Goal: Information Seeking & Learning: Learn about a topic

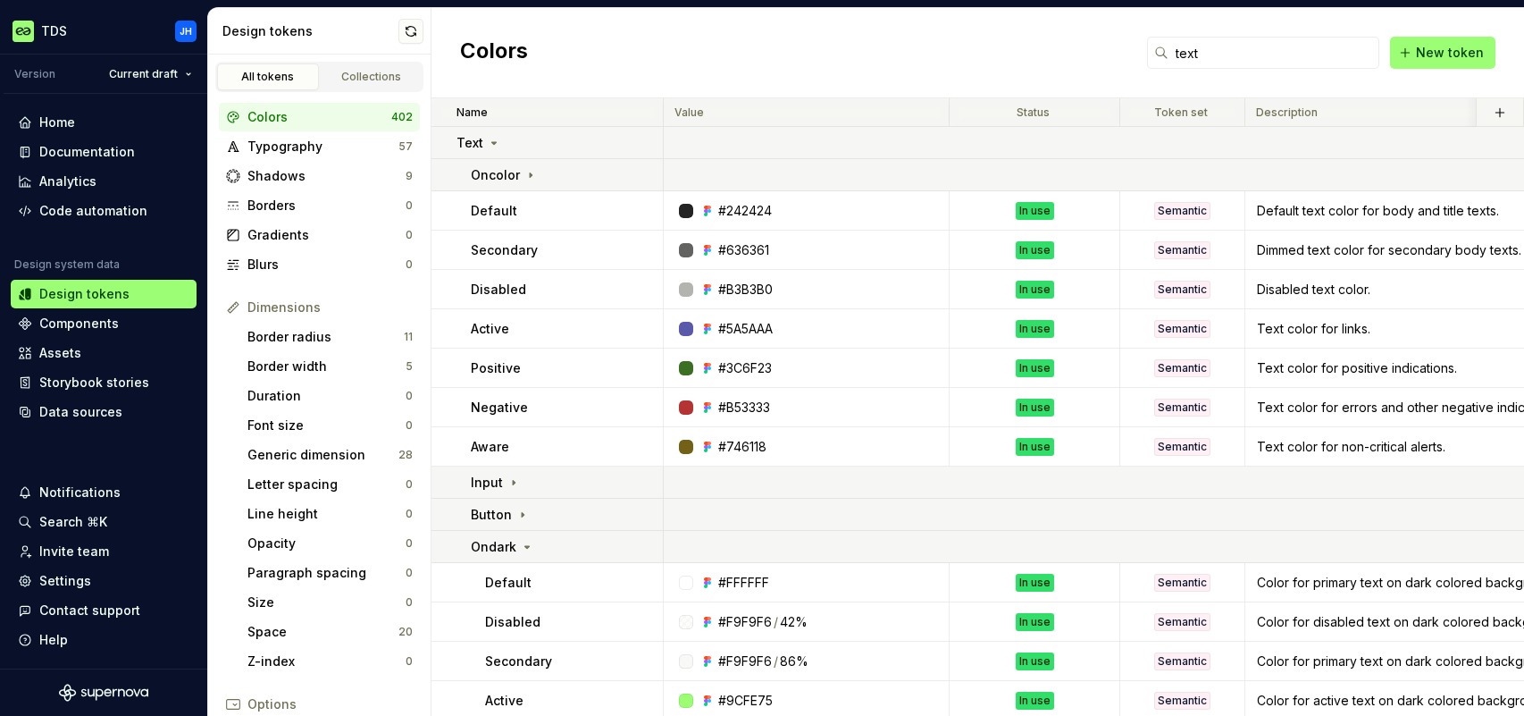
scroll to position [43, 0]
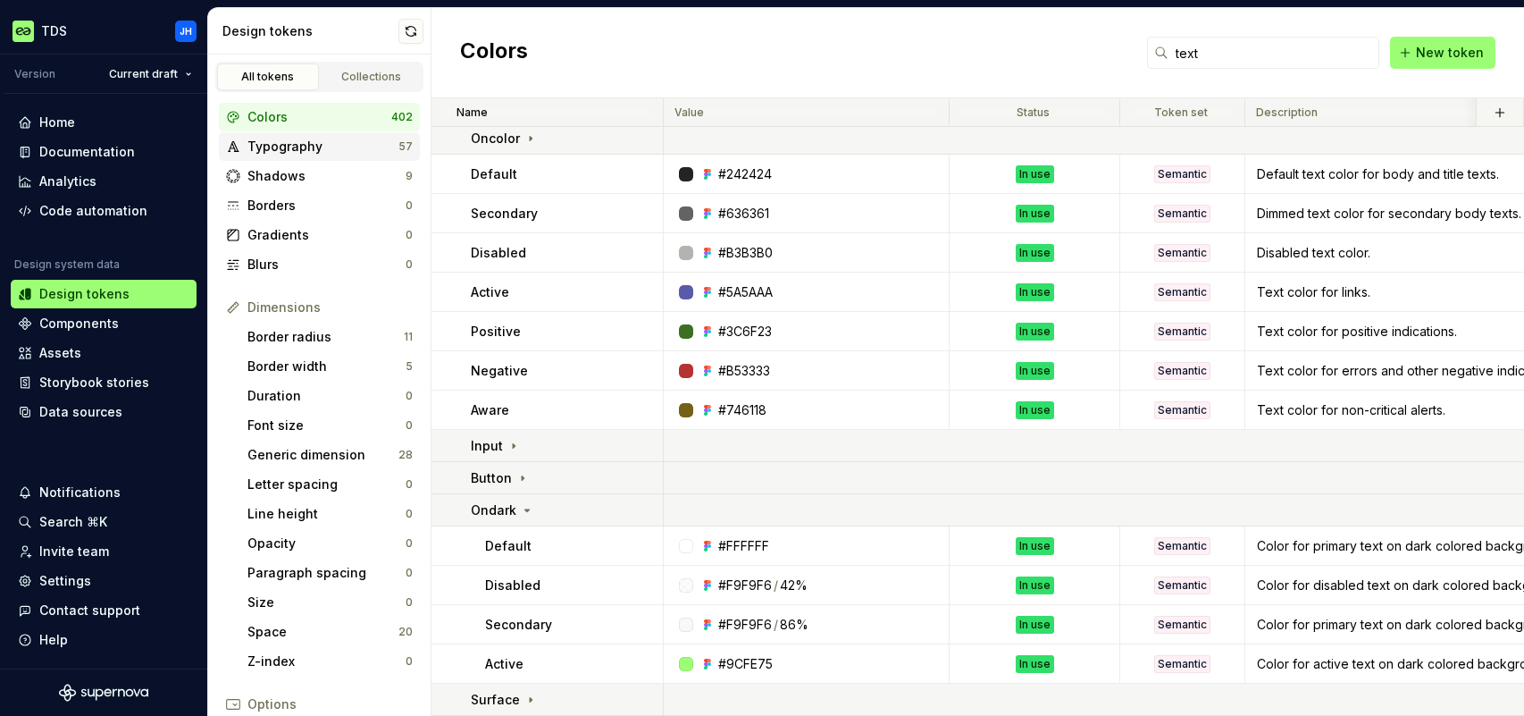
click at [292, 149] on div "Typography" at bounding box center [322, 147] width 151 height 18
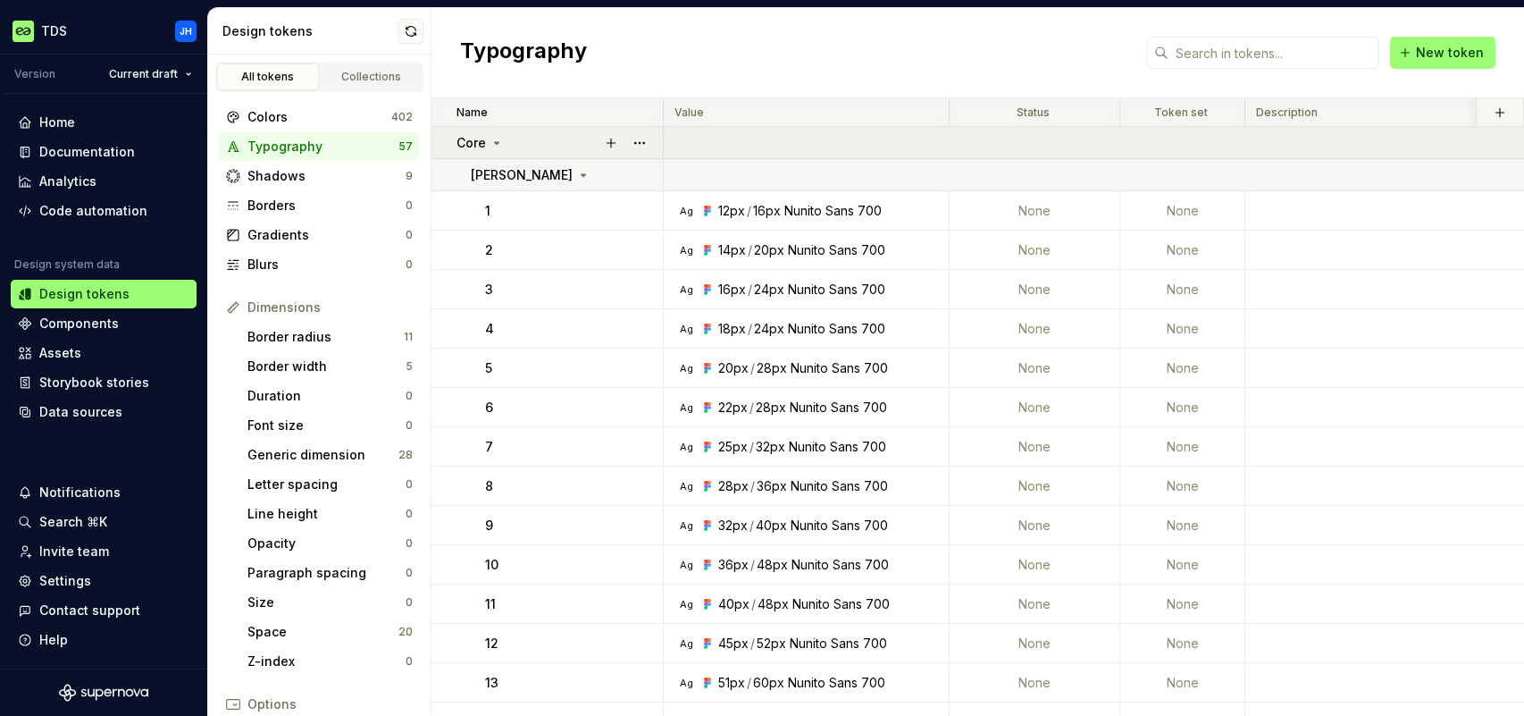
click at [493, 144] on icon at bounding box center [497, 143] width 14 height 14
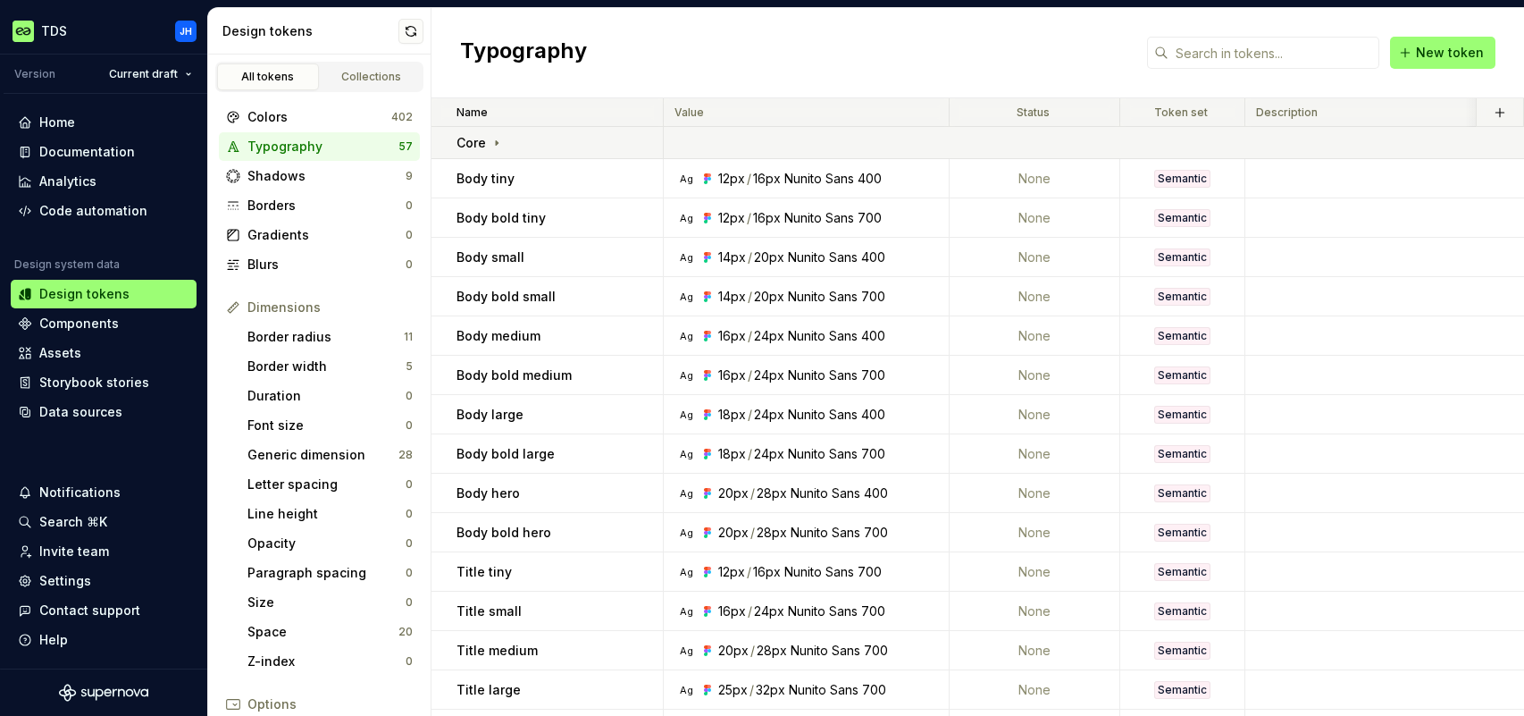
click at [301, 147] on div "Typography" at bounding box center [322, 147] width 151 height 18
click at [58, 644] on div "Help" at bounding box center [53, 640] width 29 height 18
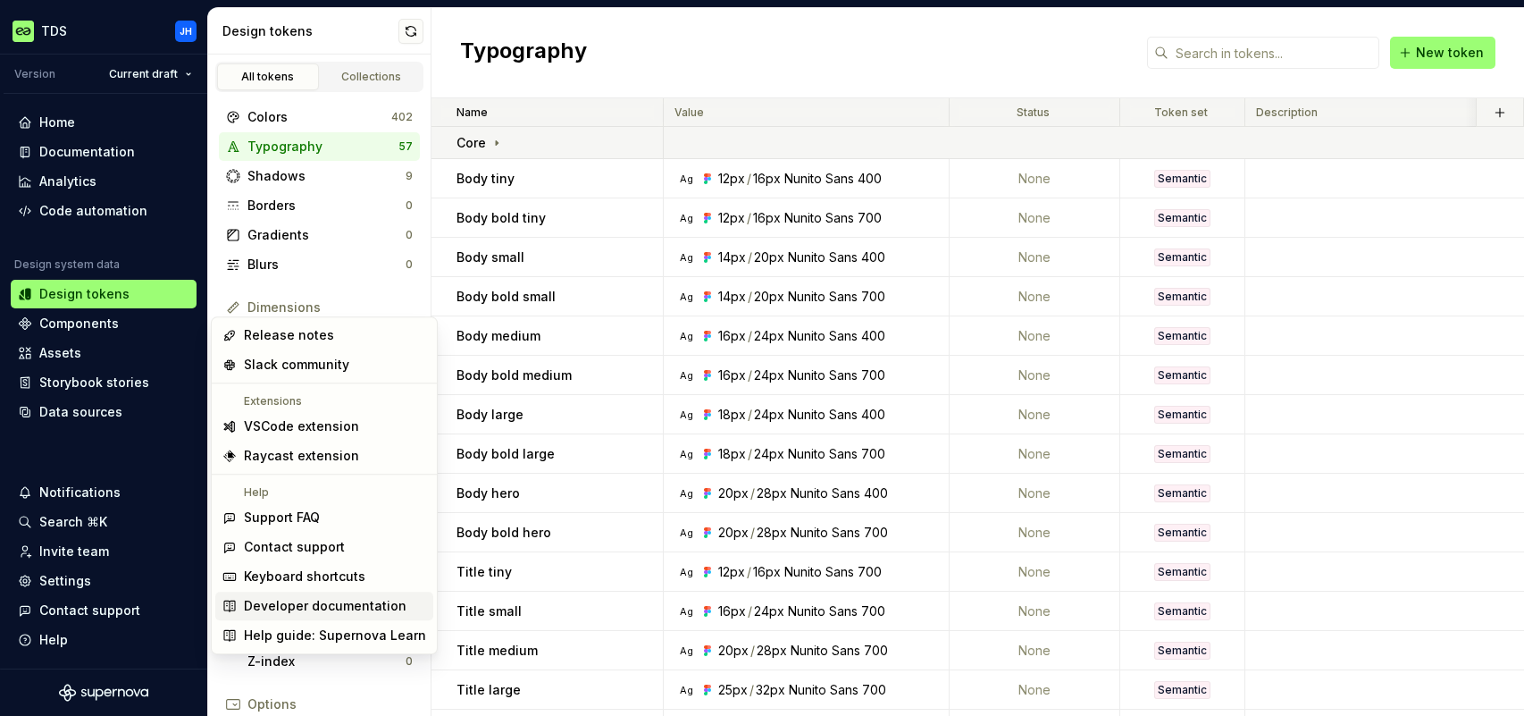
click at [309, 607] on div "Developer documentation" at bounding box center [325, 606] width 163 height 18
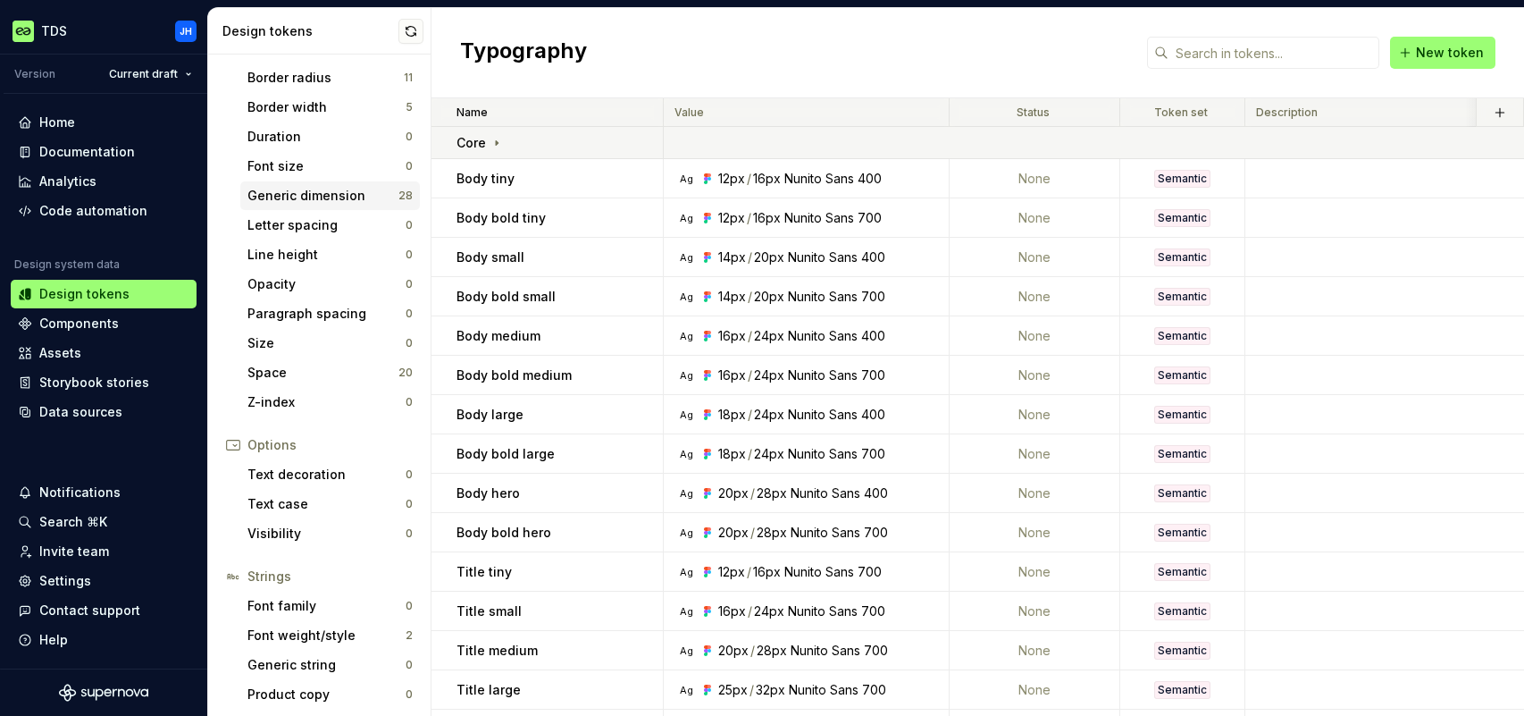
scroll to position [262, 0]
click at [347, 632] on div "Font weight/style" at bounding box center [326, 633] width 158 height 18
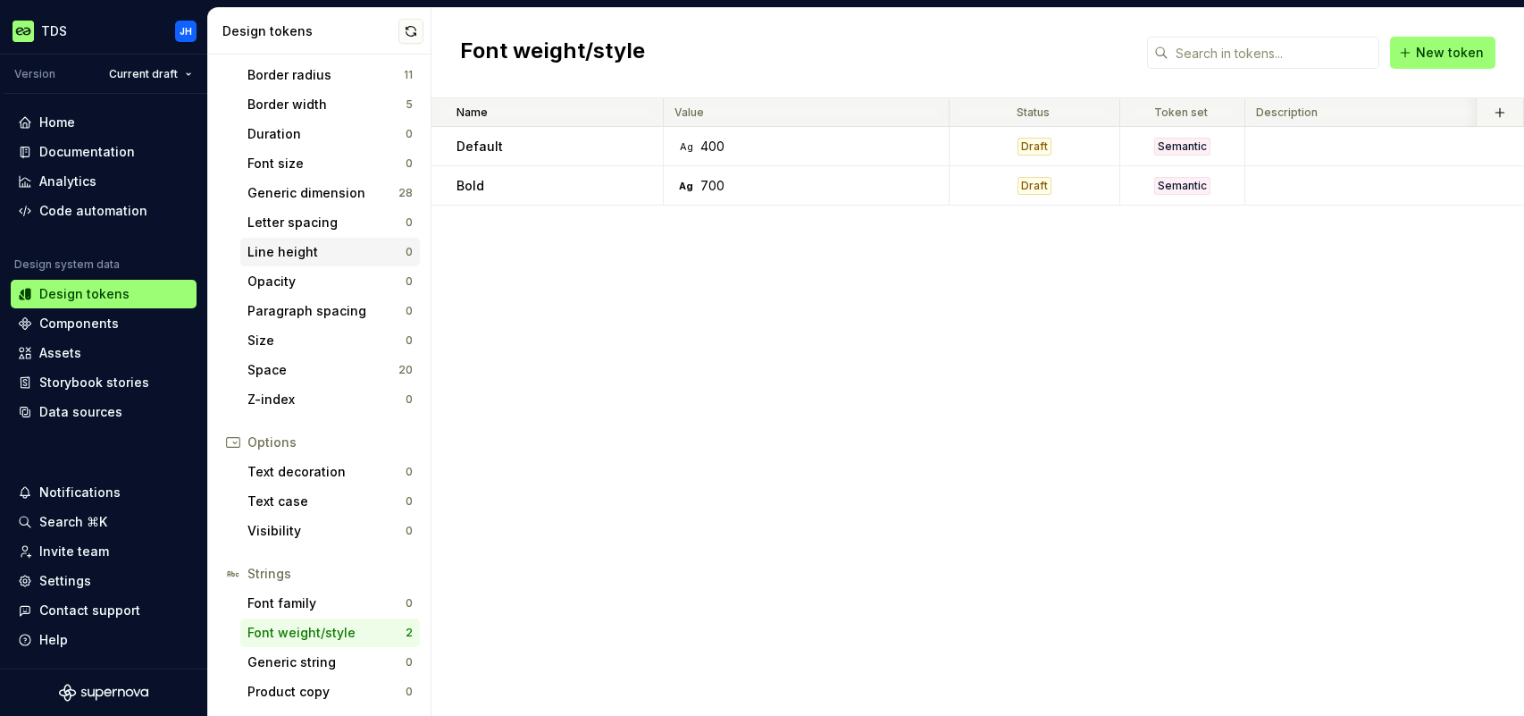
click at [330, 251] on div "Line height" at bounding box center [326, 252] width 158 height 18
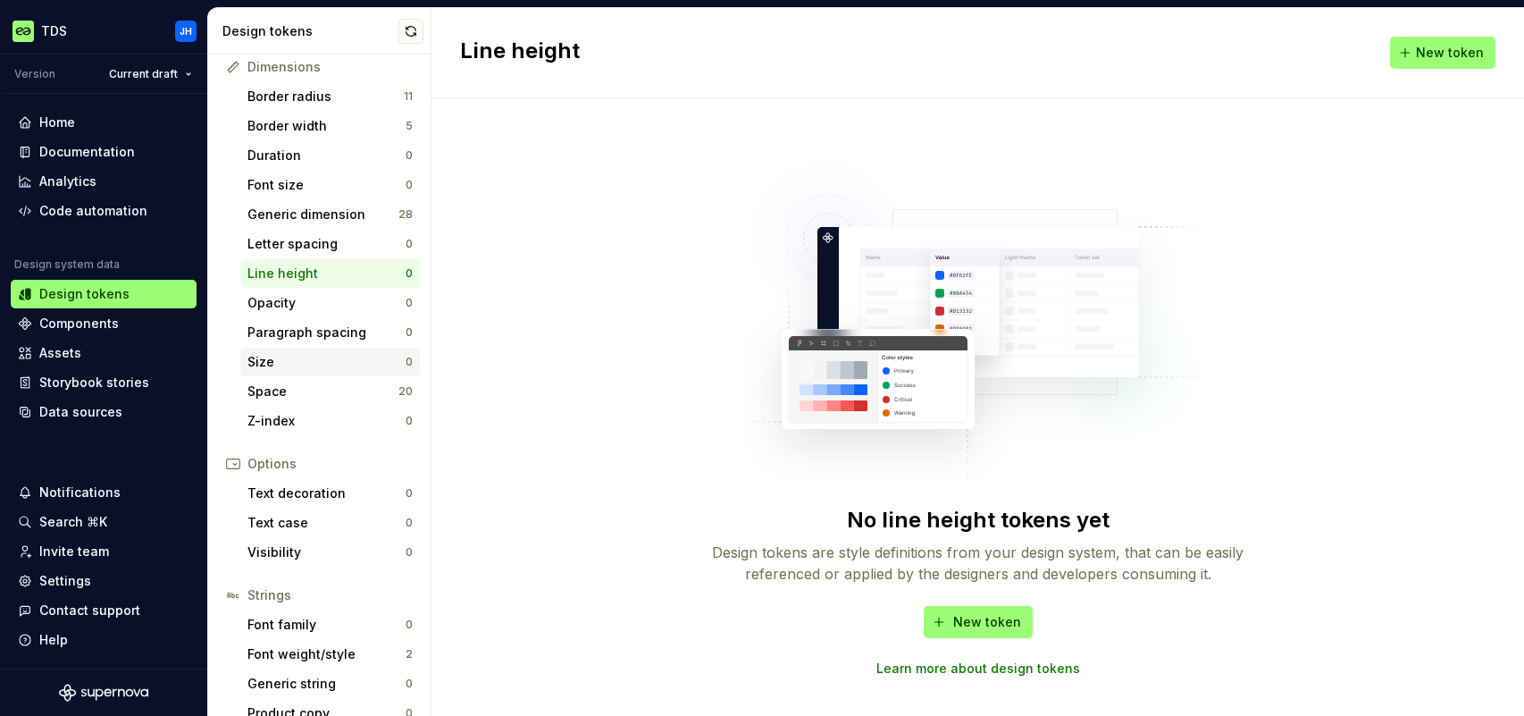
scroll to position [262, 0]
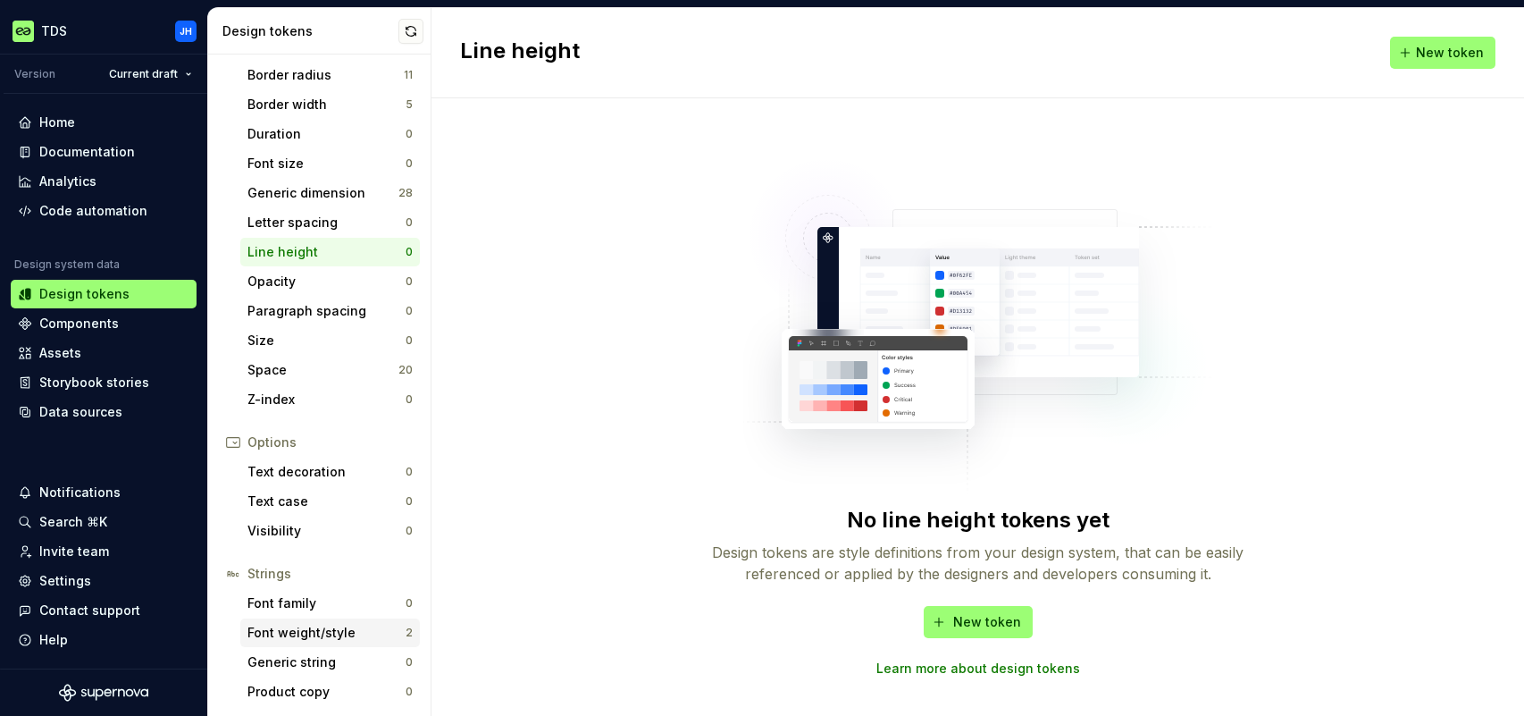
click at [339, 632] on div "Font weight/style" at bounding box center [326, 633] width 158 height 18
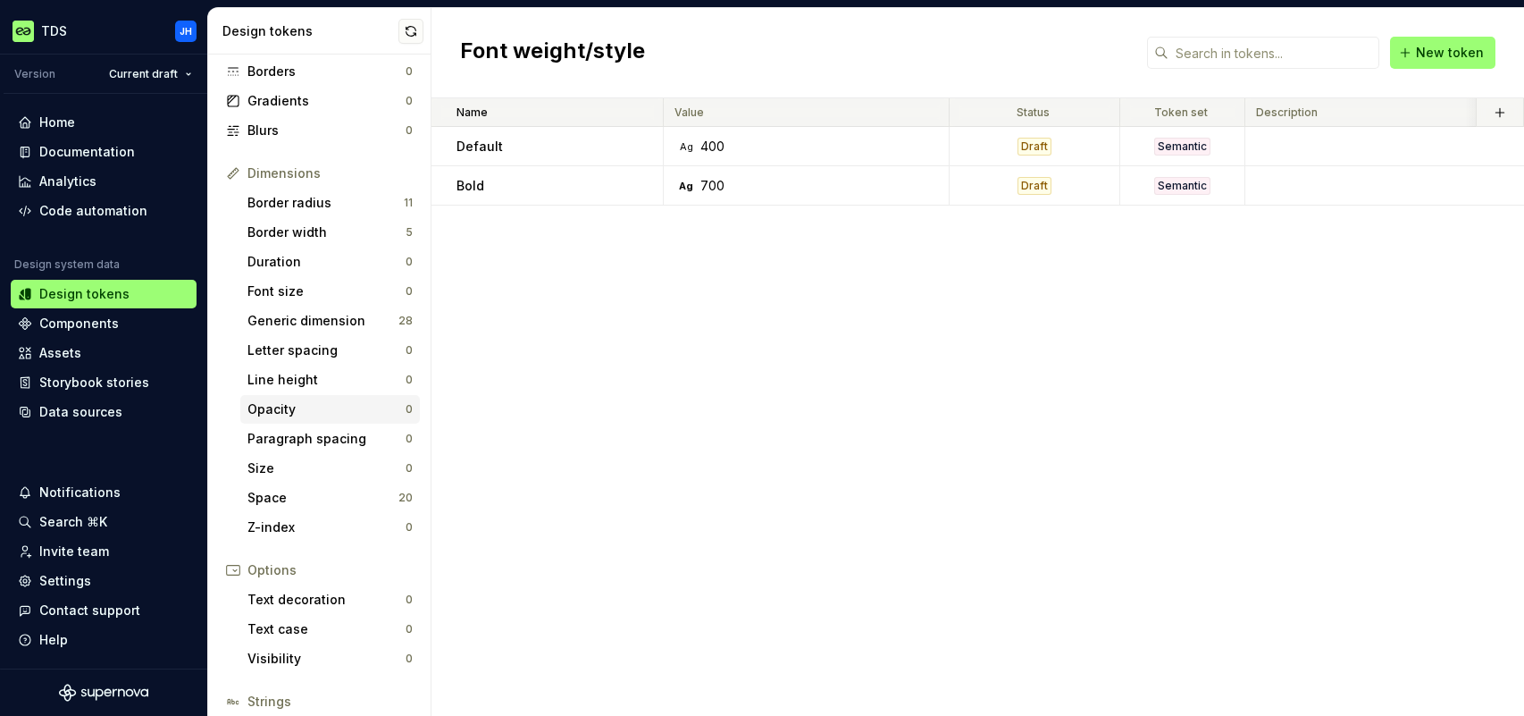
scroll to position [133, 0]
click at [300, 287] on div "Font size" at bounding box center [326, 292] width 158 height 18
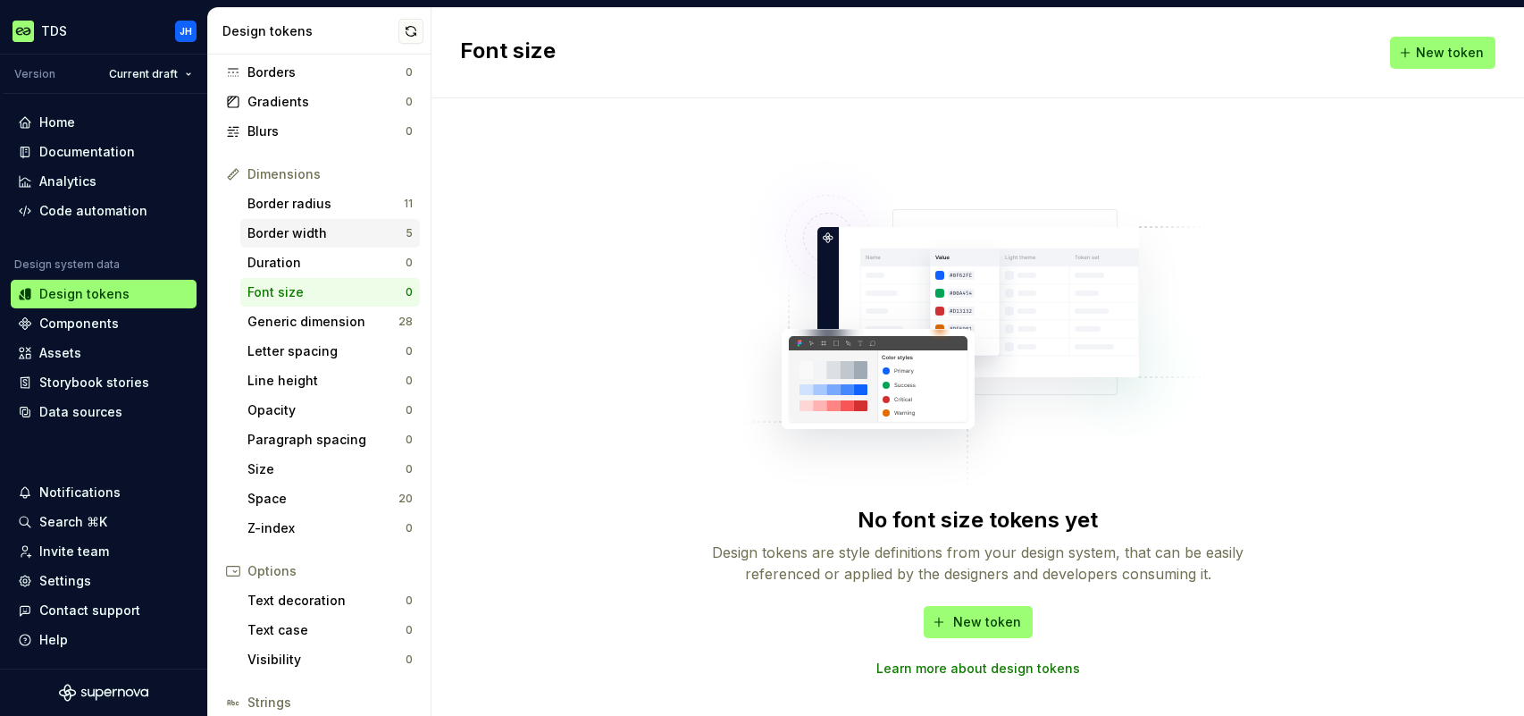
click at [310, 239] on div "Border width" at bounding box center [326, 233] width 158 height 18
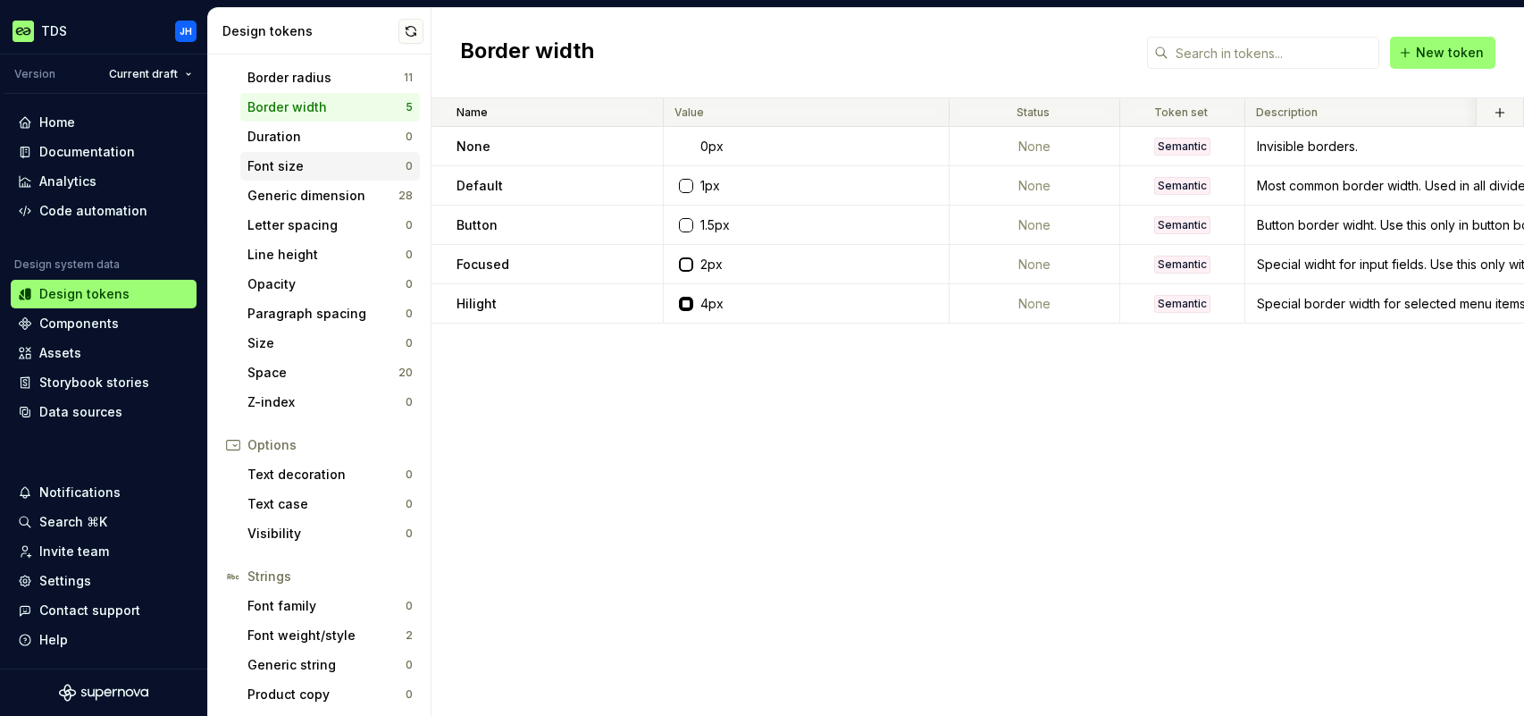
scroll to position [262, 0]
click at [327, 632] on div "Font weight/style" at bounding box center [326, 633] width 158 height 18
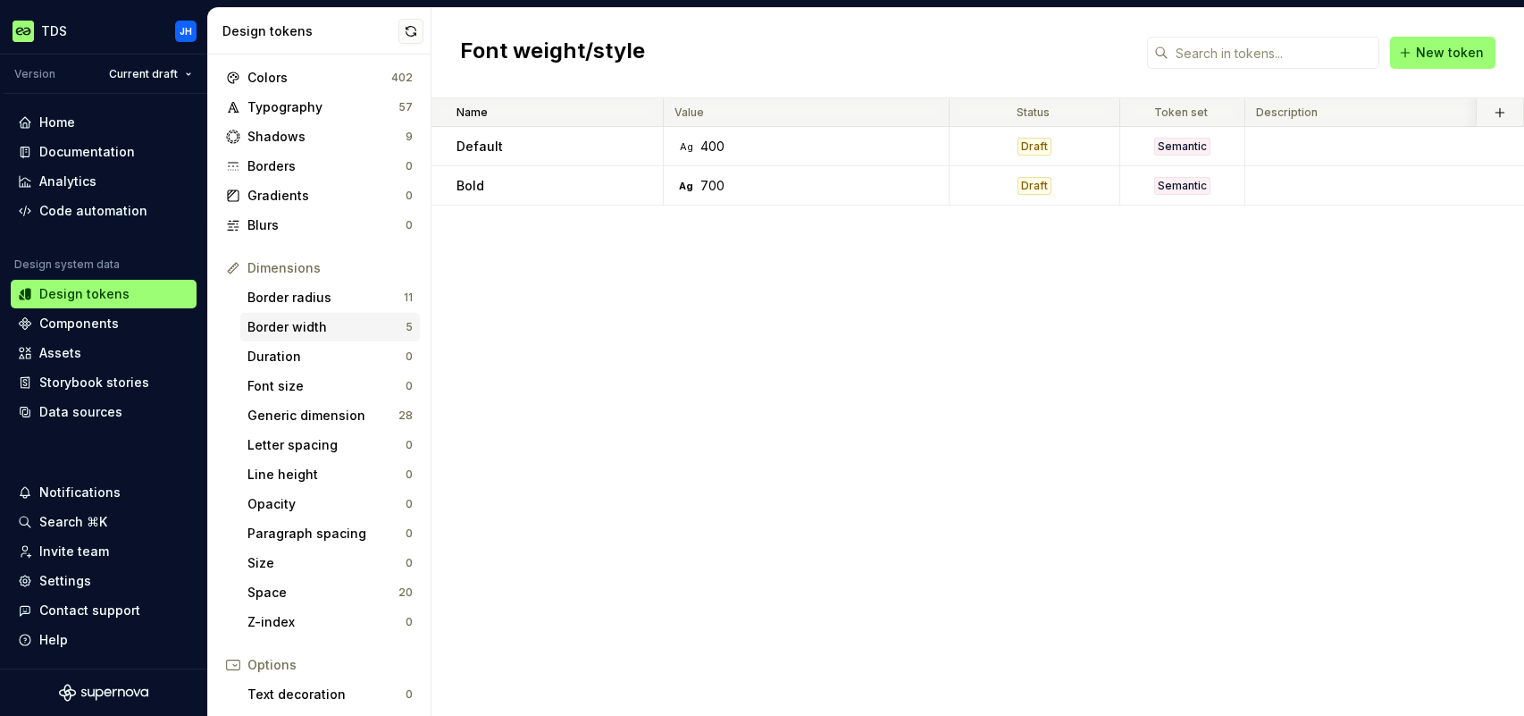
scroll to position [41, 0]
click at [93, 209] on div "Code automation" at bounding box center [93, 211] width 108 height 18
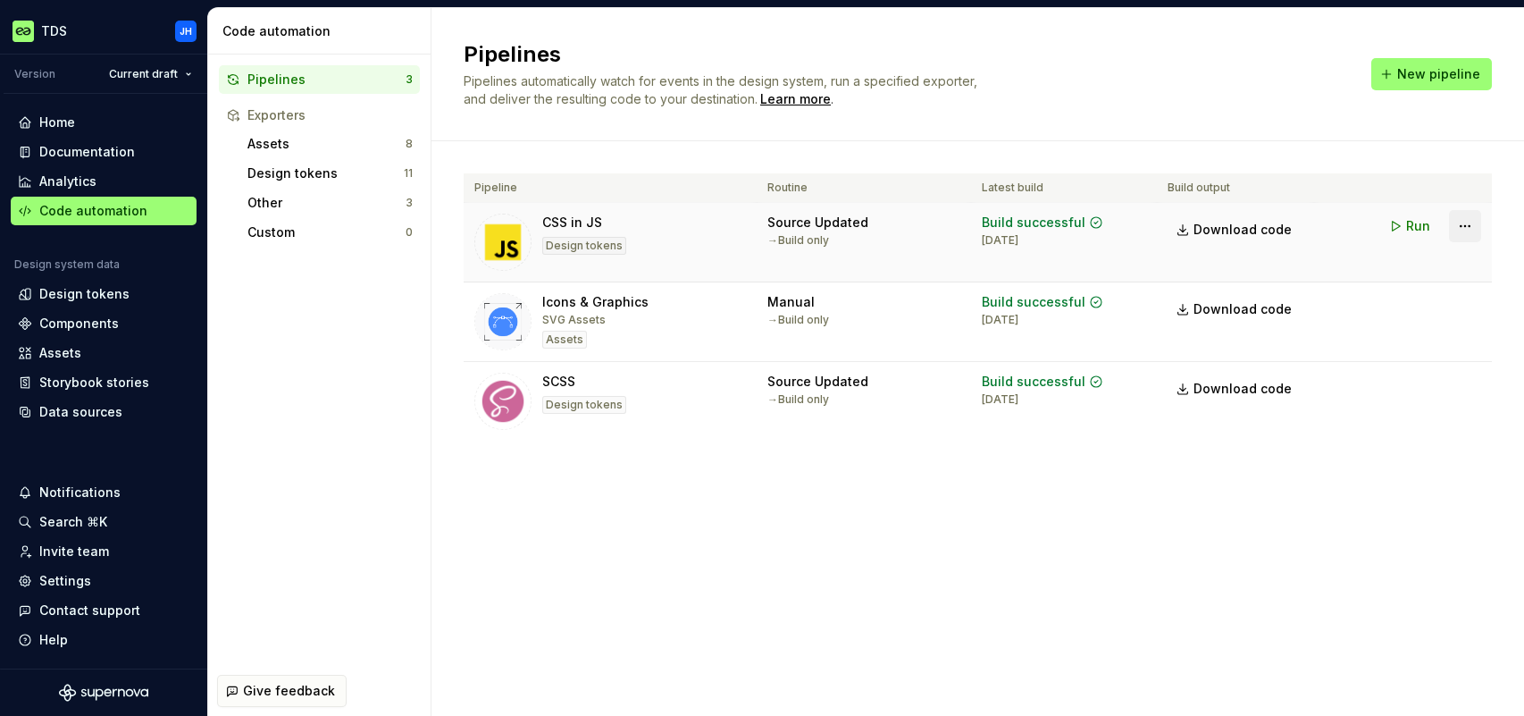
click at [1461, 230] on html "TDS JH Version Current draft Home Documentation Analytics Code automation Desig…" at bounding box center [762, 358] width 1524 height 716
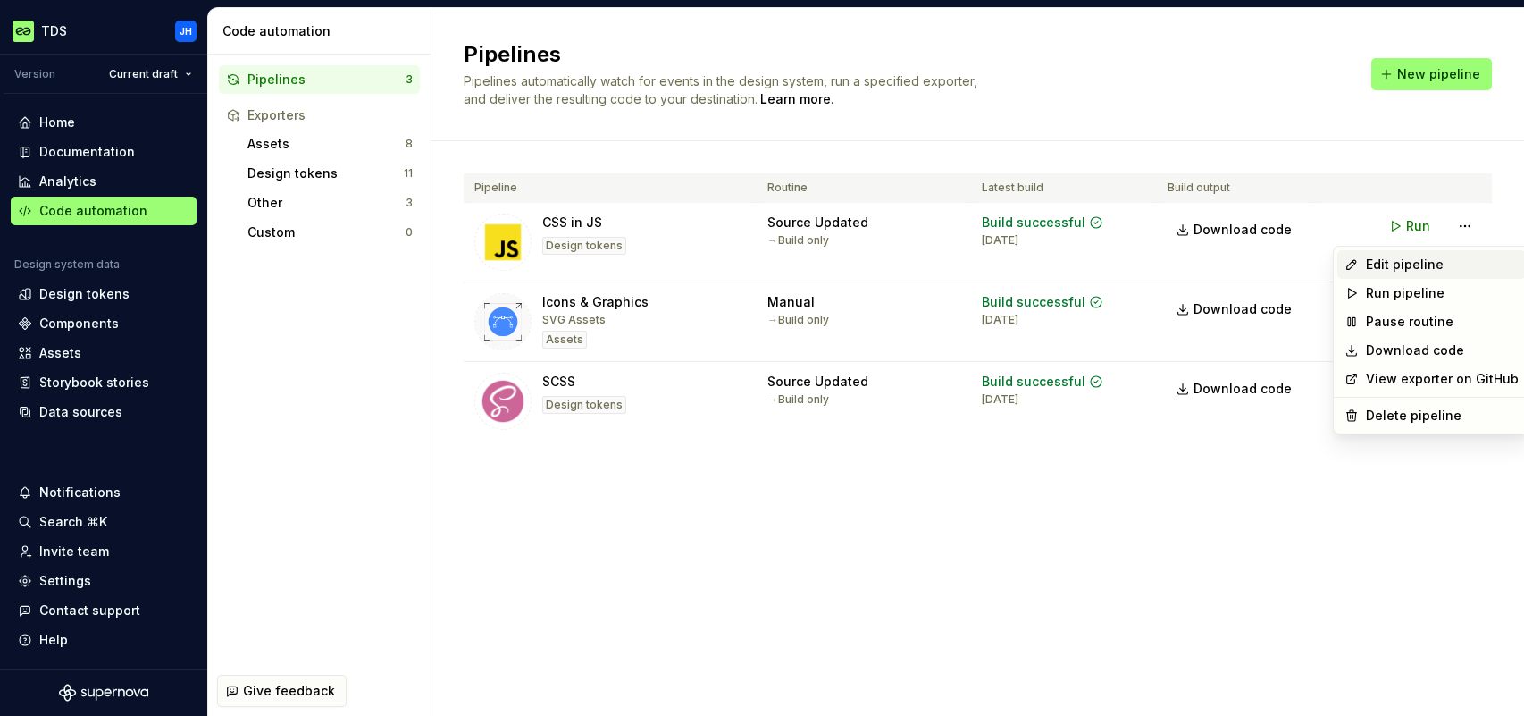
click at [1436, 264] on div "Edit pipeline" at bounding box center [1442, 264] width 153 height 18
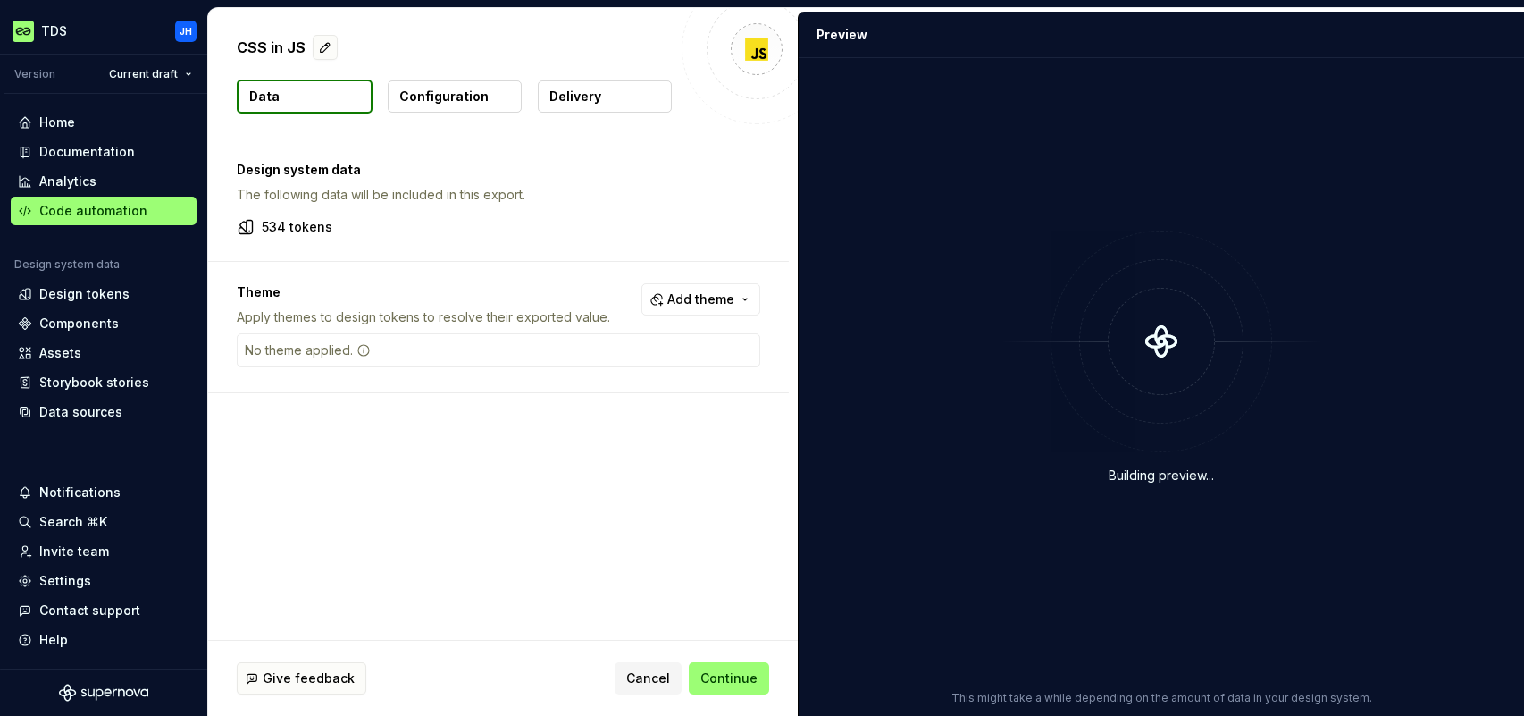
click at [448, 99] on p "Configuration" at bounding box center [443, 97] width 89 height 18
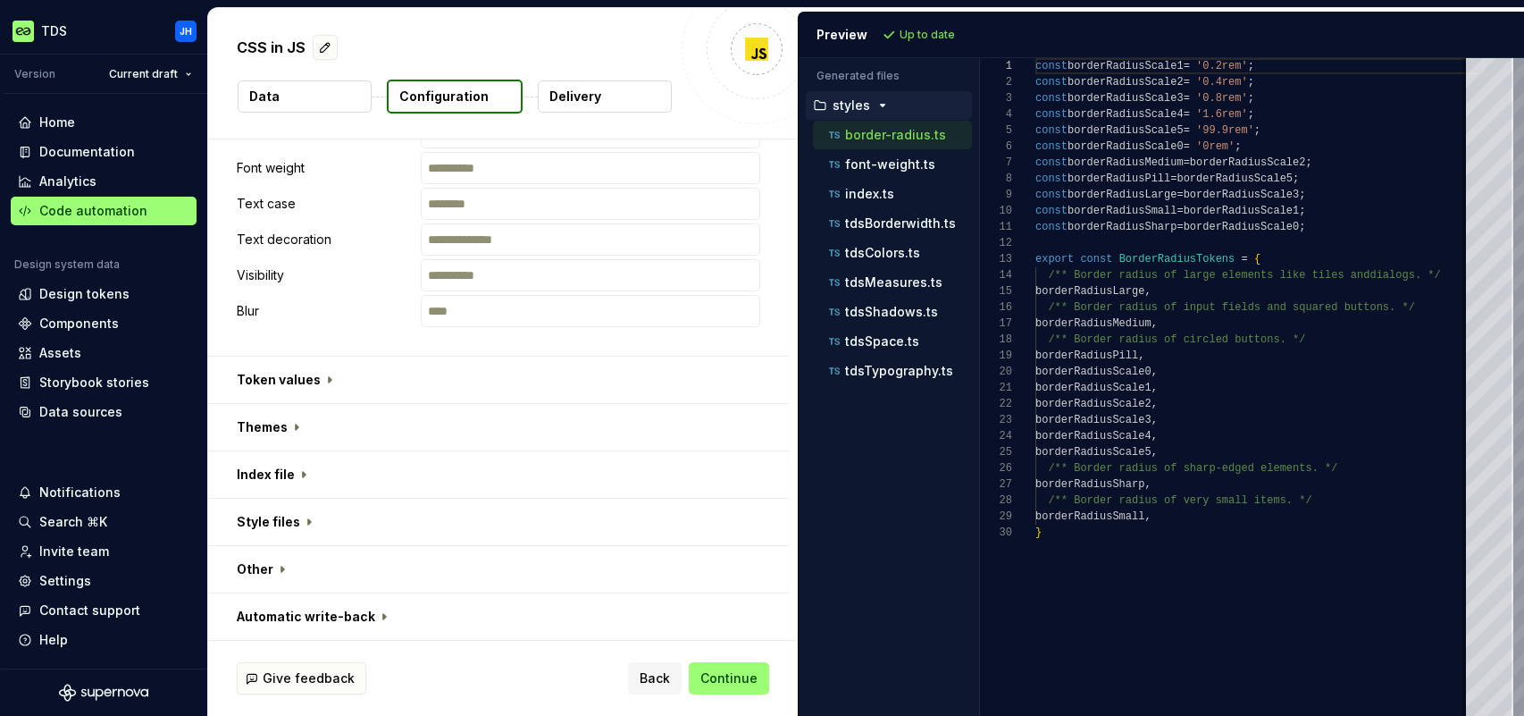
scroll to position [974, 0]
click at [324, 381] on button "button" at bounding box center [498, 379] width 581 height 46
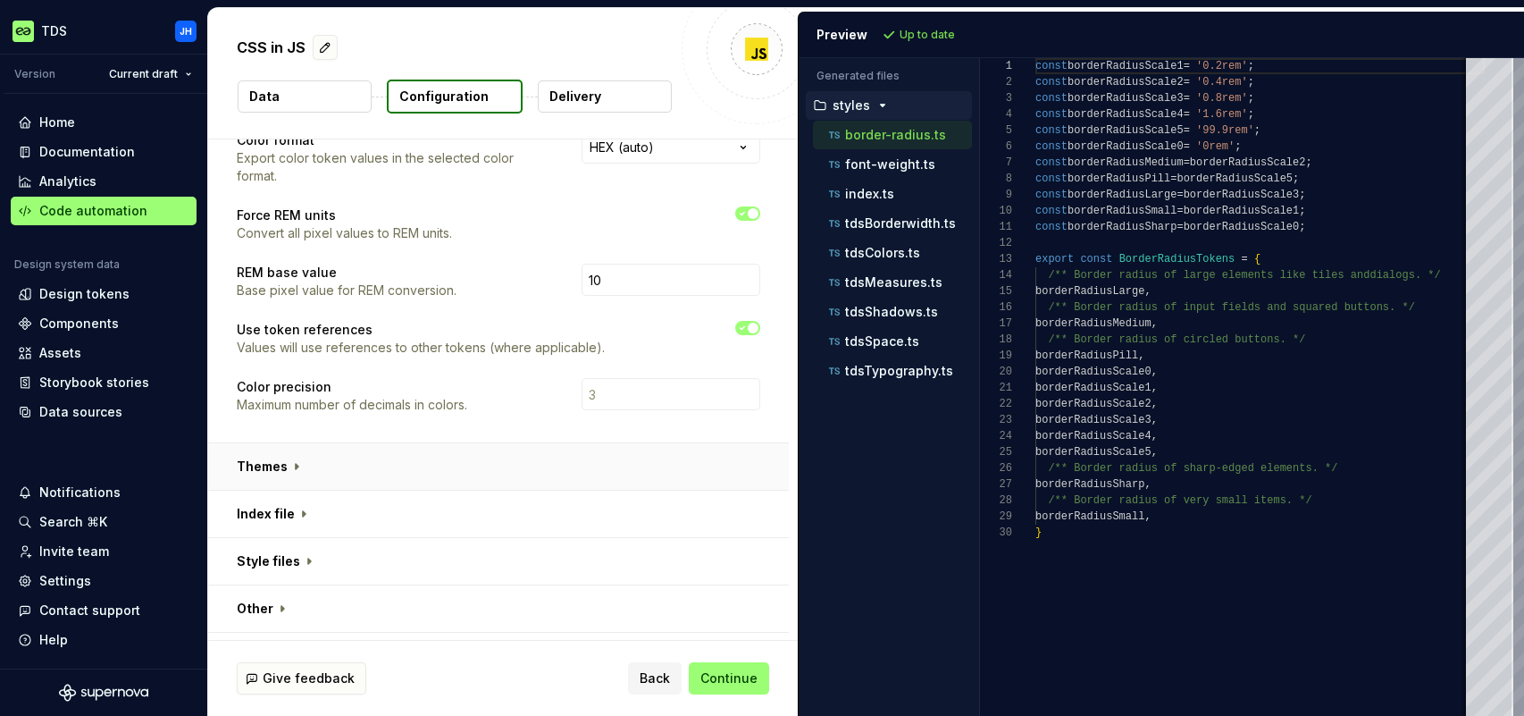
scroll to position [1253, 0]
click at [297, 462] on button "button" at bounding box center [498, 465] width 581 height 46
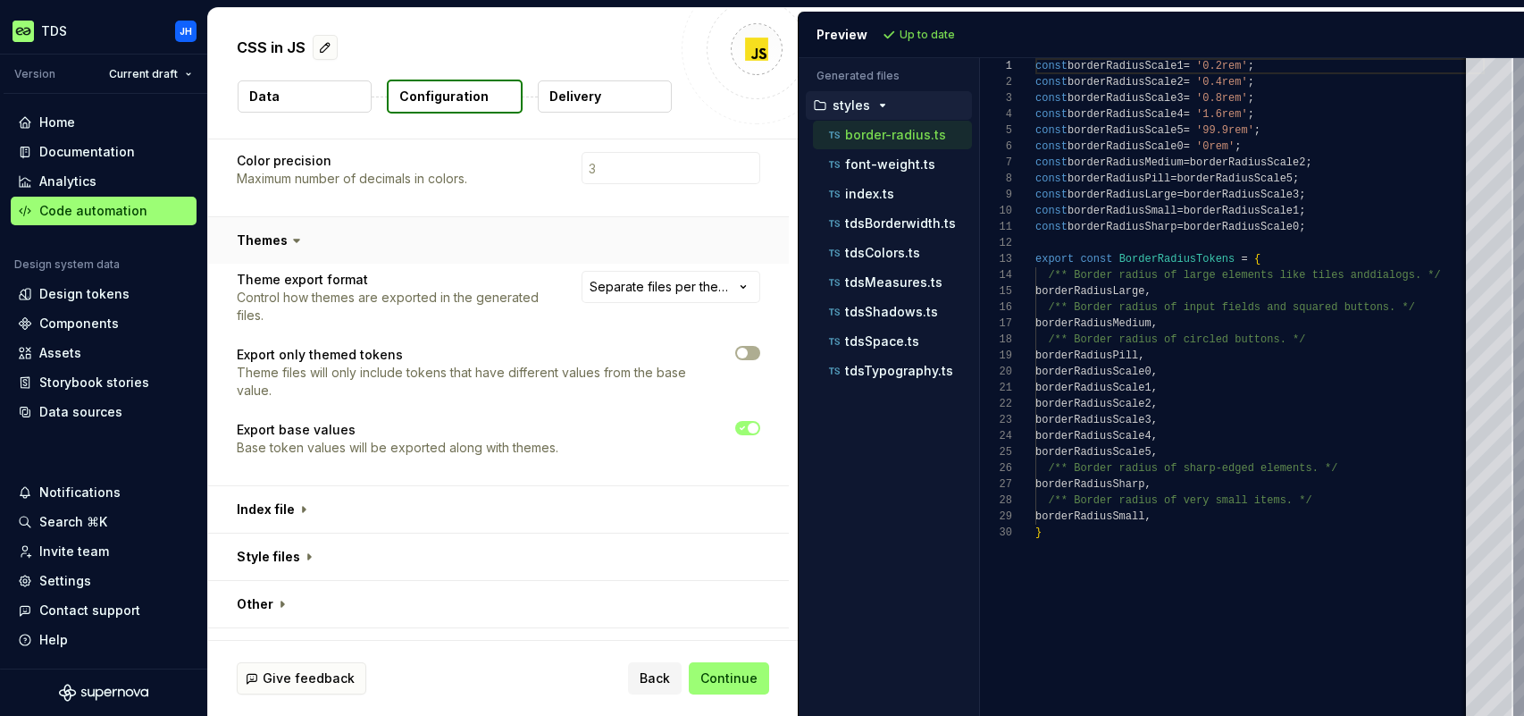
scroll to position [1513, 0]
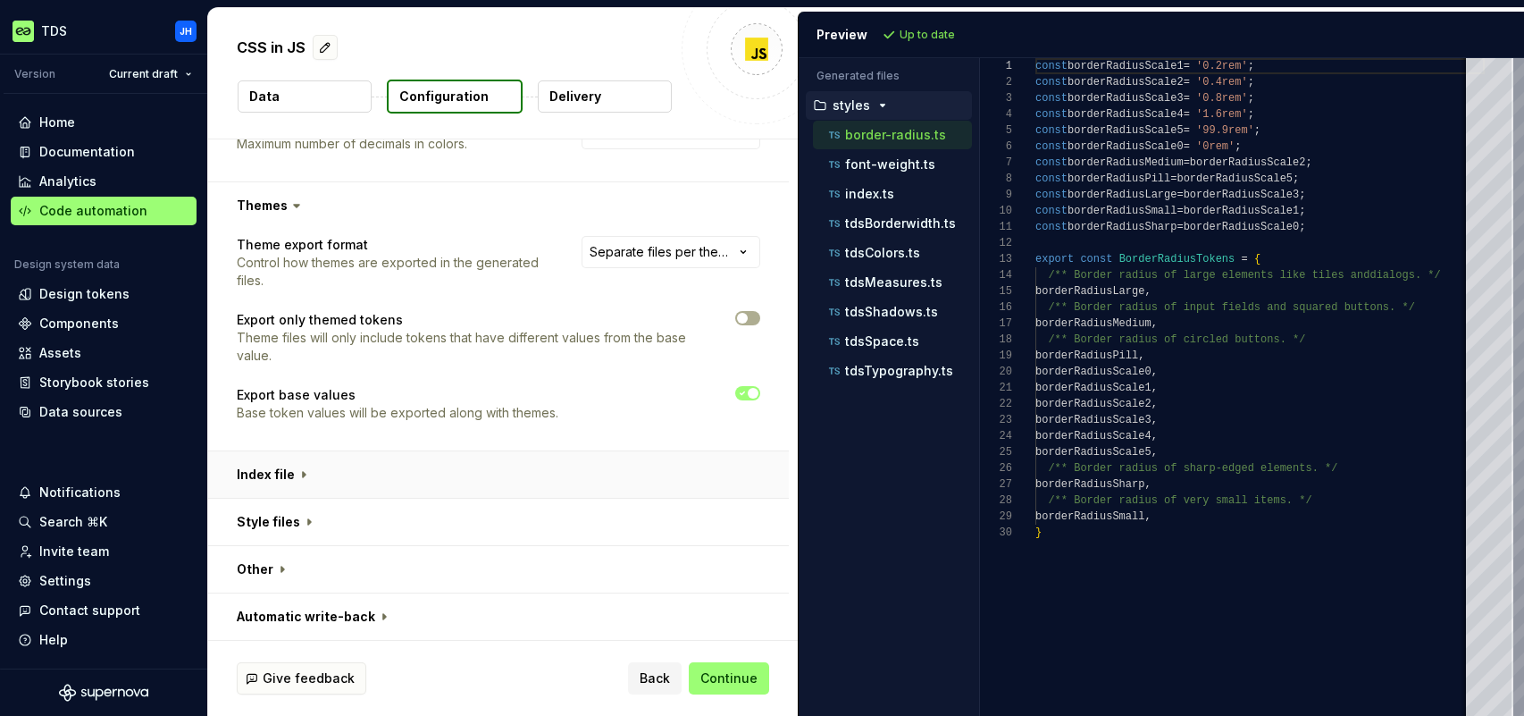
click at [303, 471] on button "button" at bounding box center [498, 474] width 581 height 46
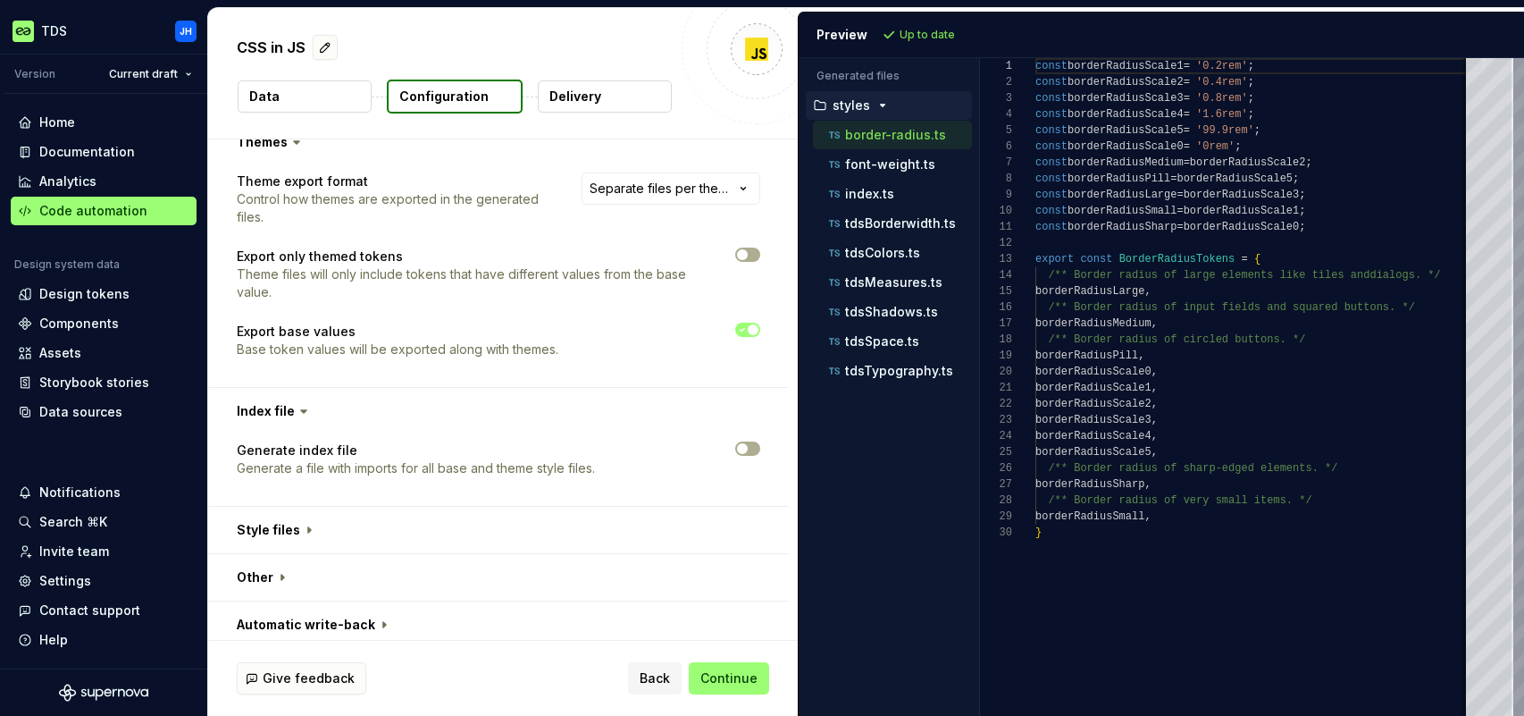
scroll to position [1585, 0]
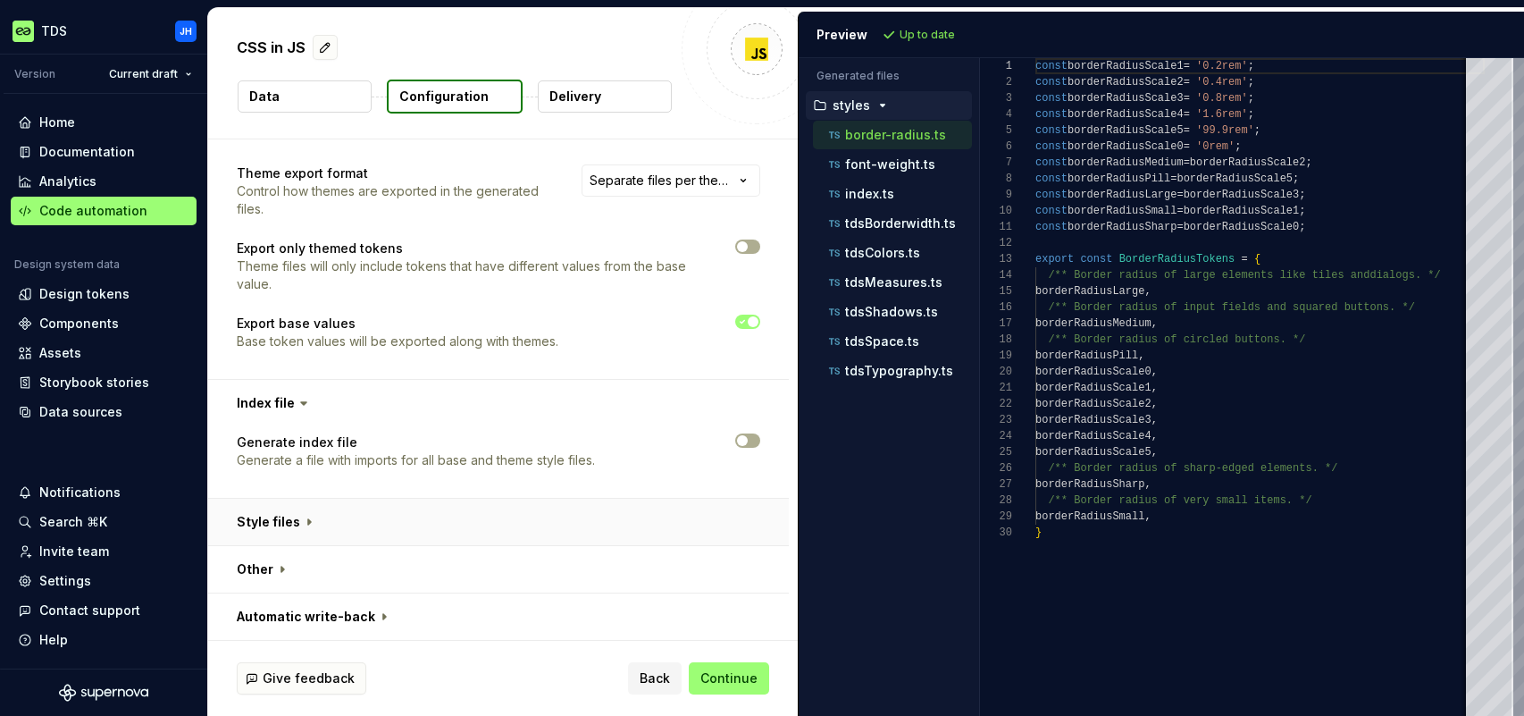
drag, startPoint x: 307, startPoint y: 521, endPoint x: 328, endPoint y: 515, distance: 21.5
click at [307, 521] on button "button" at bounding box center [498, 521] width 581 height 46
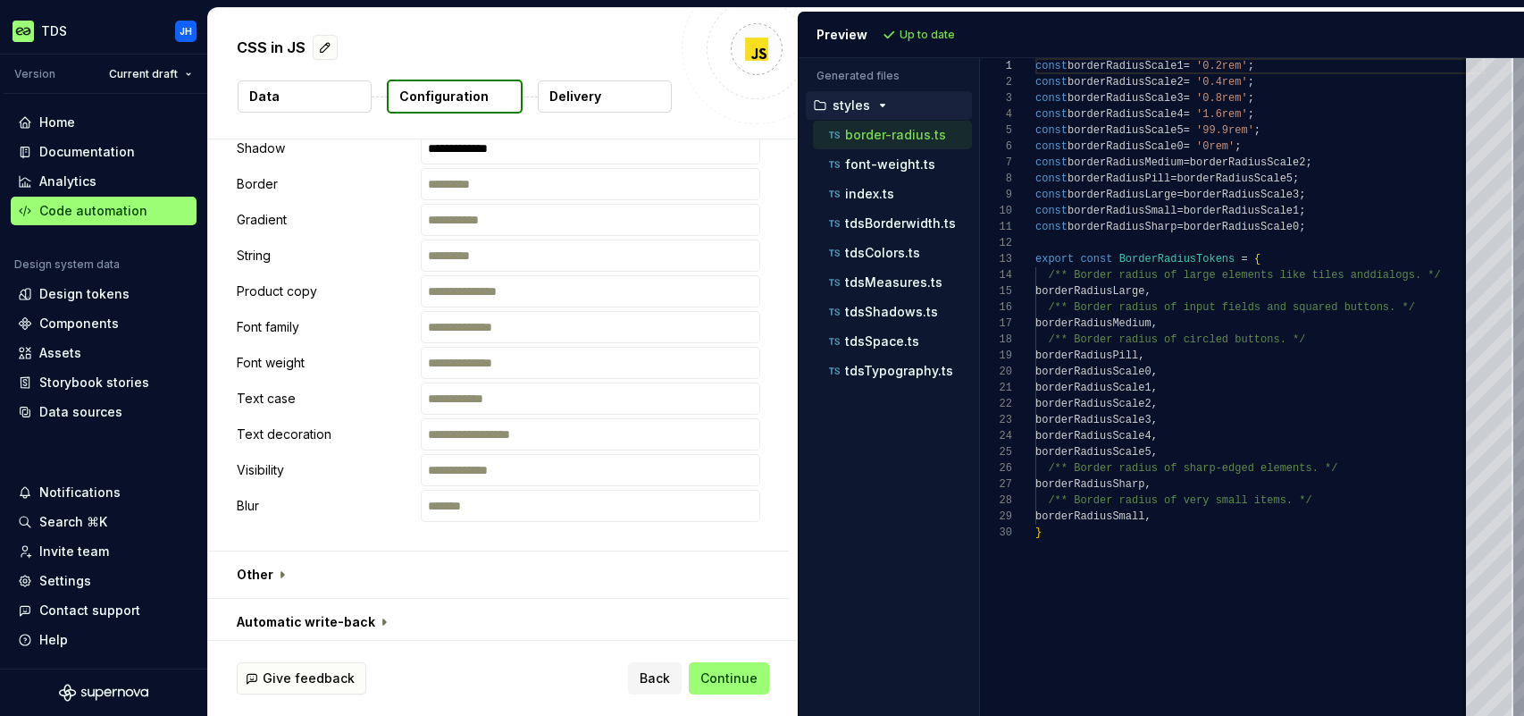
scroll to position [2878, 0]
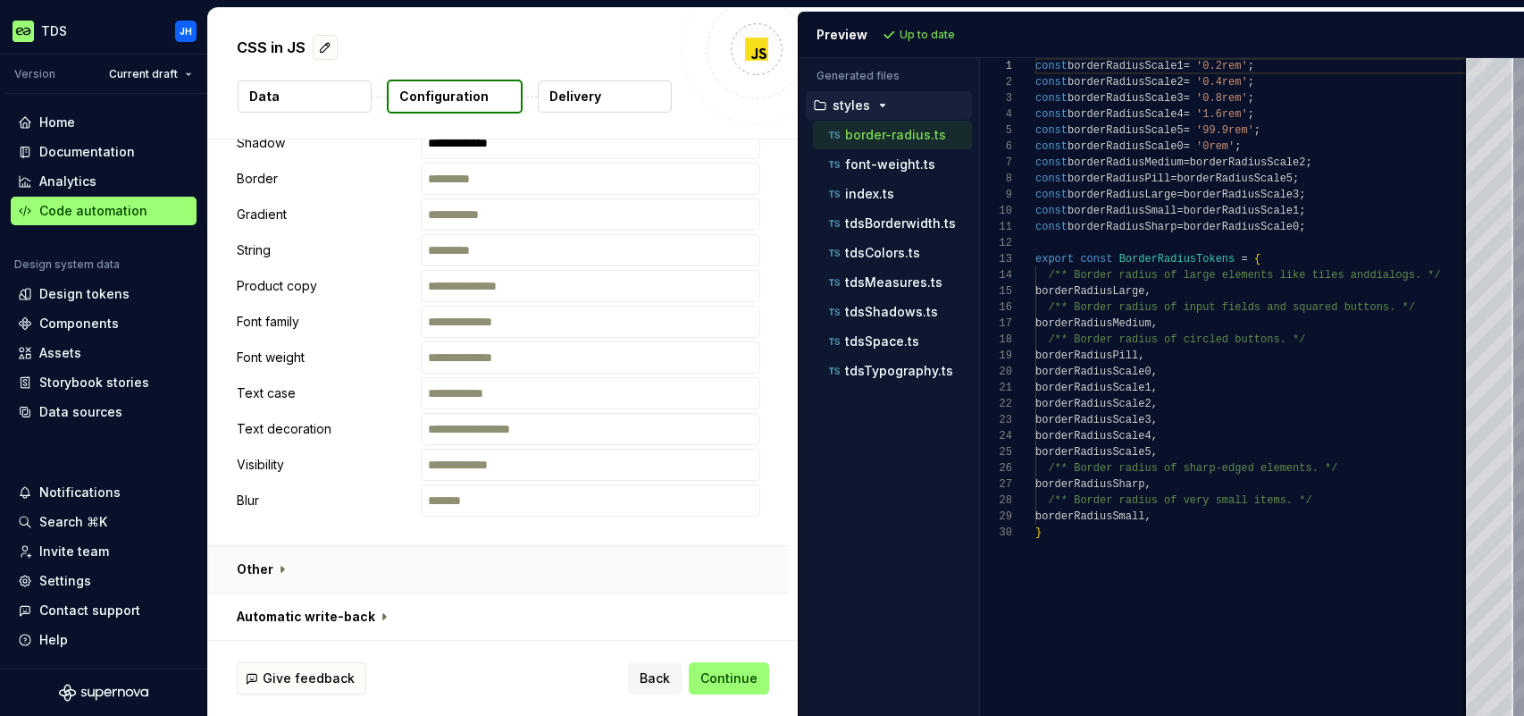
click at [273, 567] on button "button" at bounding box center [498, 569] width 581 height 46
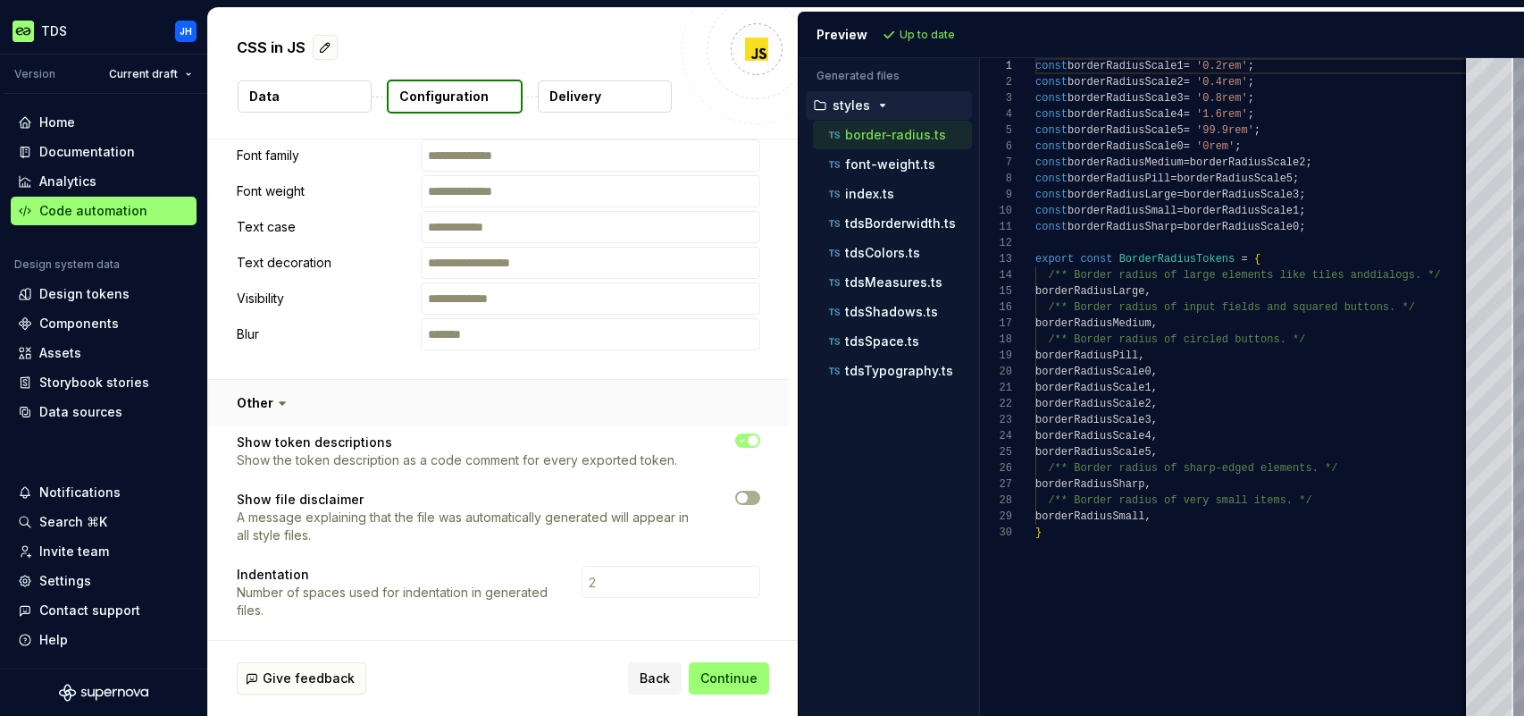
scroll to position [3157, 0]
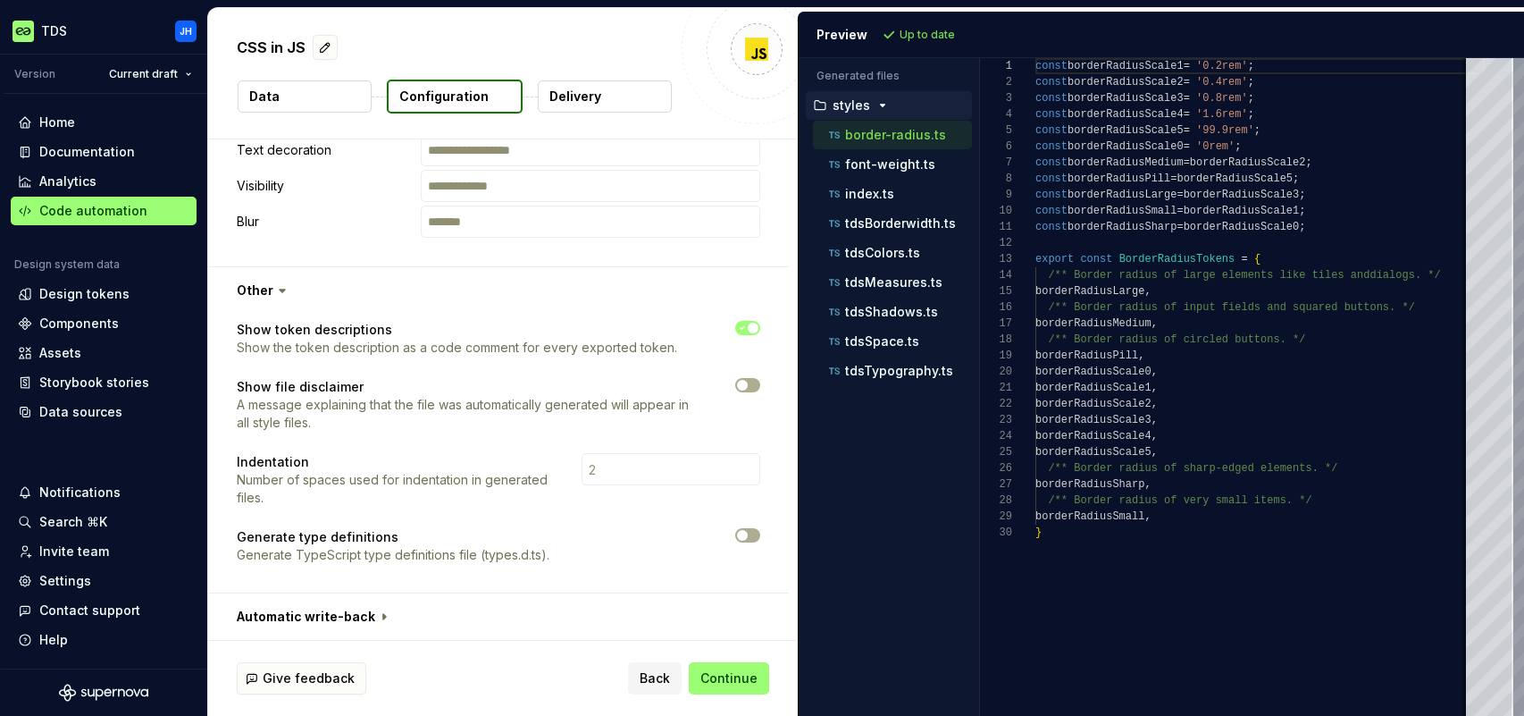
click at [376, 615] on button "button" at bounding box center [498, 616] width 581 height 46
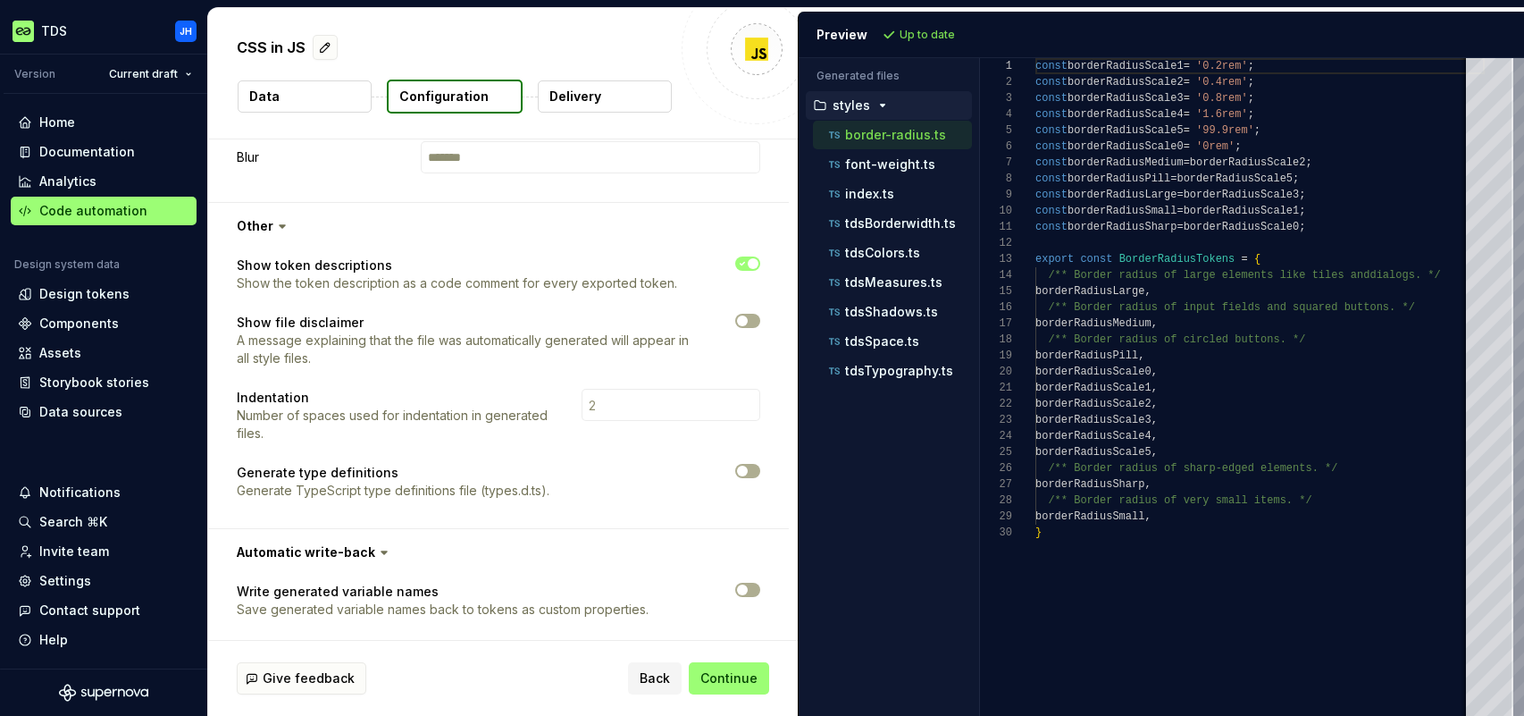
scroll to position [3229, 0]
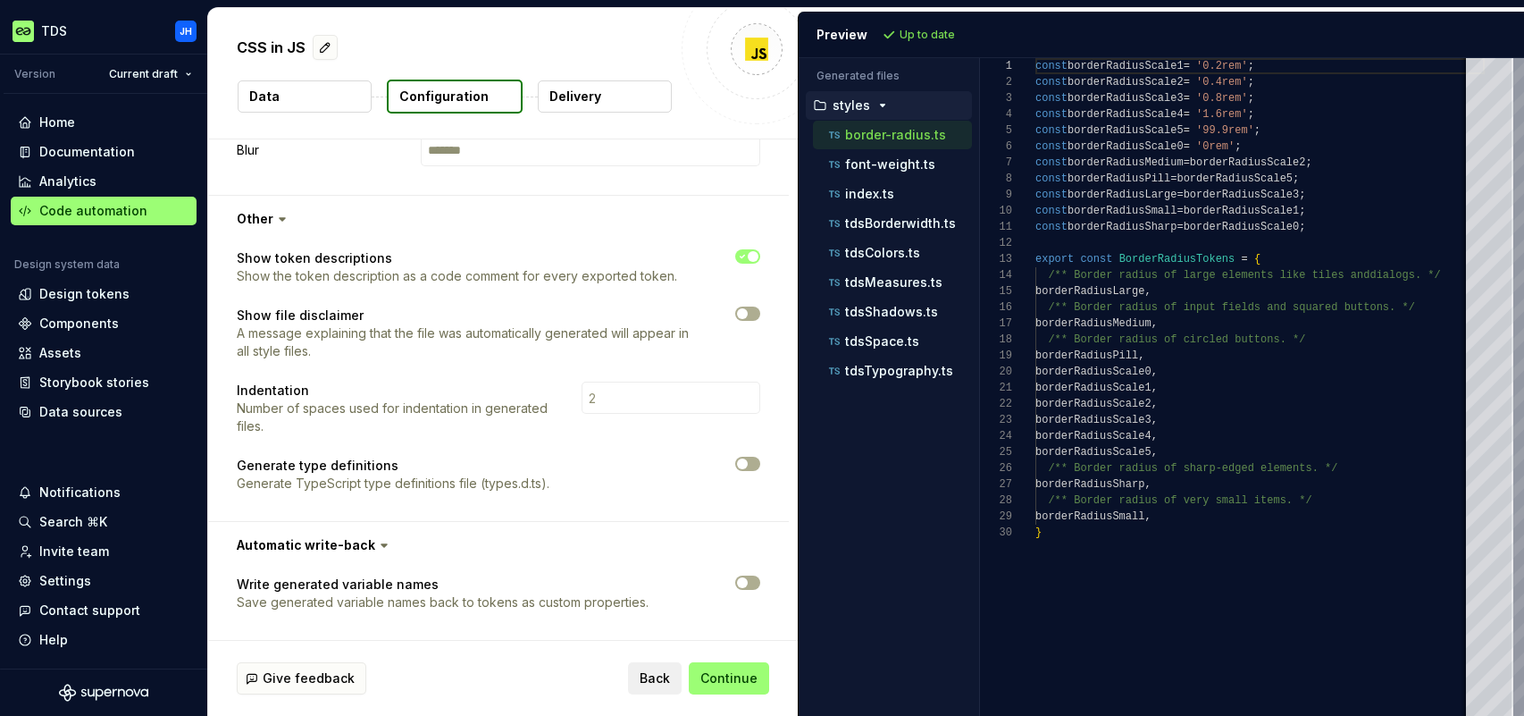
click at [643, 678] on span "Back" at bounding box center [655, 678] width 30 height 18
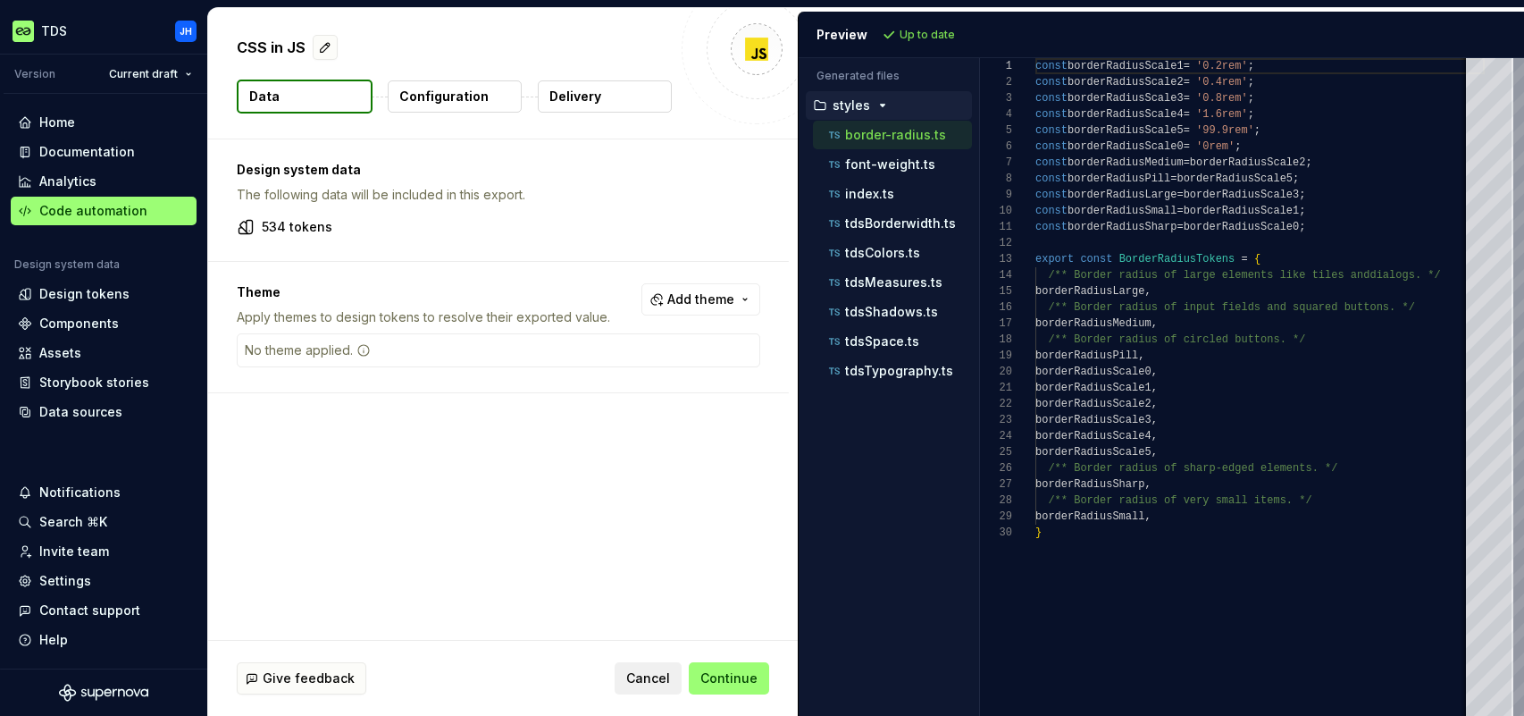
click at [652, 681] on span "Cancel" at bounding box center [648, 678] width 44 height 18
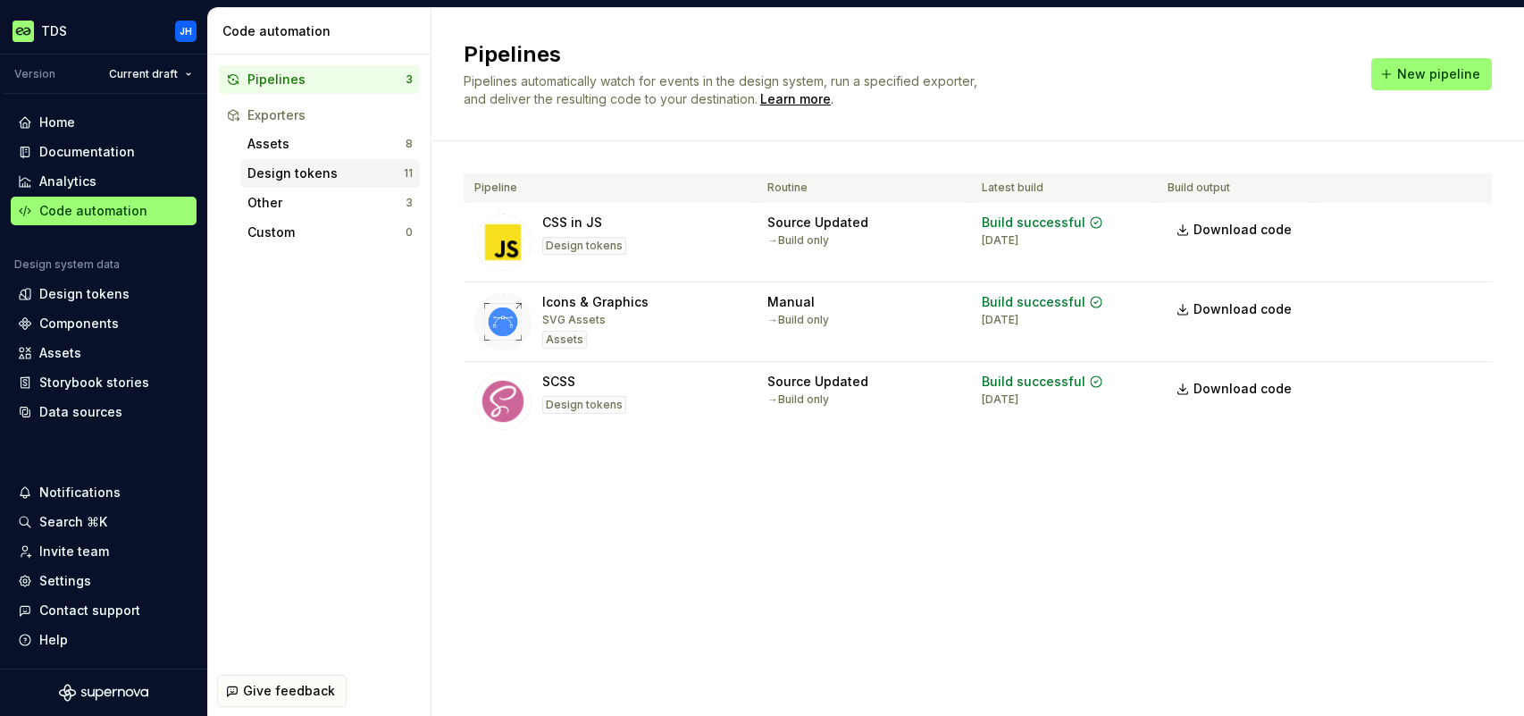
click at [306, 171] on div "Design tokens" at bounding box center [325, 173] width 156 height 18
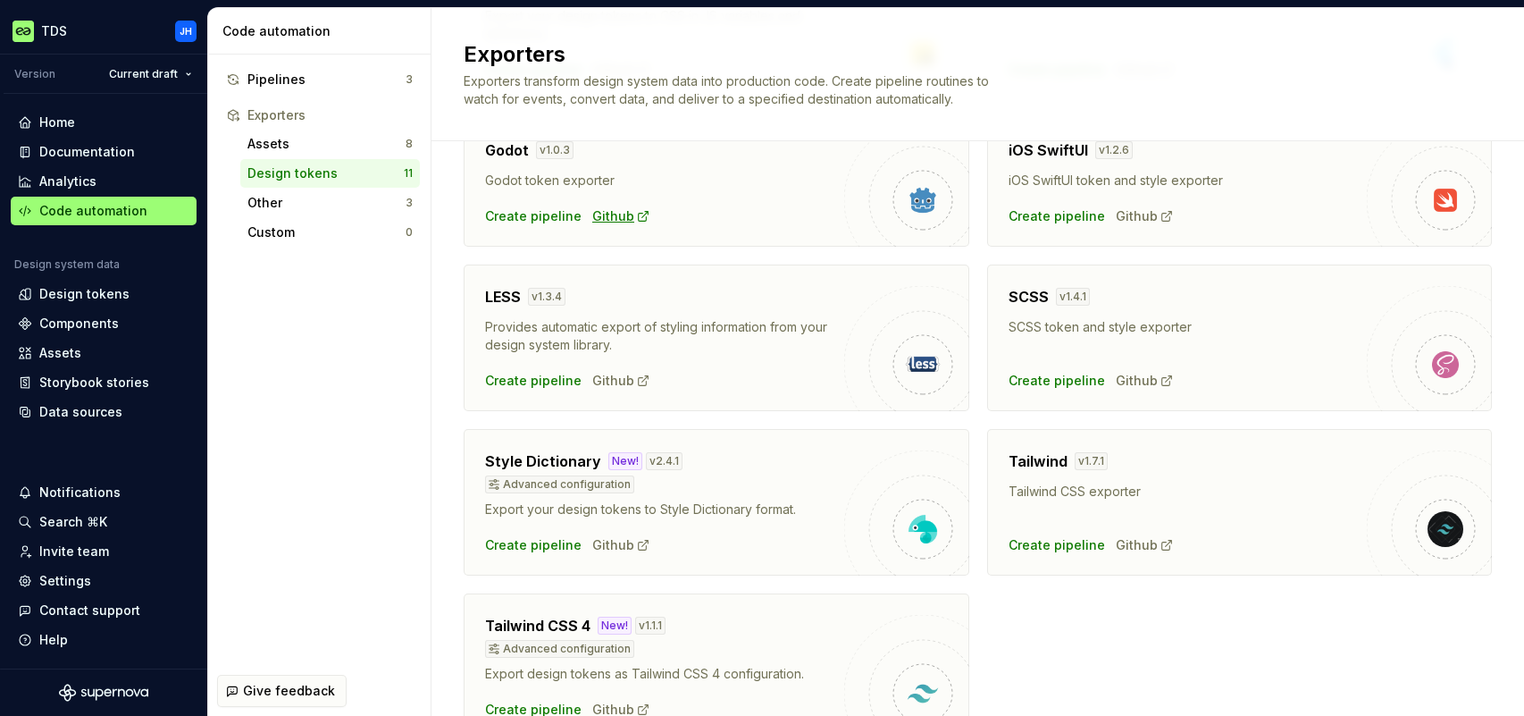
scroll to position [464, 0]
click at [92, 297] on div "Design tokens" at bounding box center [84, 294] width 90 height 18
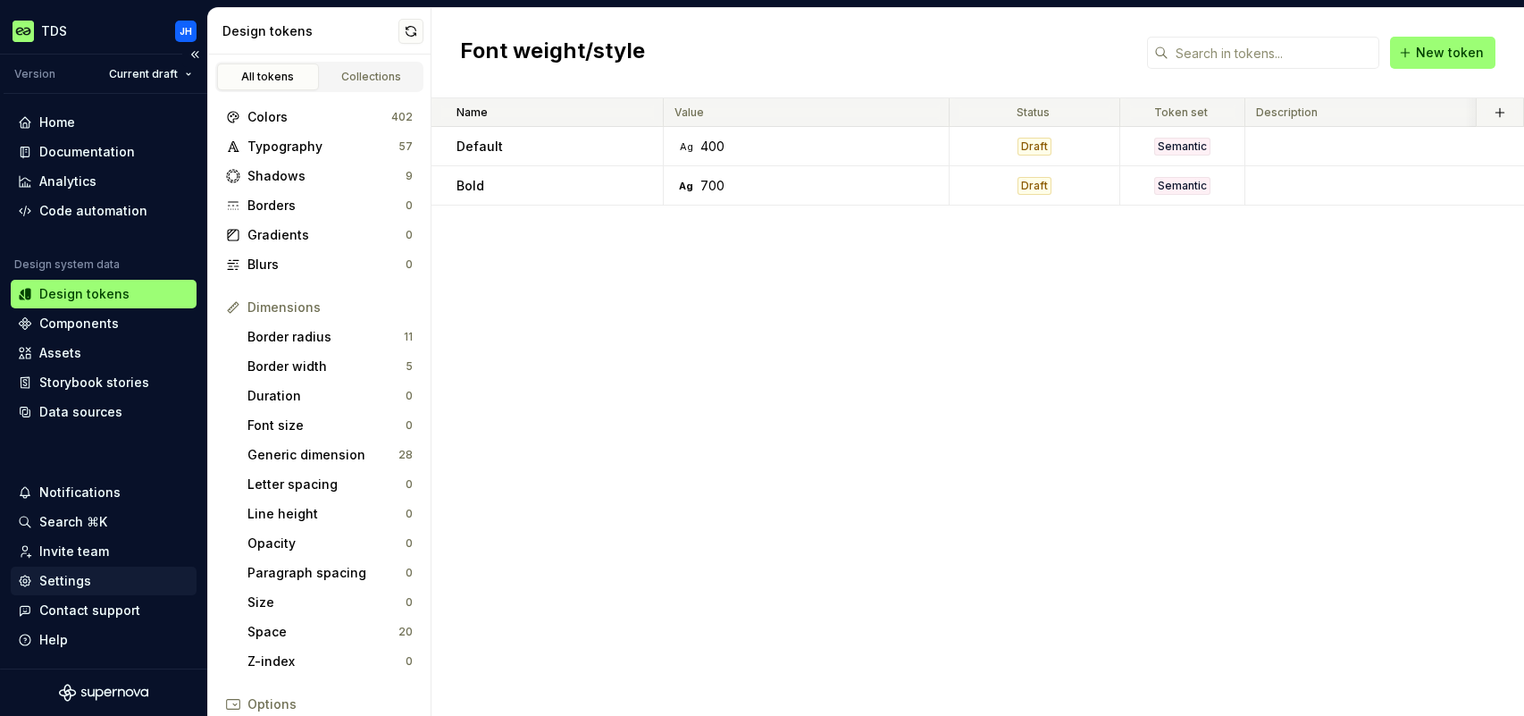
click at [64, 578] on div "Settings" at bounding box center [65, 581] width 52 height 18
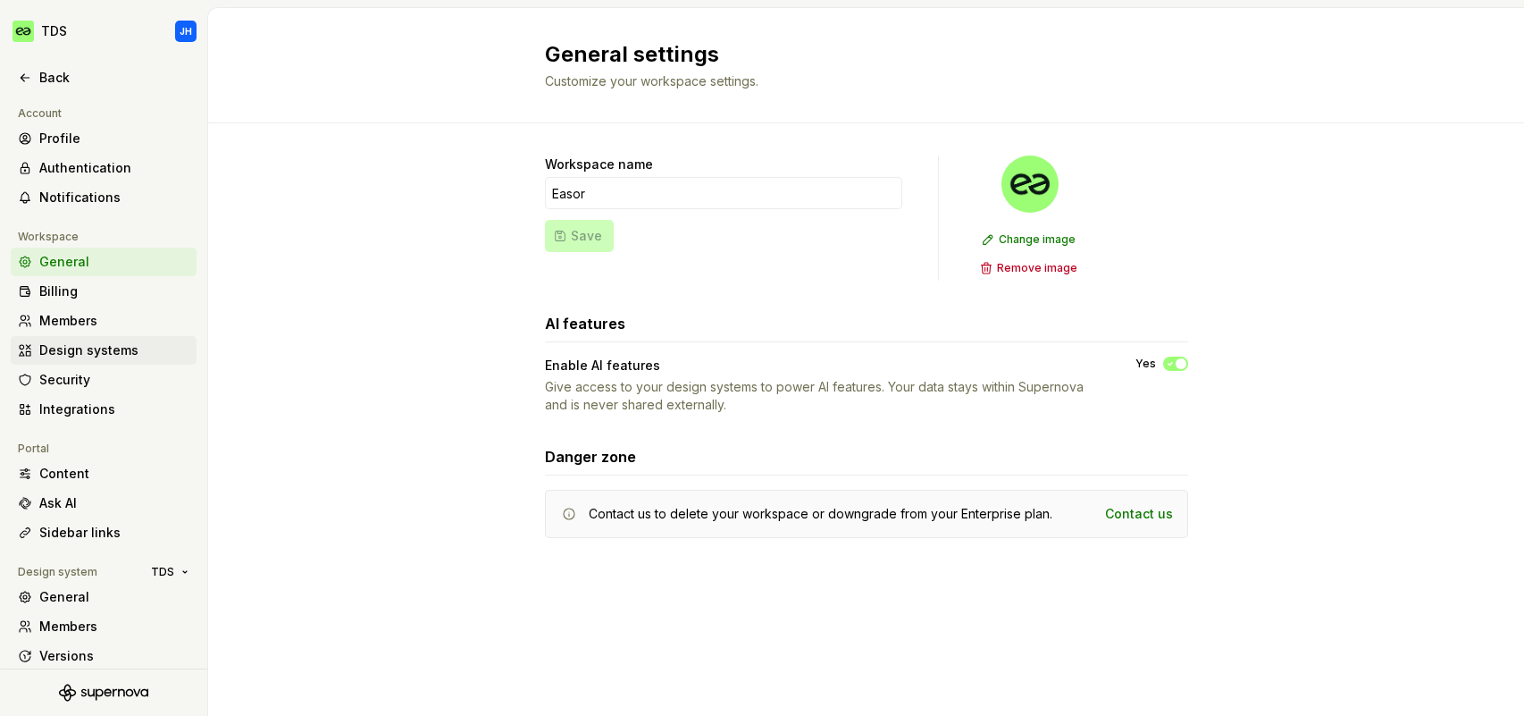
click at [130, 347] on div "Design systems" at bounding box center [114, 350] width 150 height 18
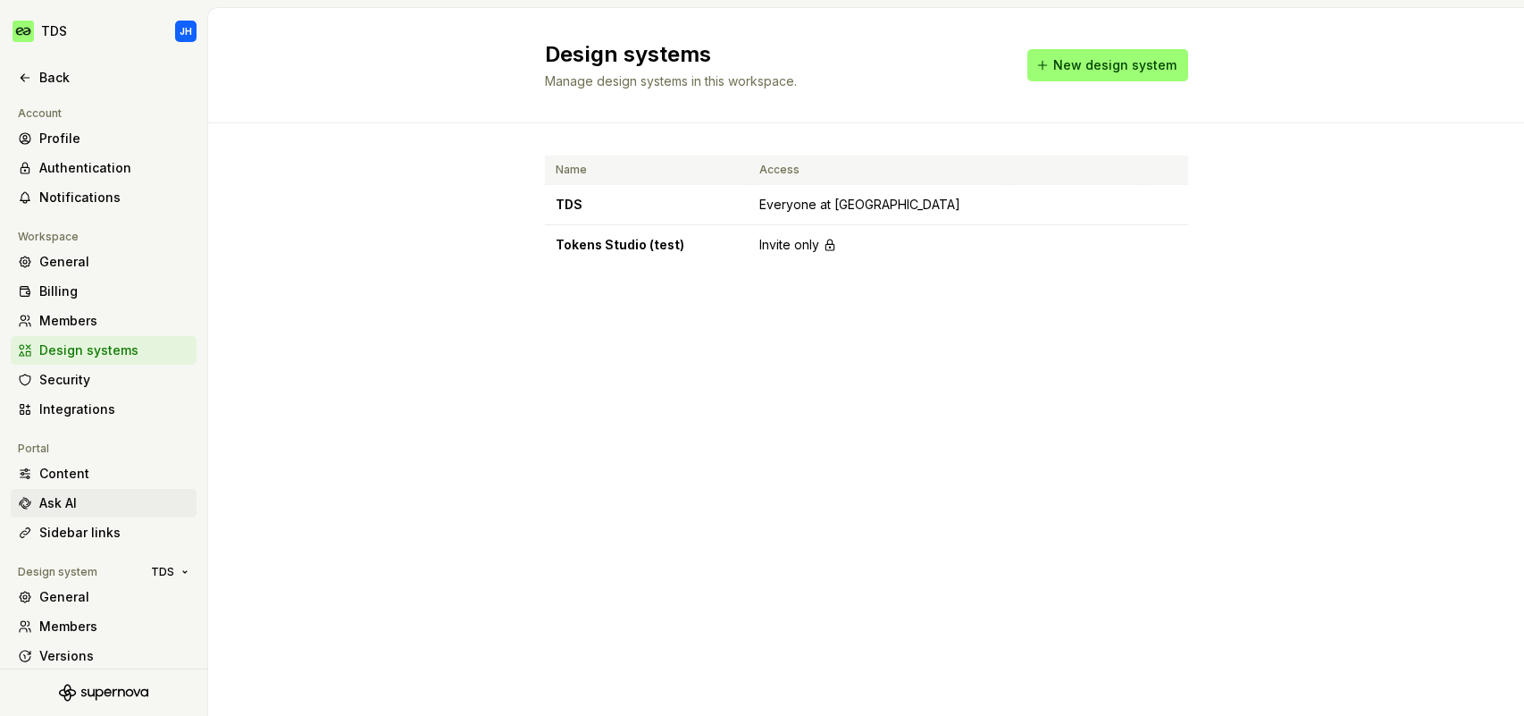
click at [99, 498] on div "Ask AI" at bounding box center [114, 503] width 150 height 18
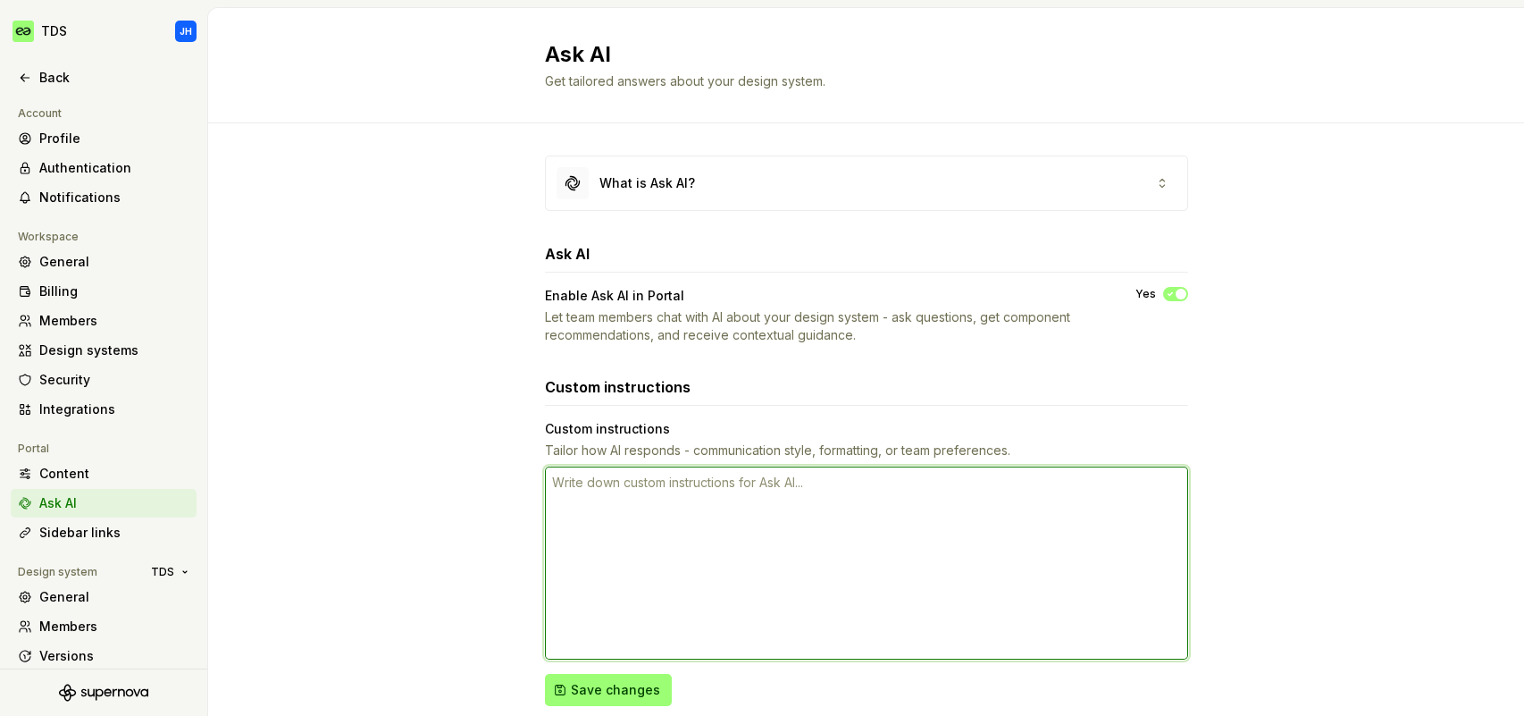
click at [716, 481] on textarea at bounding box center [866, 562] width 643 height 193
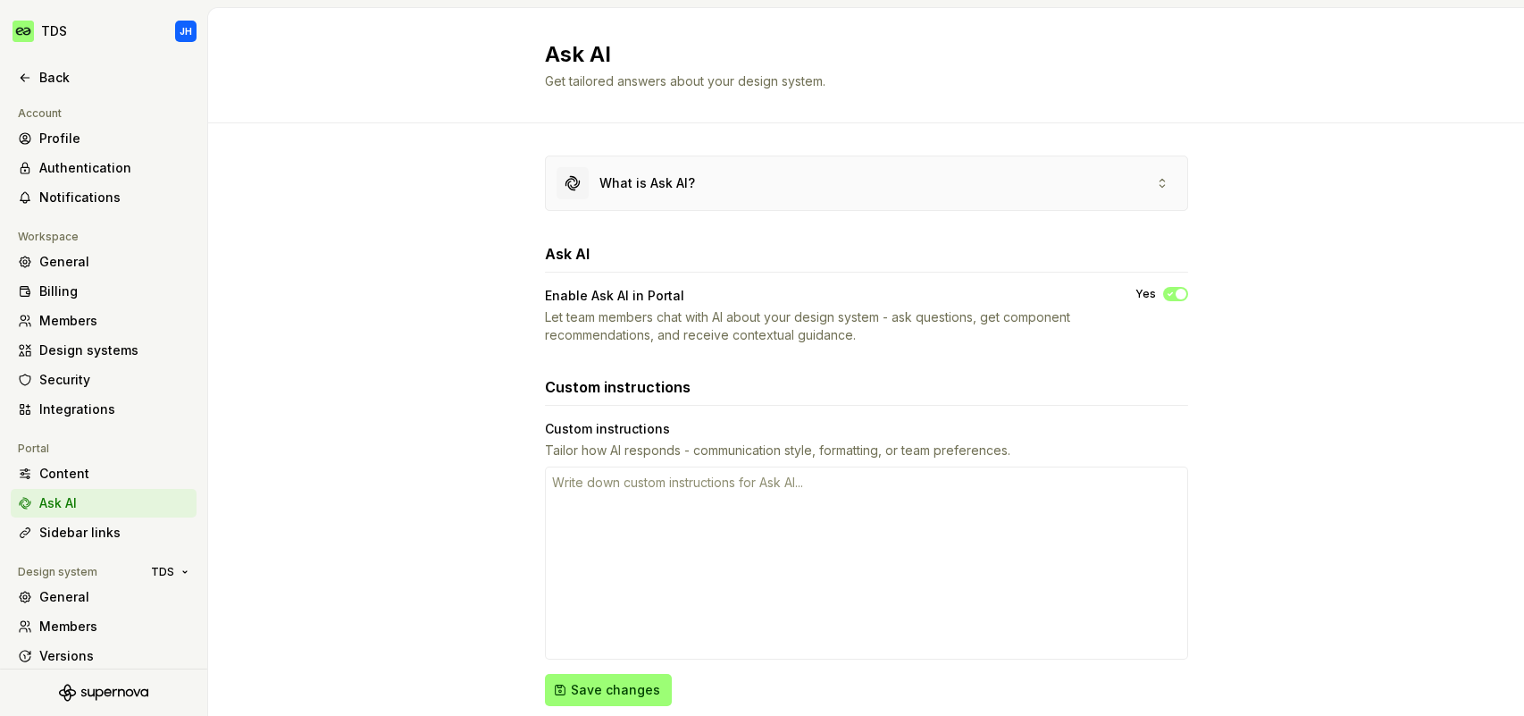
click at [668, 190] on div "What is Ask AI?" at bounding box center [647, 183] width 96 height 18
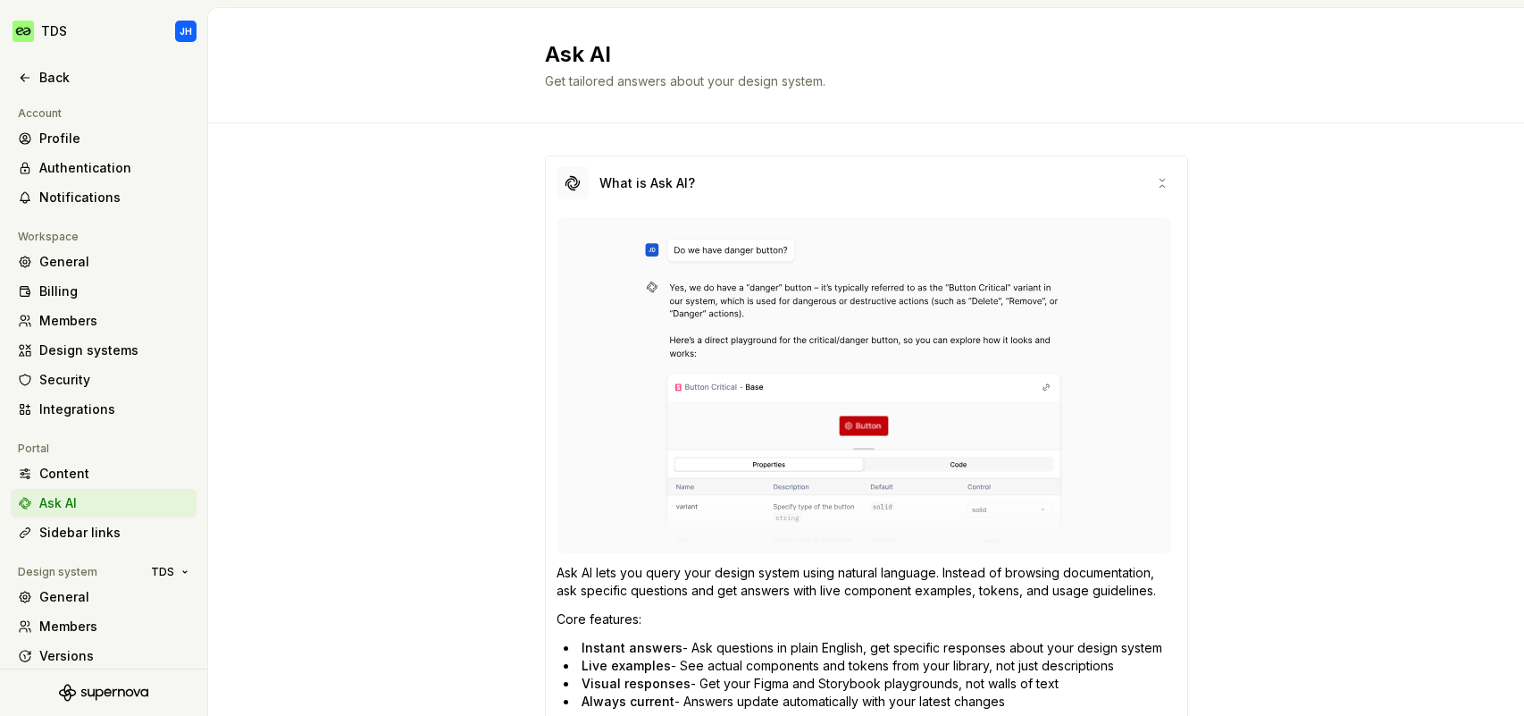
type textarea "*"
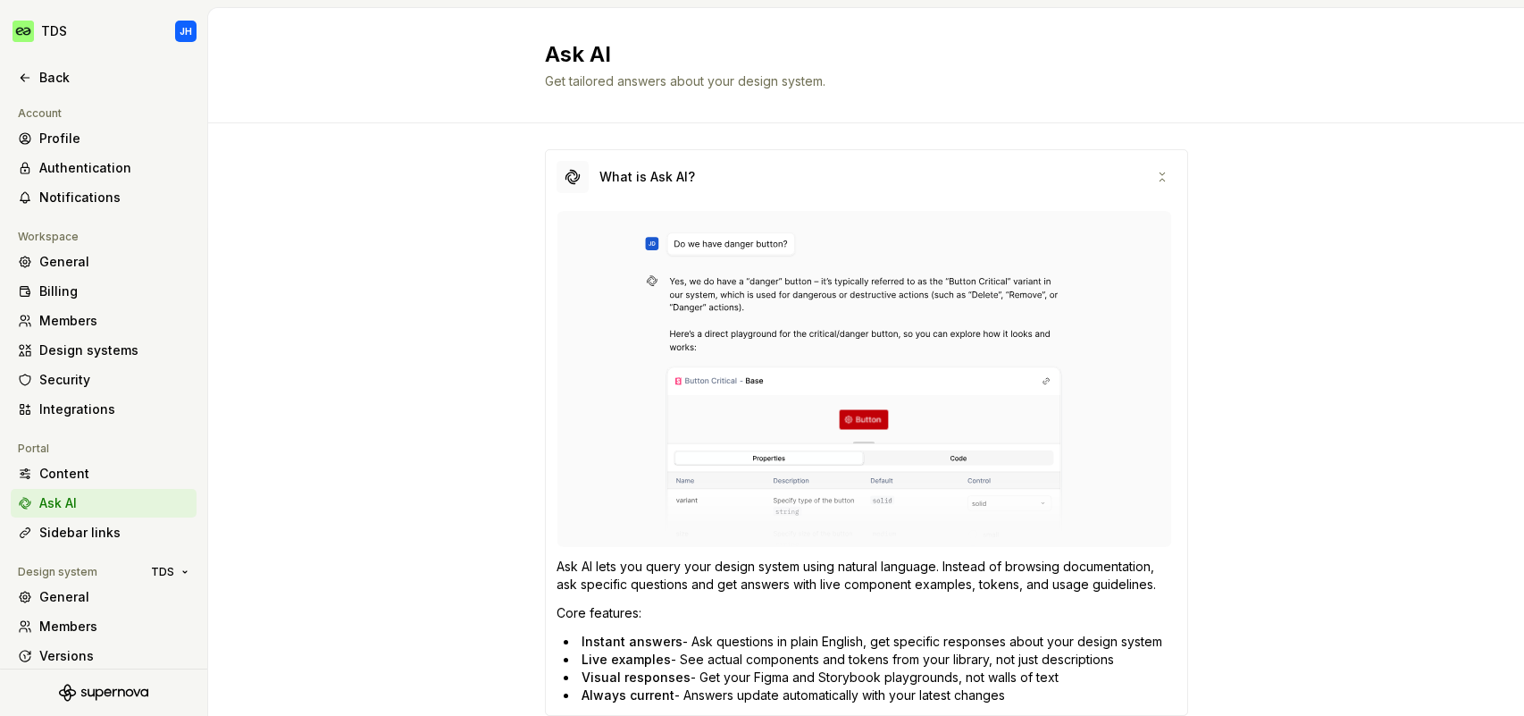
scroll to position [7, 0]
click at [59, 75] on div "Back" at bounding box center [114, 78] width 150 height 18
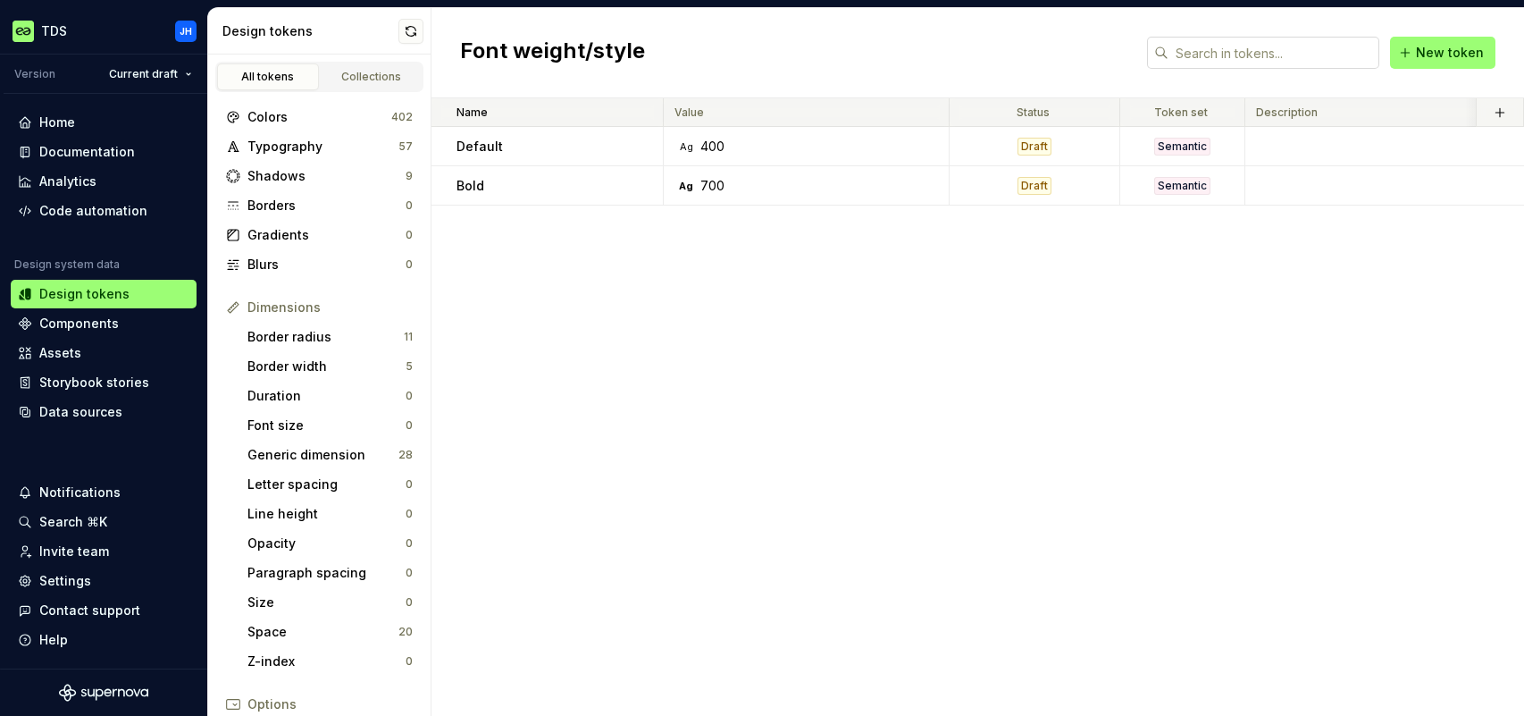
click at [1219, 56] on input "text" at bounding box center [1273, 53] width 211 height 32
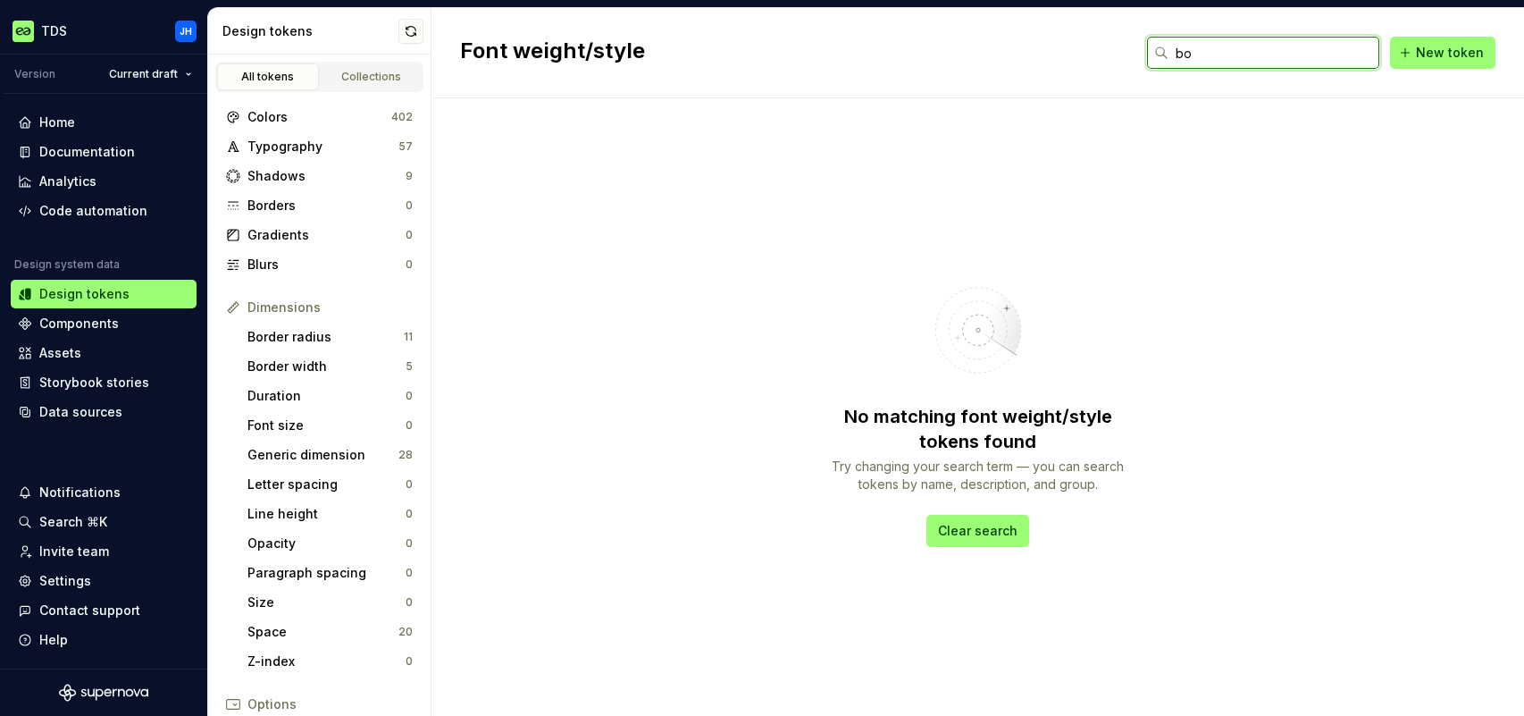
type input "b"
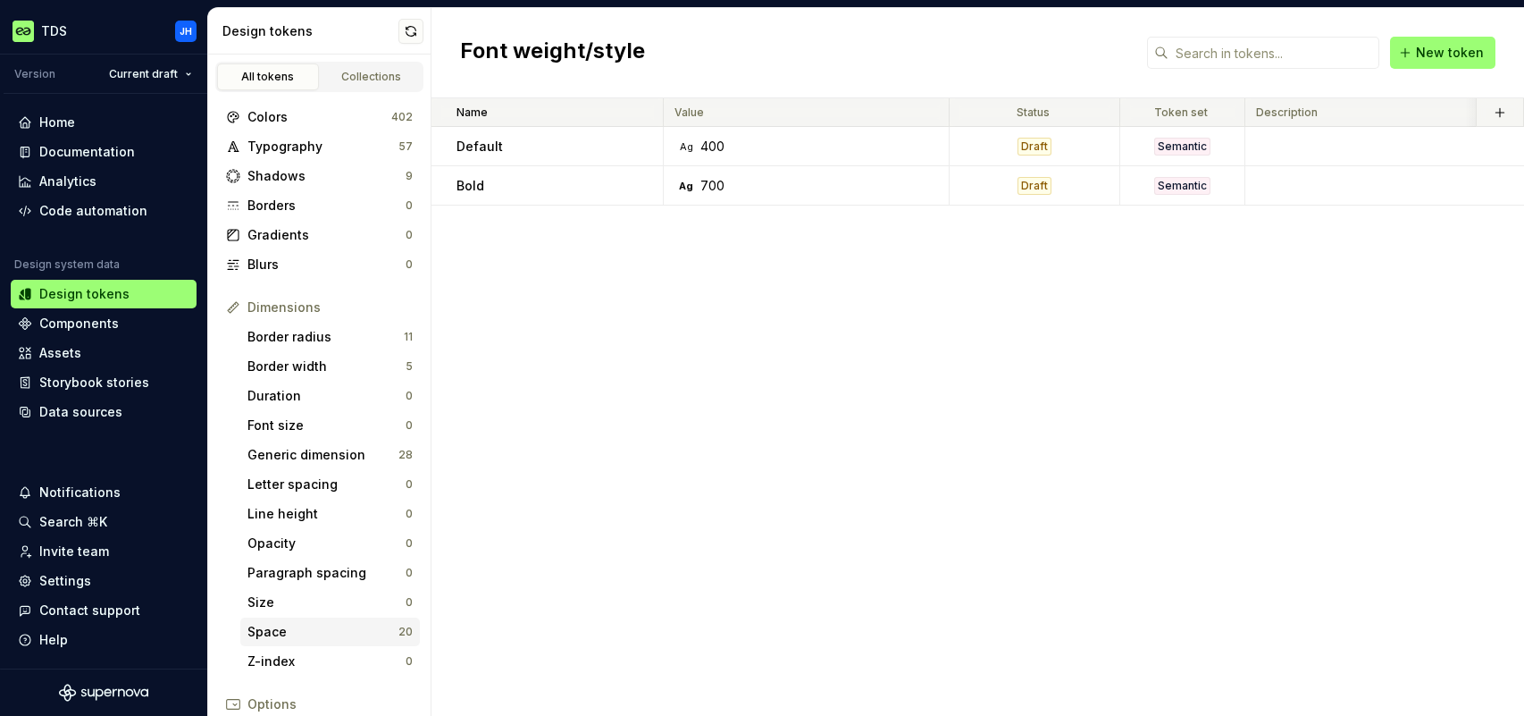
click at [303, 633] on div "Space" at bounding box center [322, 632] width 151 height 18
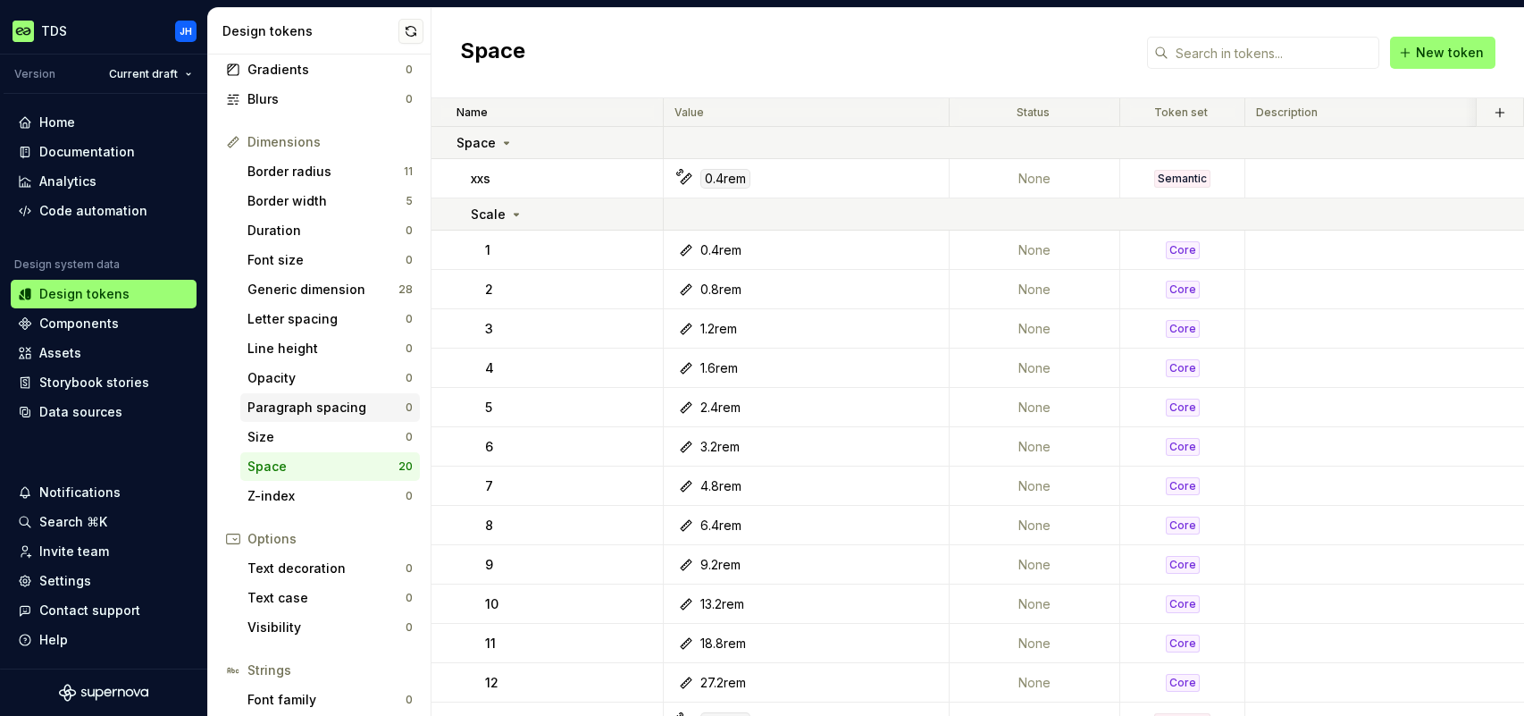
scroll to position [172, 0]
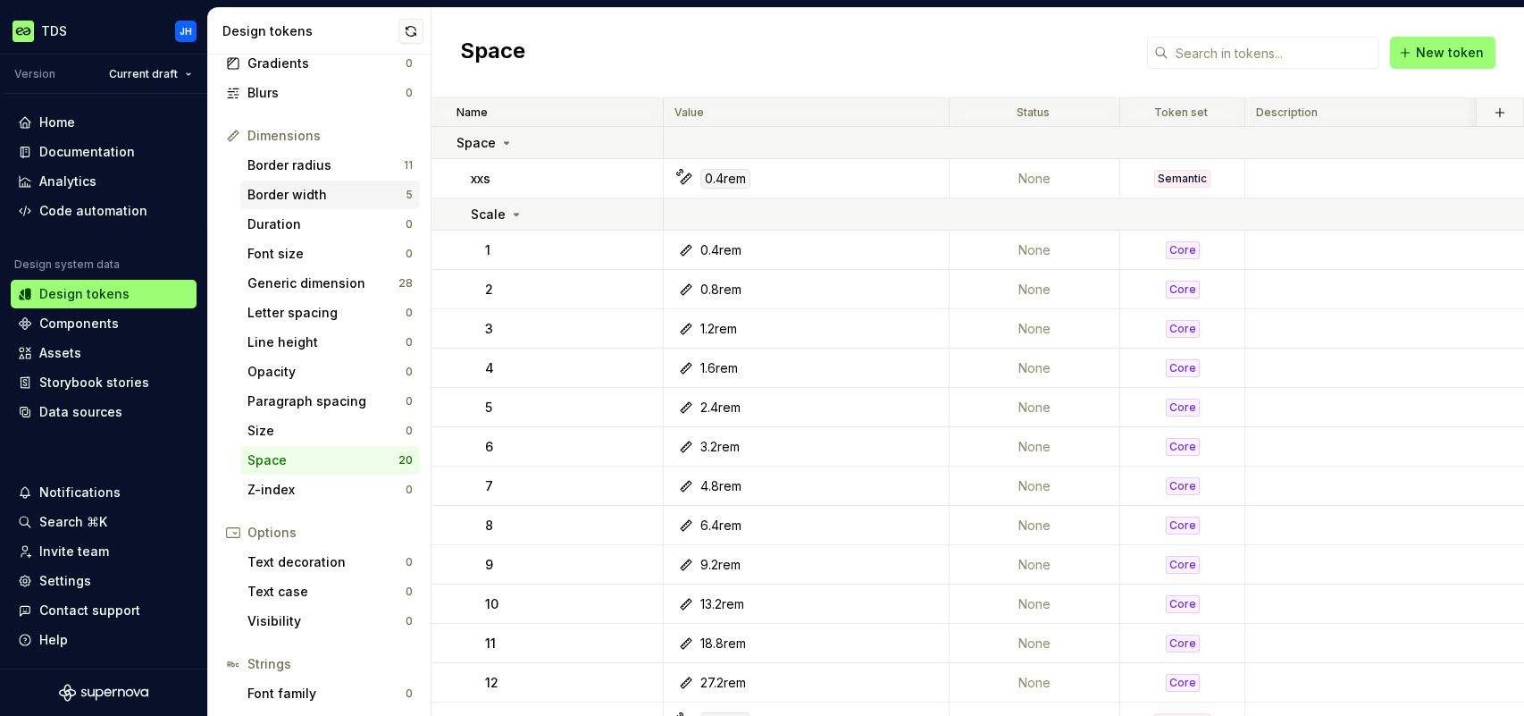
click at [324, 193] on div "Border width" at bounding box center [326, 195] width 158 height 18
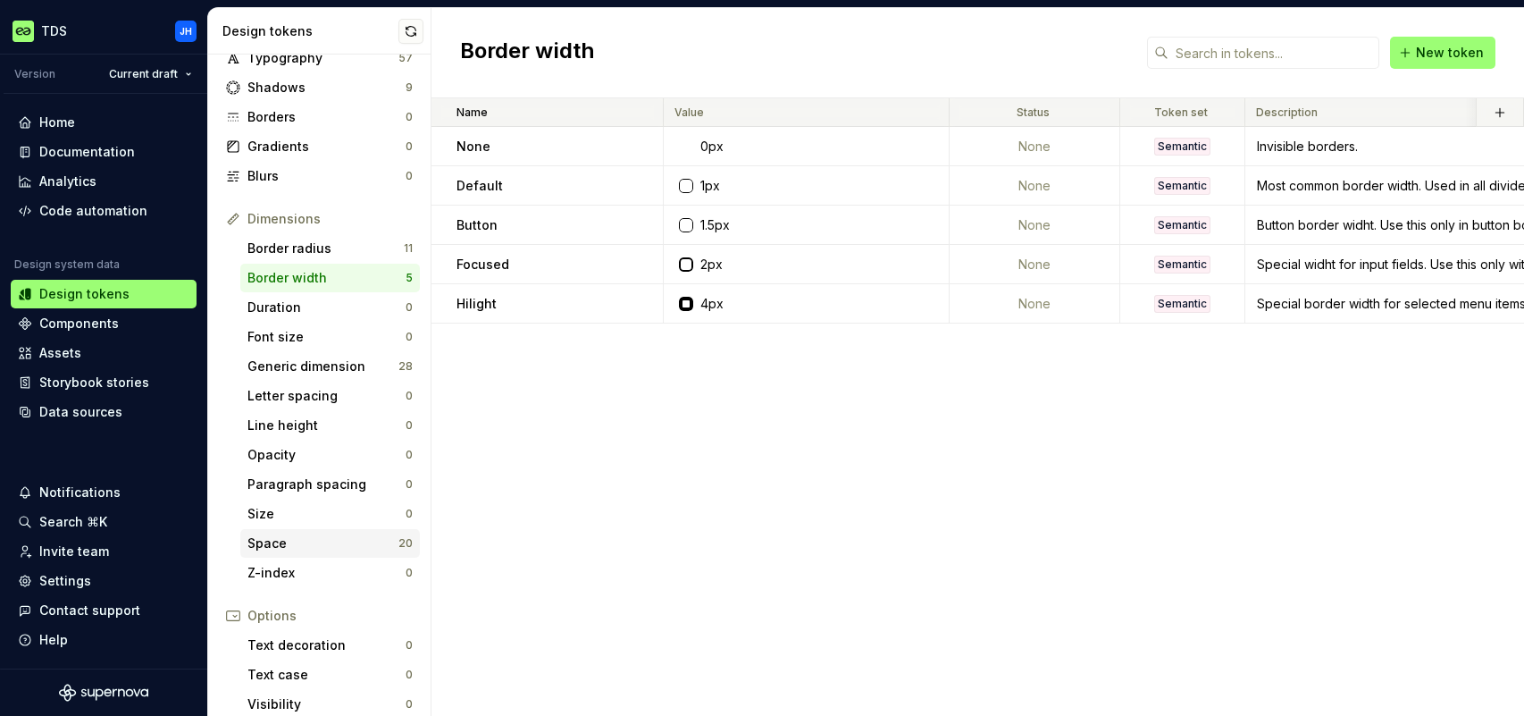
scroll to position [86, 0]
click at [299, 430] on div "Line height" at bounding box center [326, 428] width 158 height 18
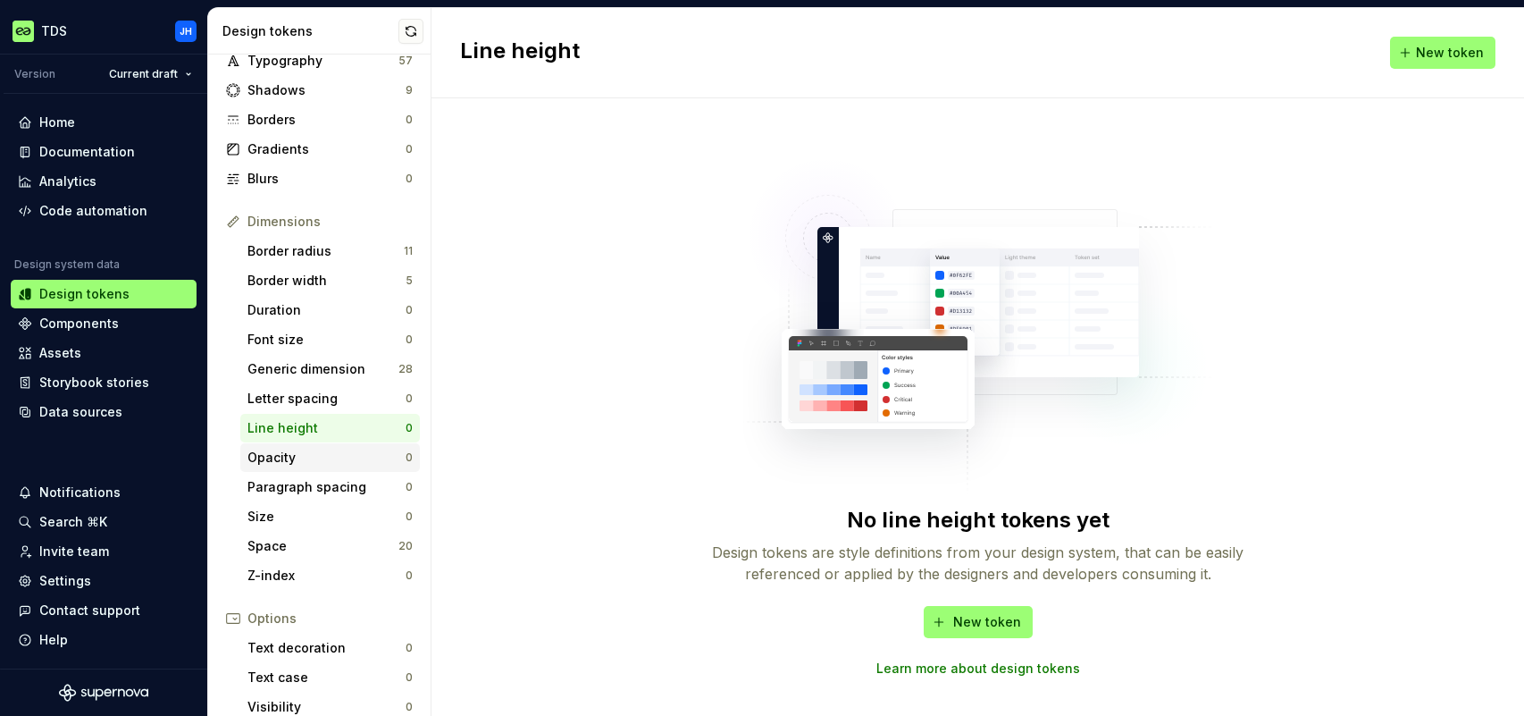
click at [303, 453] on div "Opacity" at bounding box center [326, 457] width 158 height 18
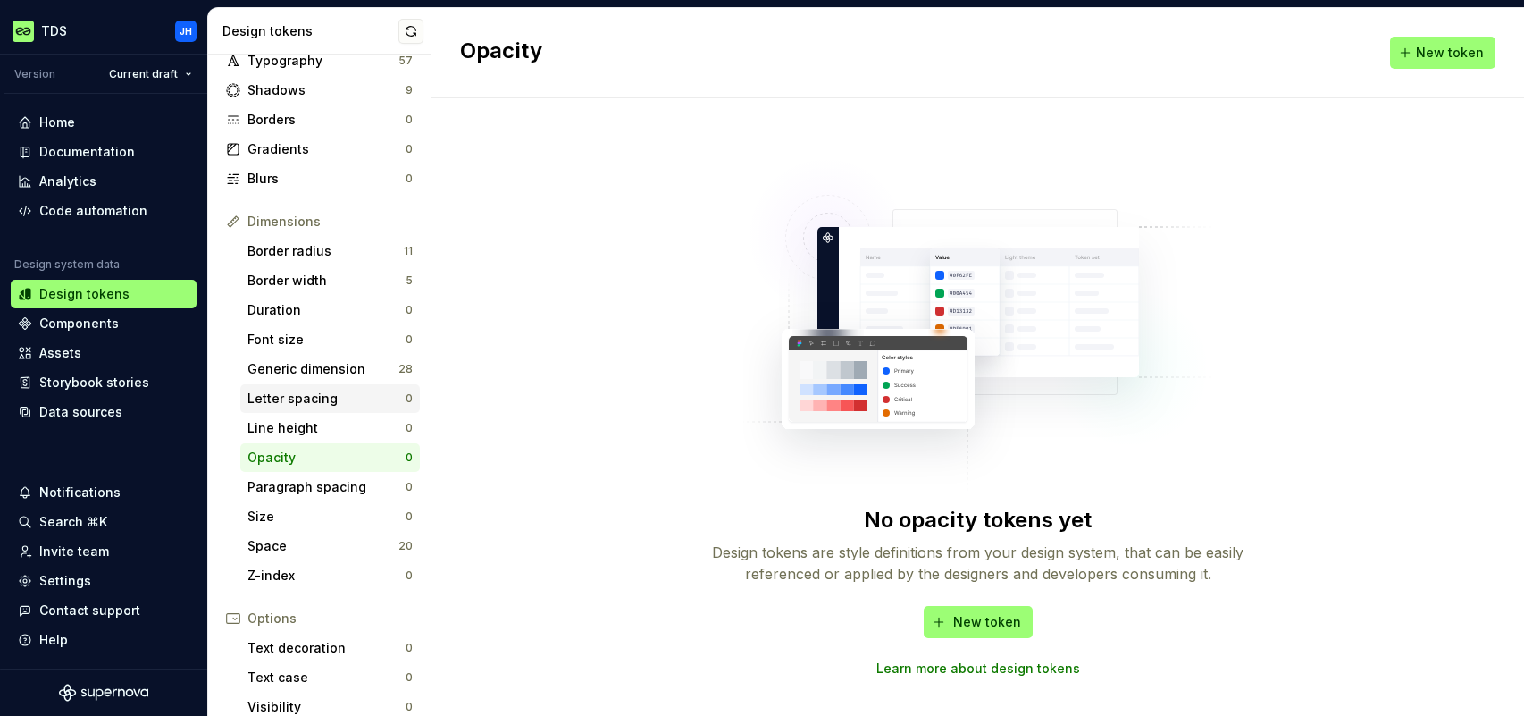
click at [299, 400] on div "Letter spacing" at bounding box center [326, 398] width 158 height 18
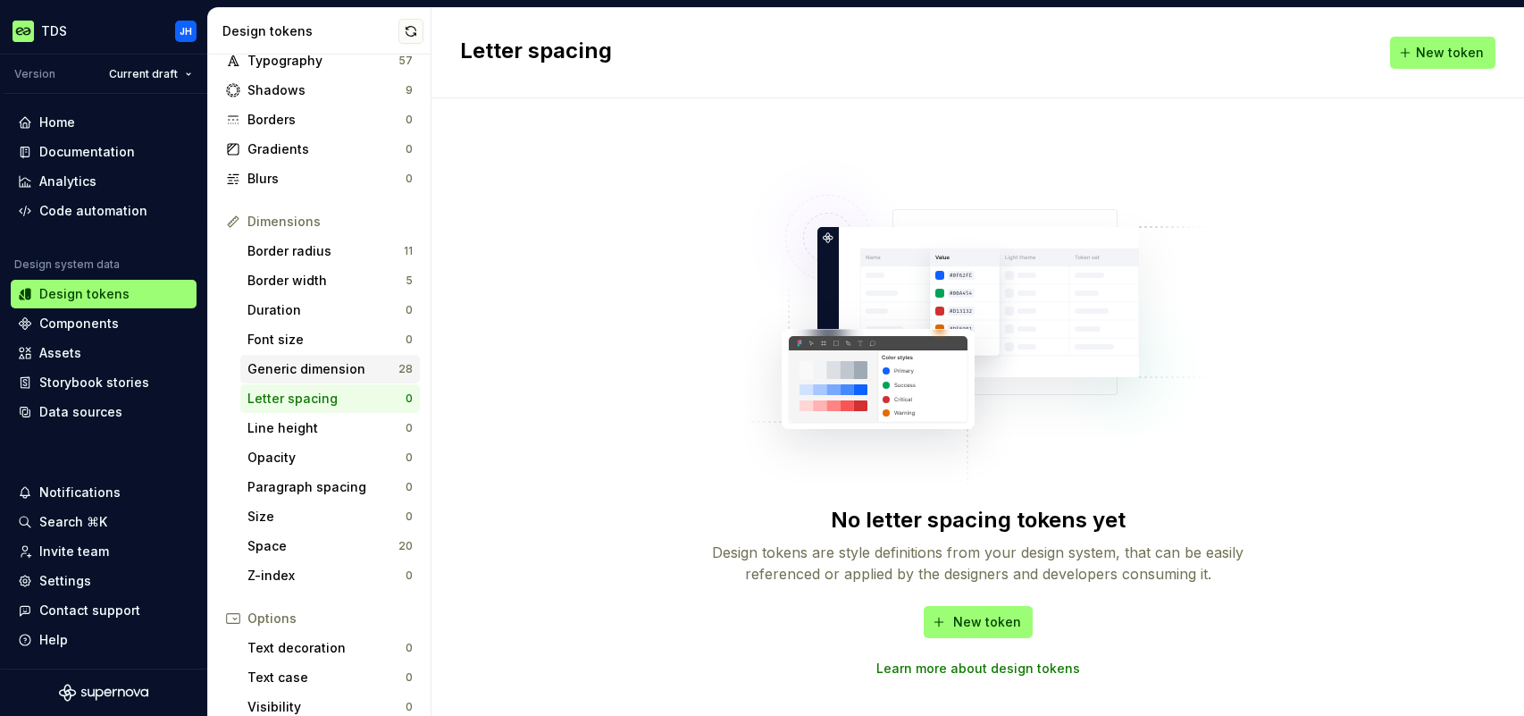
click at [292, 372] on div "Generic dimension" at bounding box center [322, 369] width 151 height 18
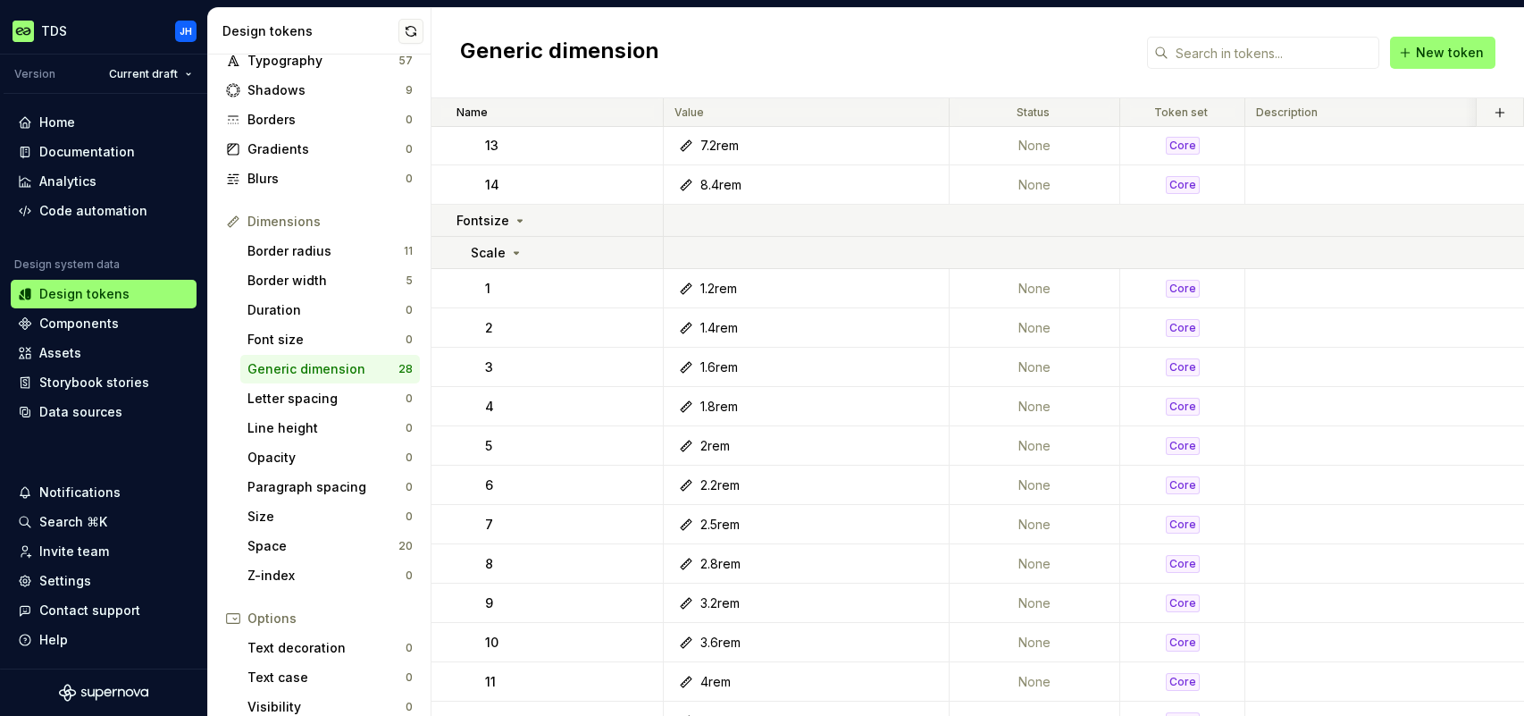
scroll to position [491, 0]
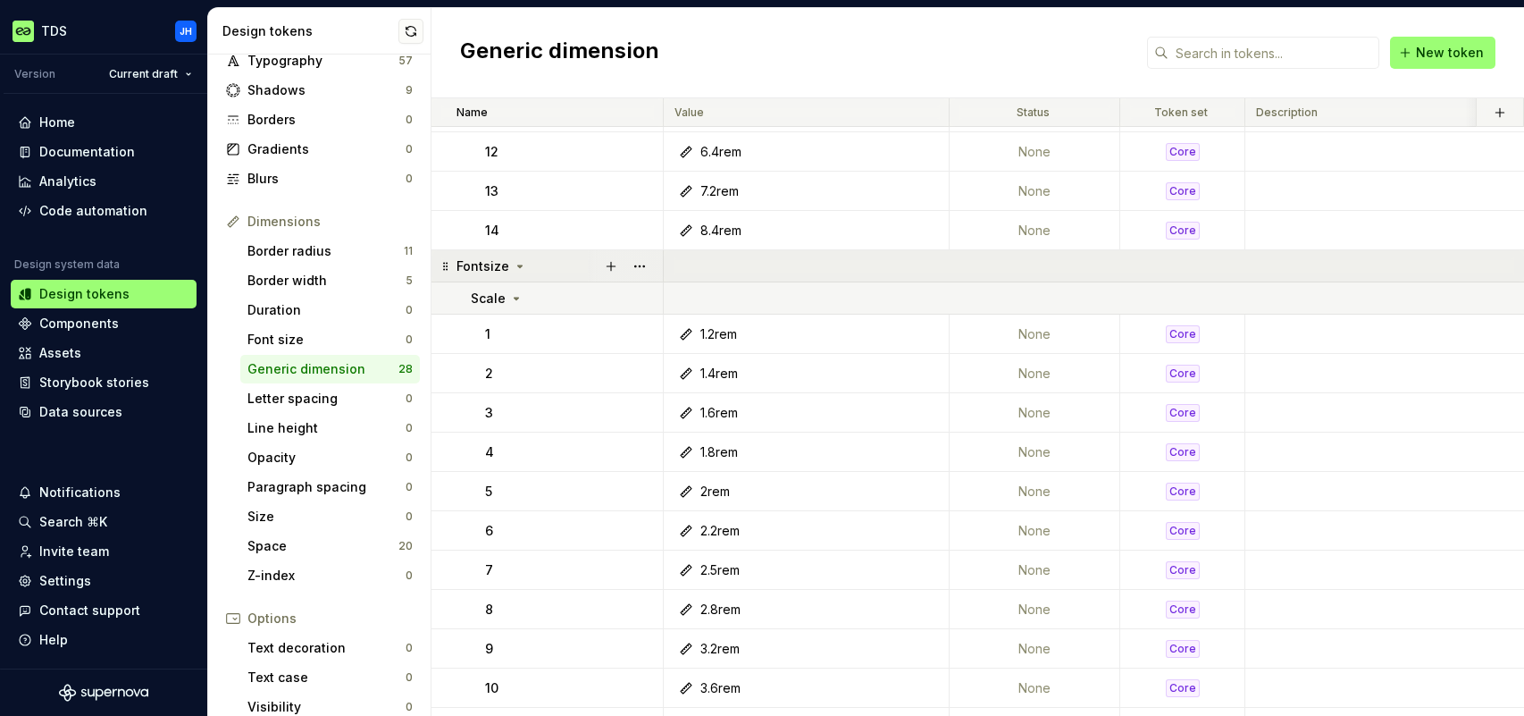
click at [514, 261] on icon at bounding box center [520, 266] width 14 height 14
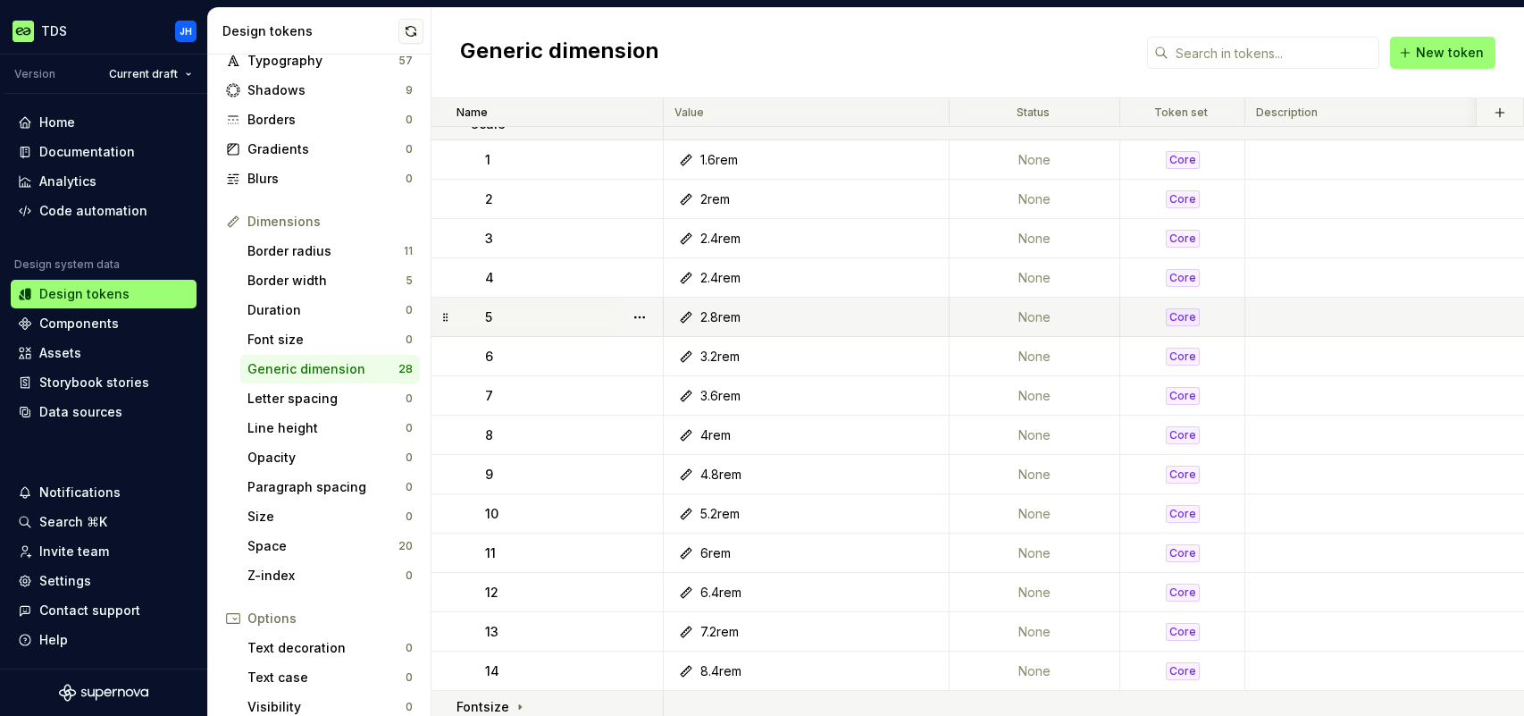
scroll to position [64, 0]
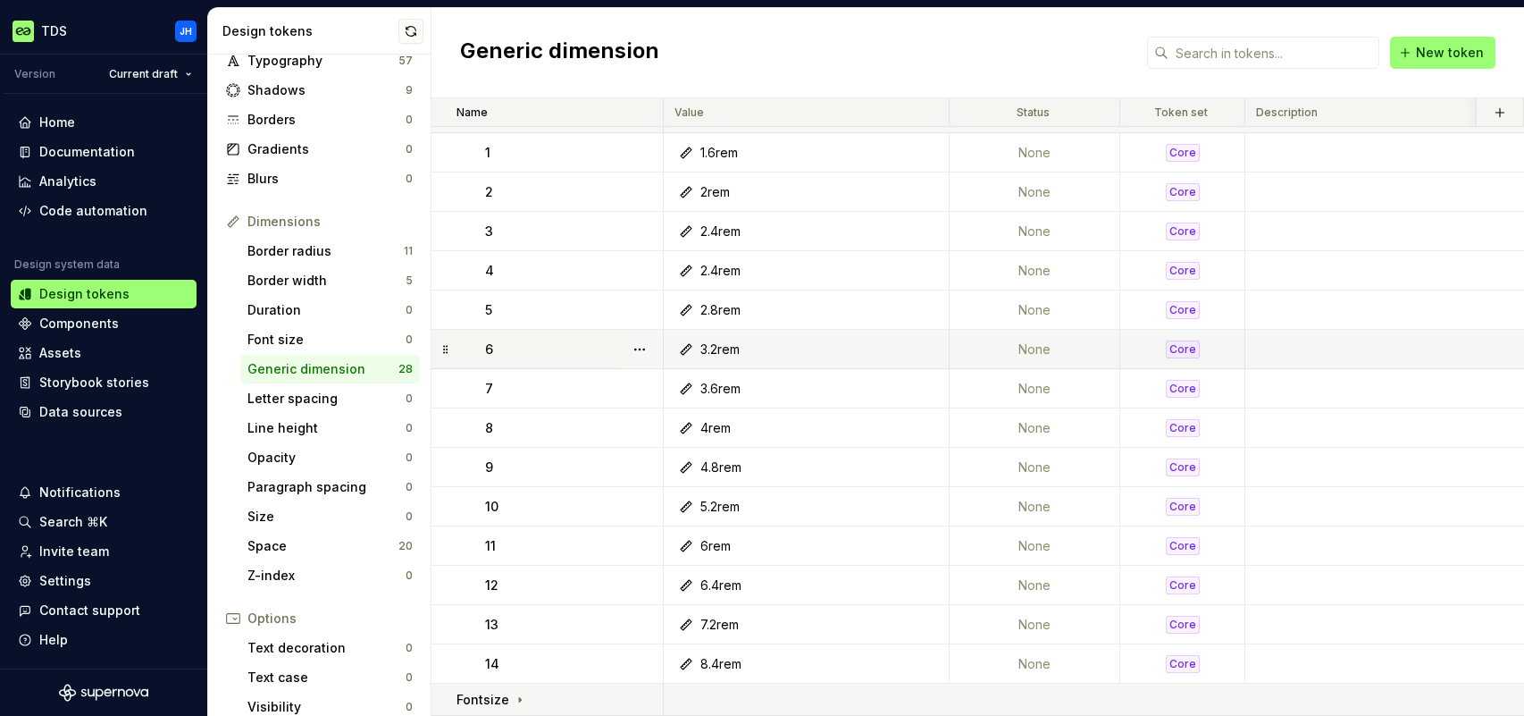
drag, startPoint x: 1517, startPoint y: 331, endPoint x: 1515, endPoint y: 353, distance: 22.4
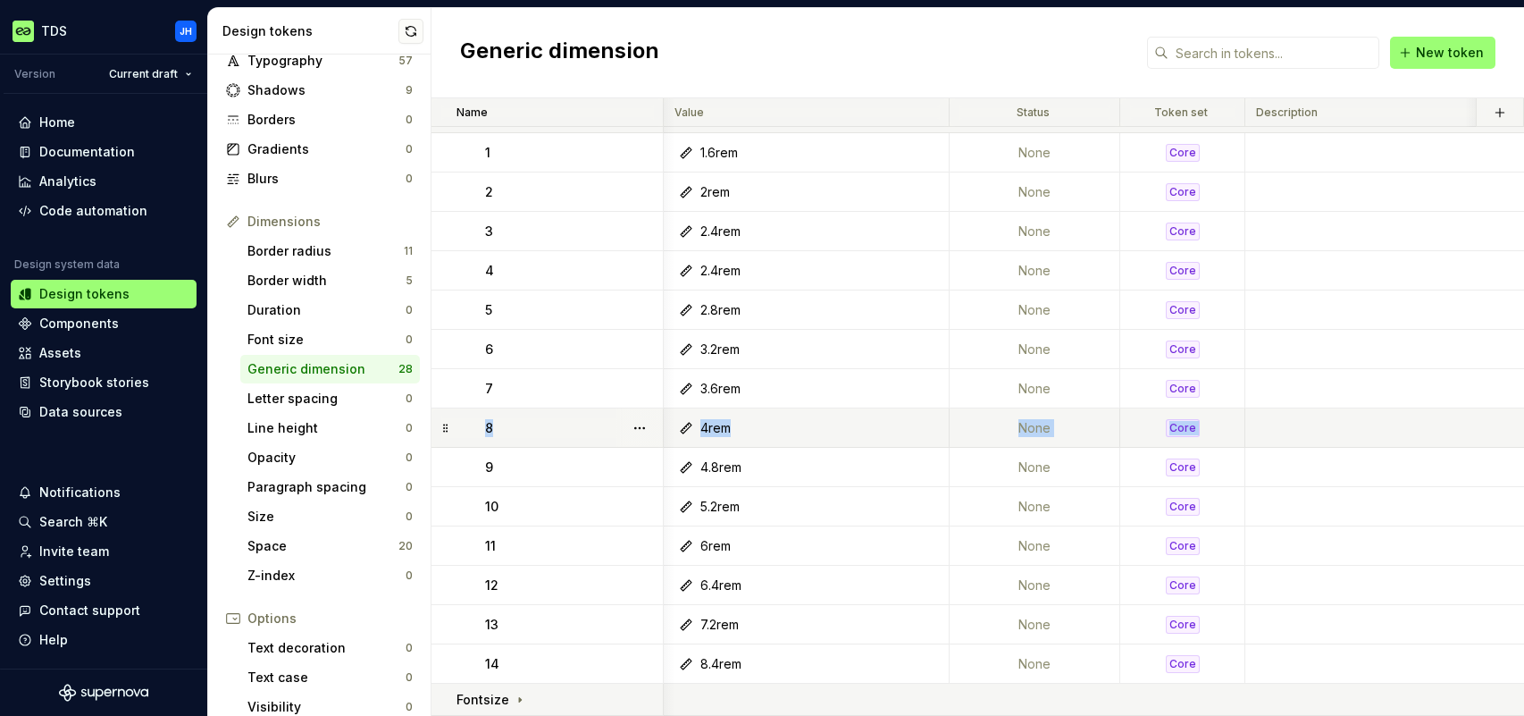
scroll to position [64, 2]
drag, startPoint x: 1515, startPoint y: 378, endPoint x: 1496, endPoint y: 438, distance: 62.7
click at [1504, 442] on tbody "Lineheight Scale 1 1.6rem None Core [DATE] 2 2rem None Core [DATE] 3 2.4rem Non…" at bounding box center [1370, 392] width 1880 height 647
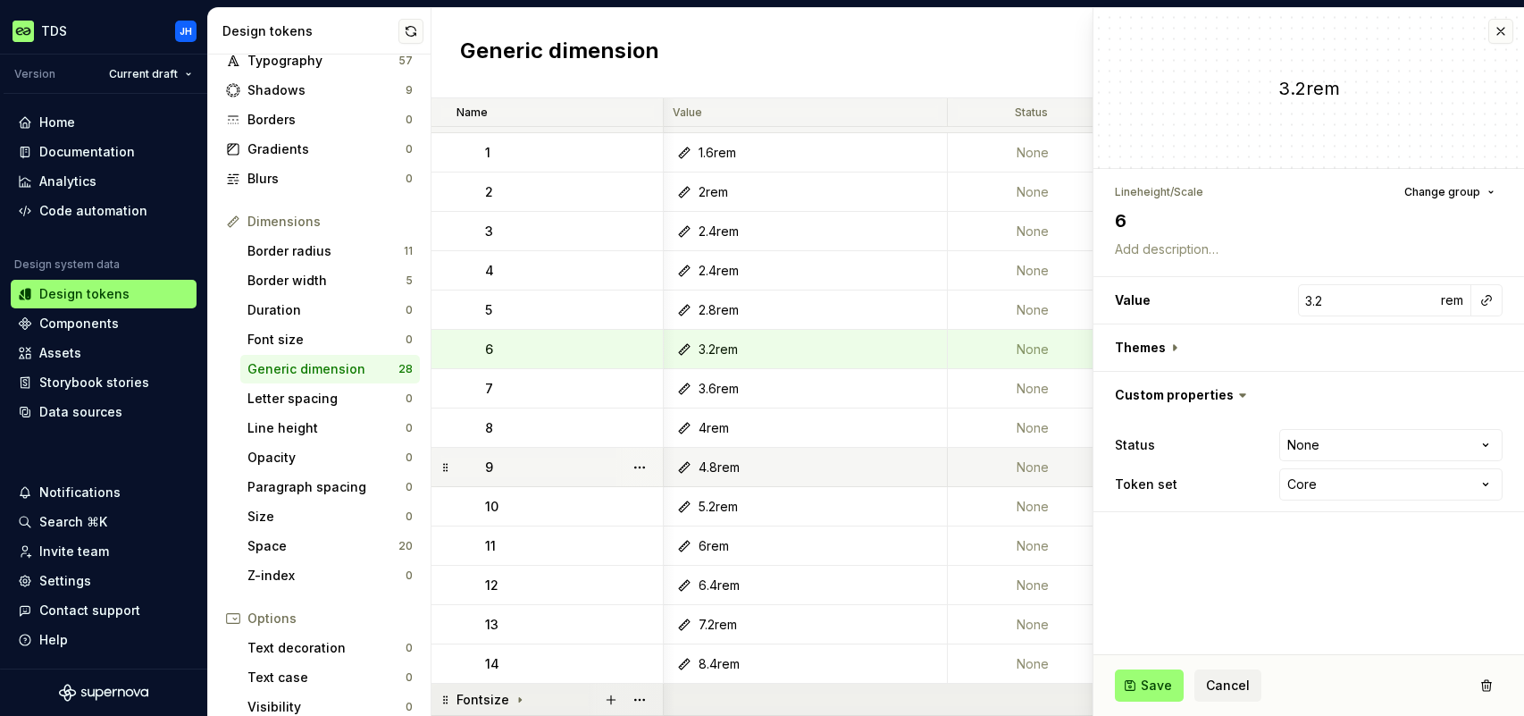
drag, startPoint x: 510, startPoint y: 683, endPoint x: 514, endPoint y: 693, distance: 10.5
click at [508, 687] on td "Fontsize" at bounding box center [547, 699] width 232 height 32
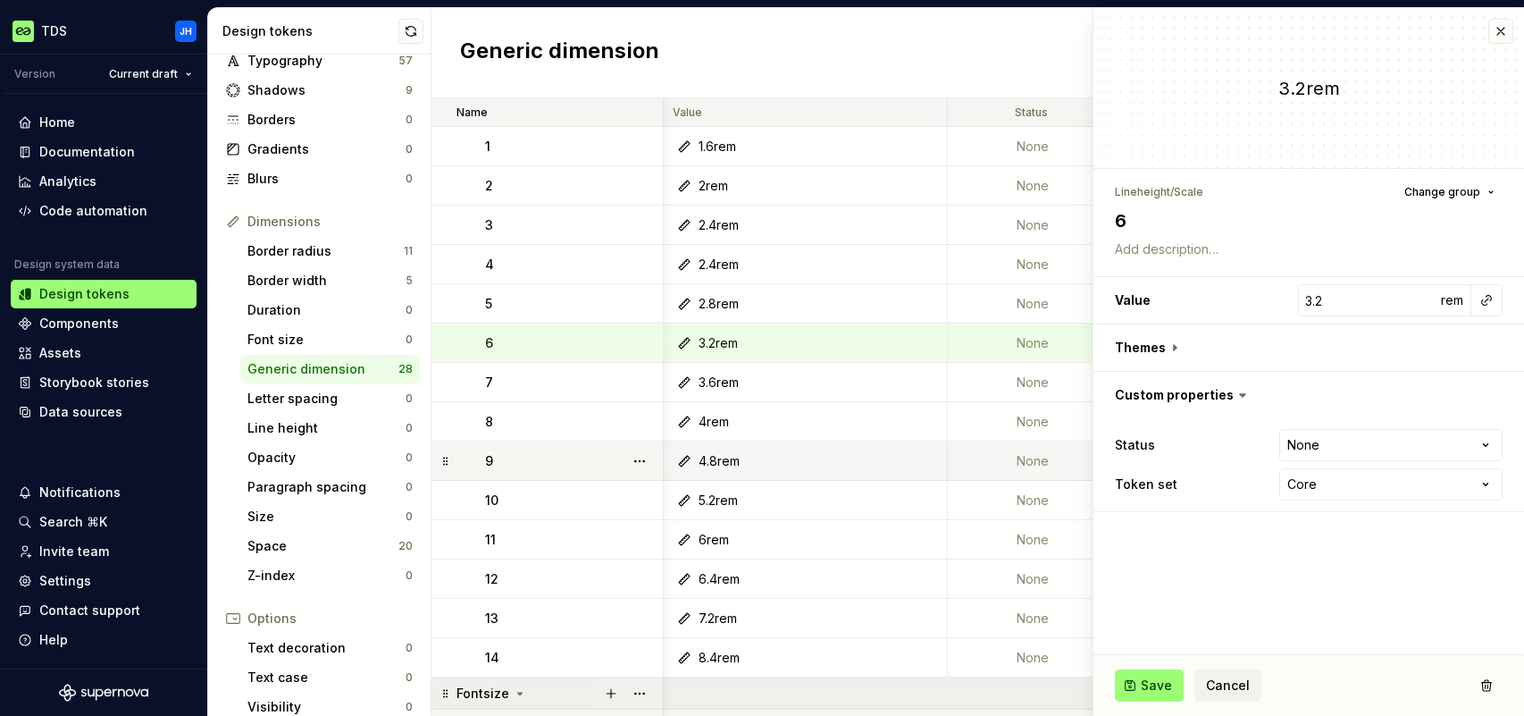
click at [514, 693] on icon at bounding box center [520, 693] width 14 height 14
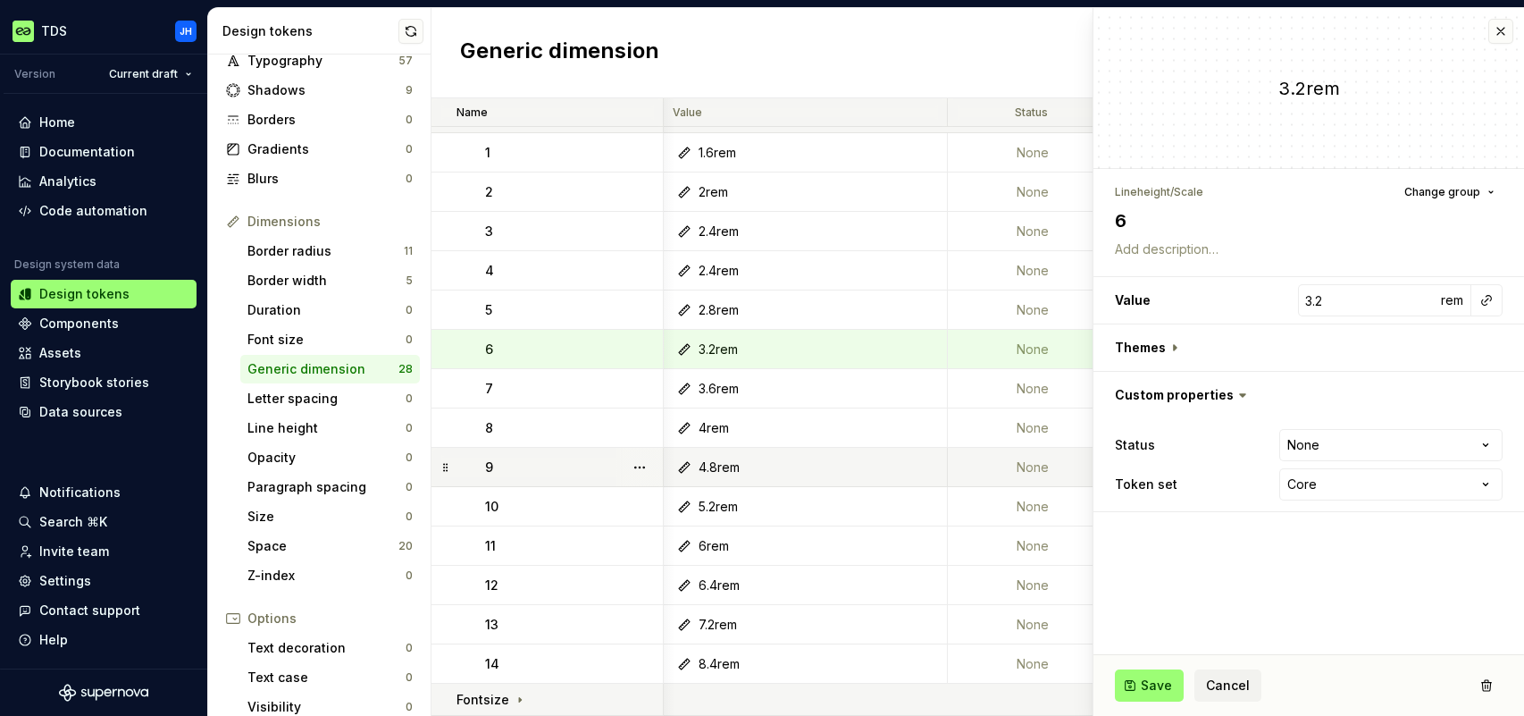
drag, startPoint x: 1502, startPoint y: 29, endPoint x: 1480, endPoint y: 42, distance: 25.3
click at [1502, 29] on button "button" at bounding box center [1500, 31] width 25 height 25
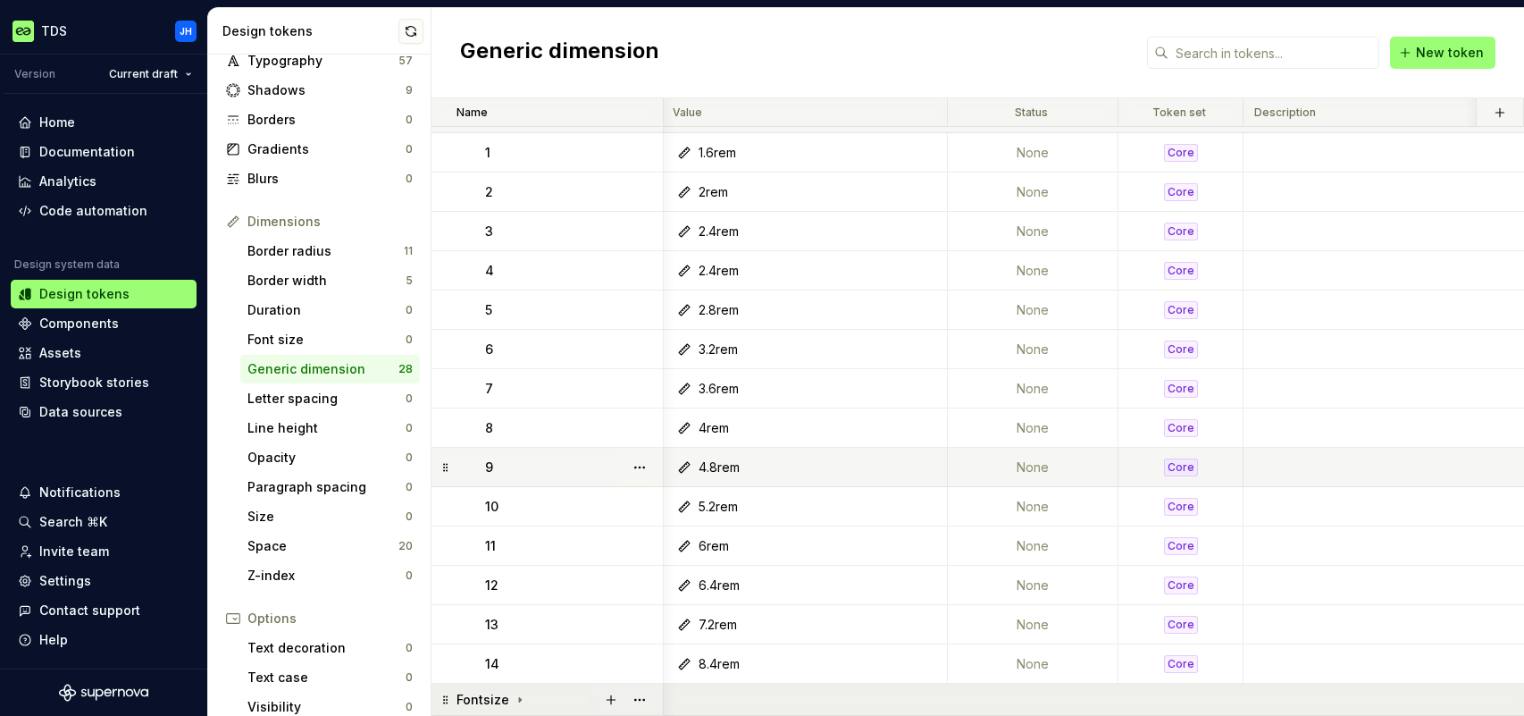
click at [519, 697] on icon at bounding box center [520, 699] width 2 height 4
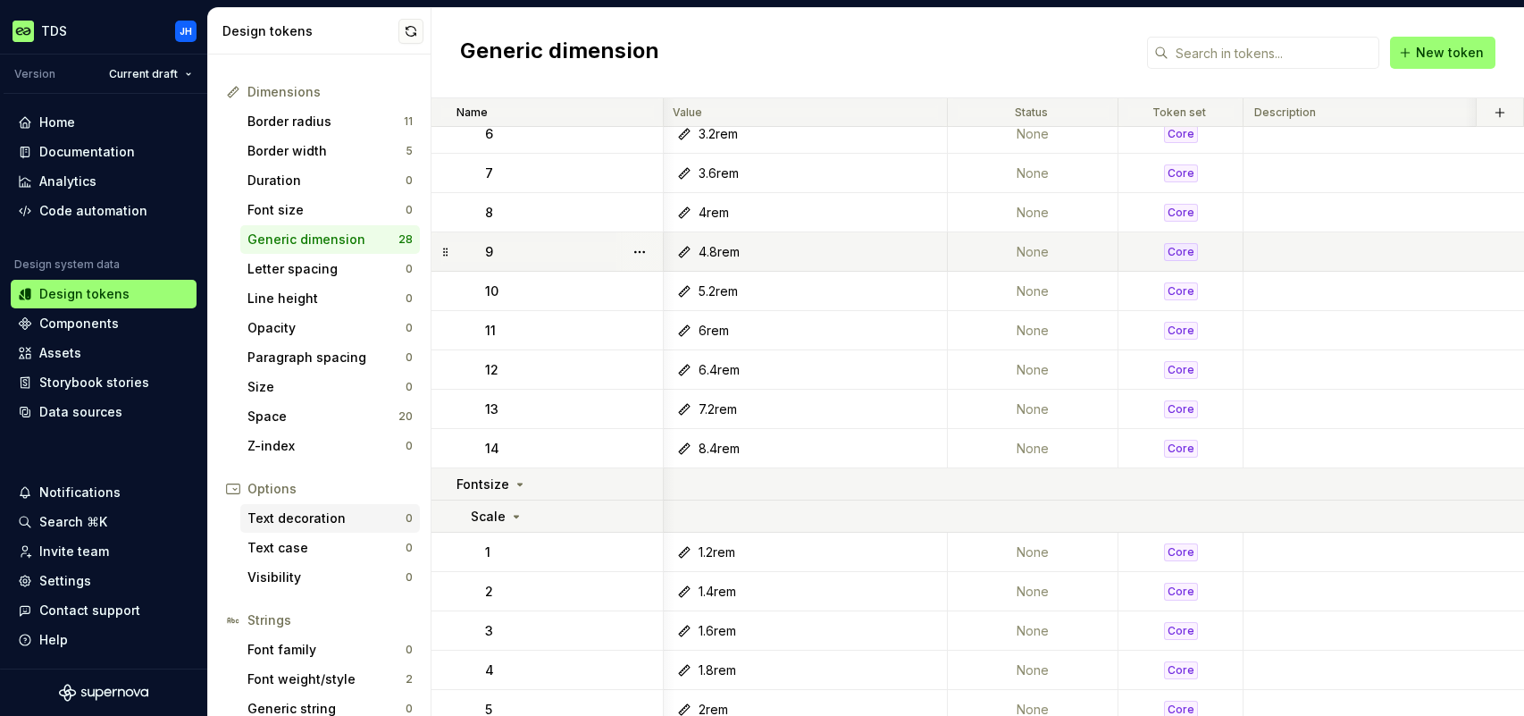
scroll to position [215, 0]
click at [325, 547] on div "Text case" at bounding box center [326, 548] width 158 height 18
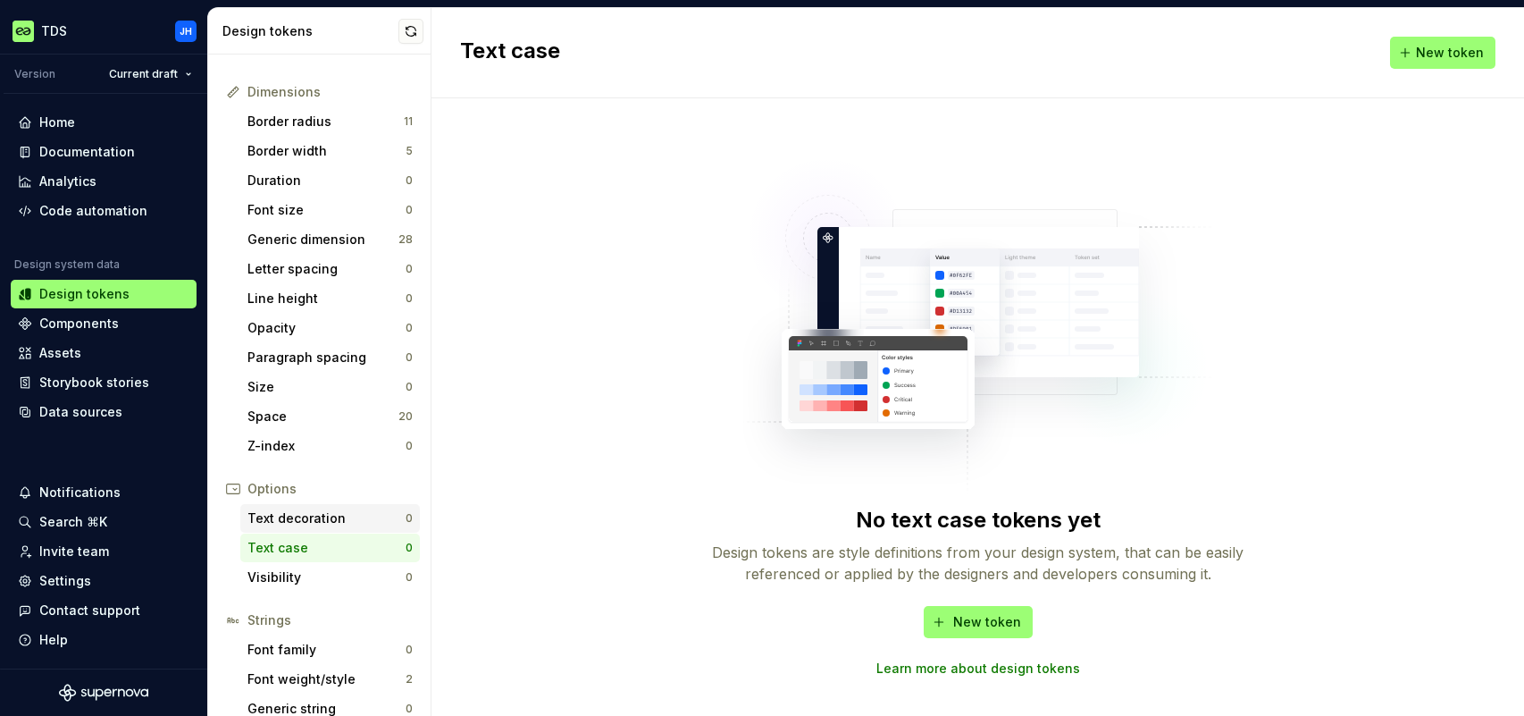
click at [305, 523] on div "Text decoration" at bounding box center [326, 518] width 158 height 18
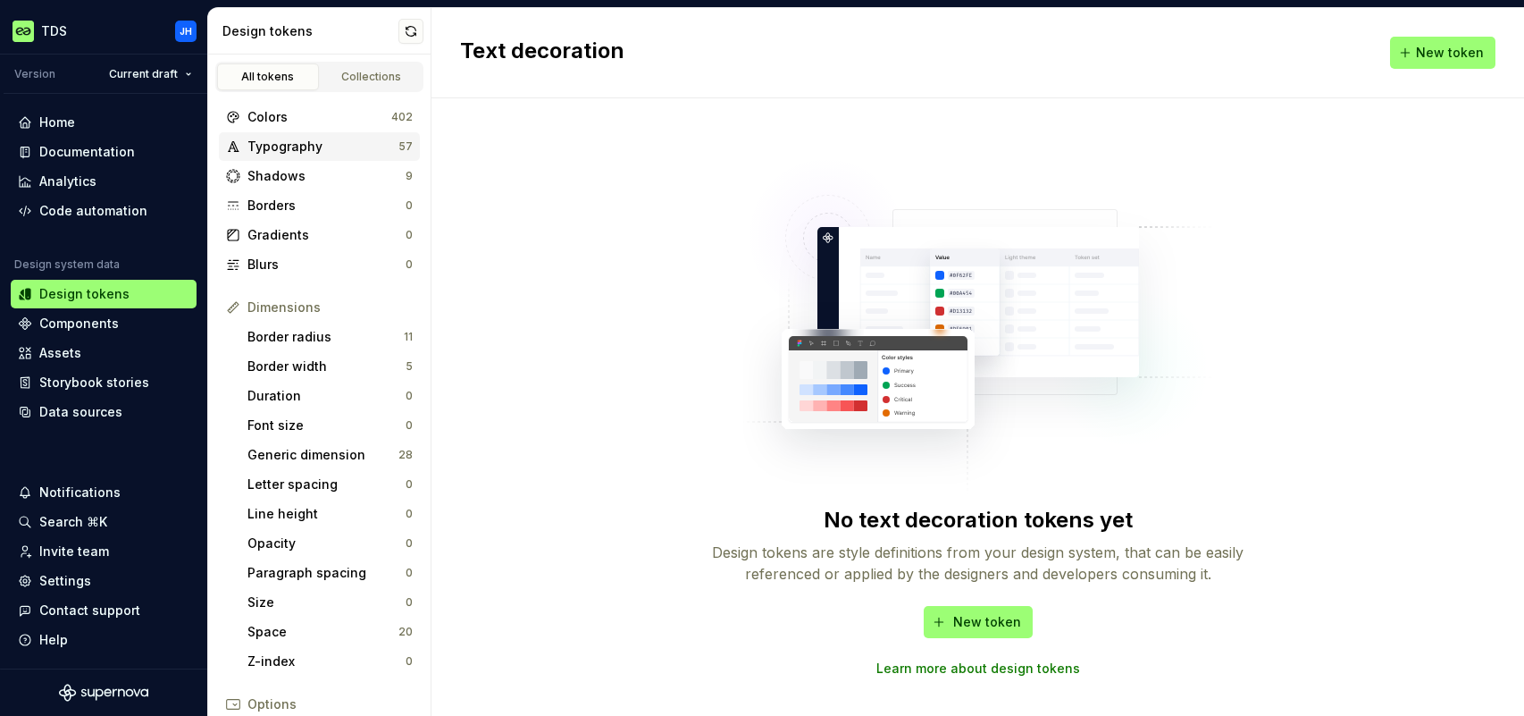
click at [331, 151] on div "Typography" at bounding box center [322, 147] width 151 height 18
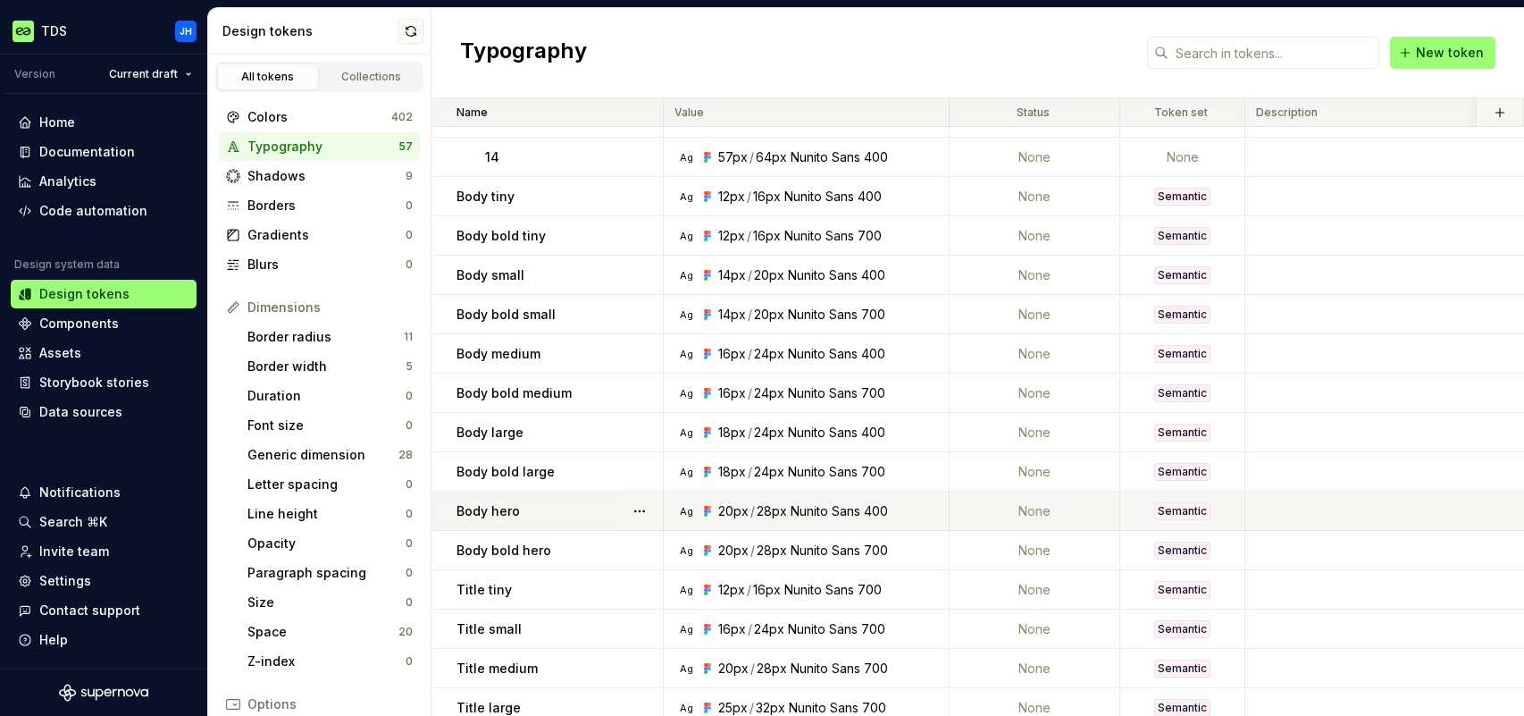
scroll to position [1787, 0]
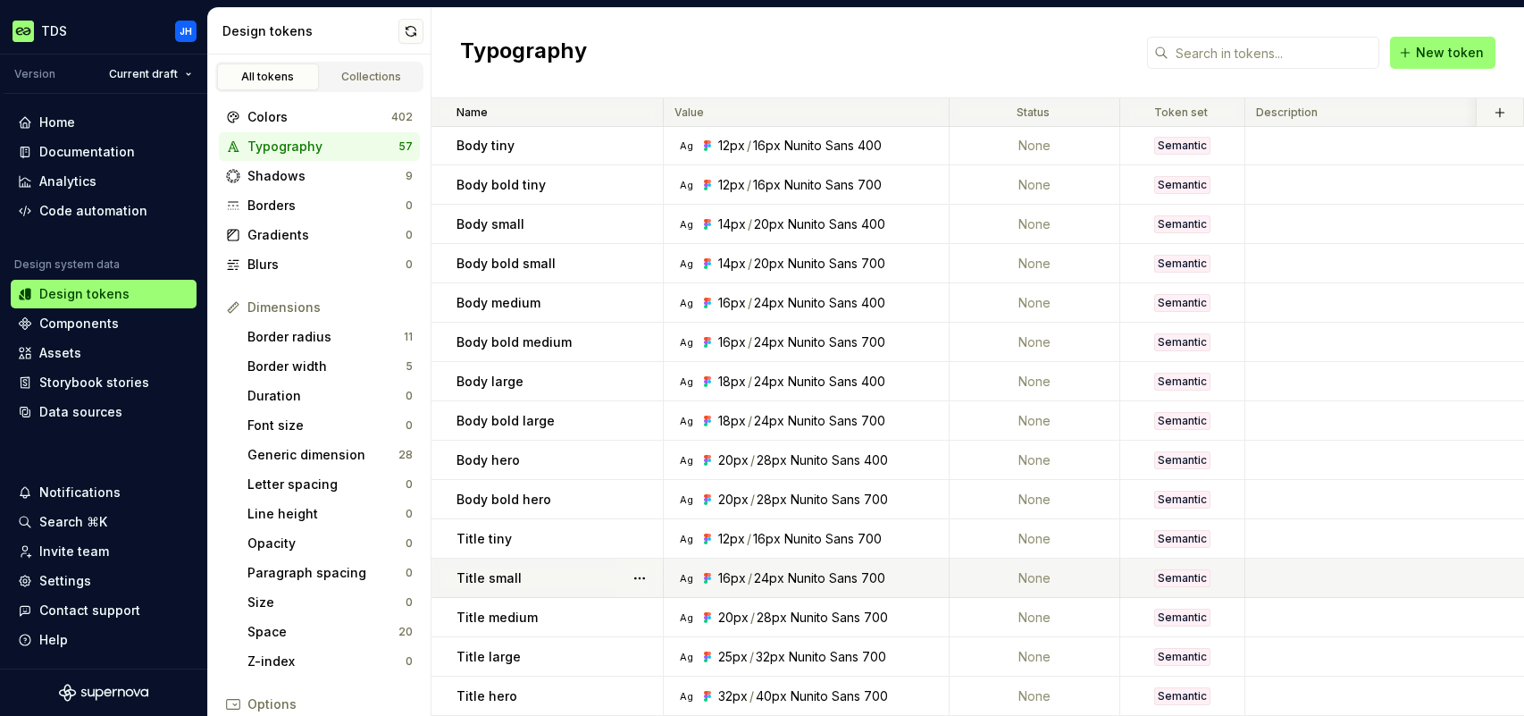
click at [499, 577] on p "Title small" at bounding box center [488, 578] width 65 height 18
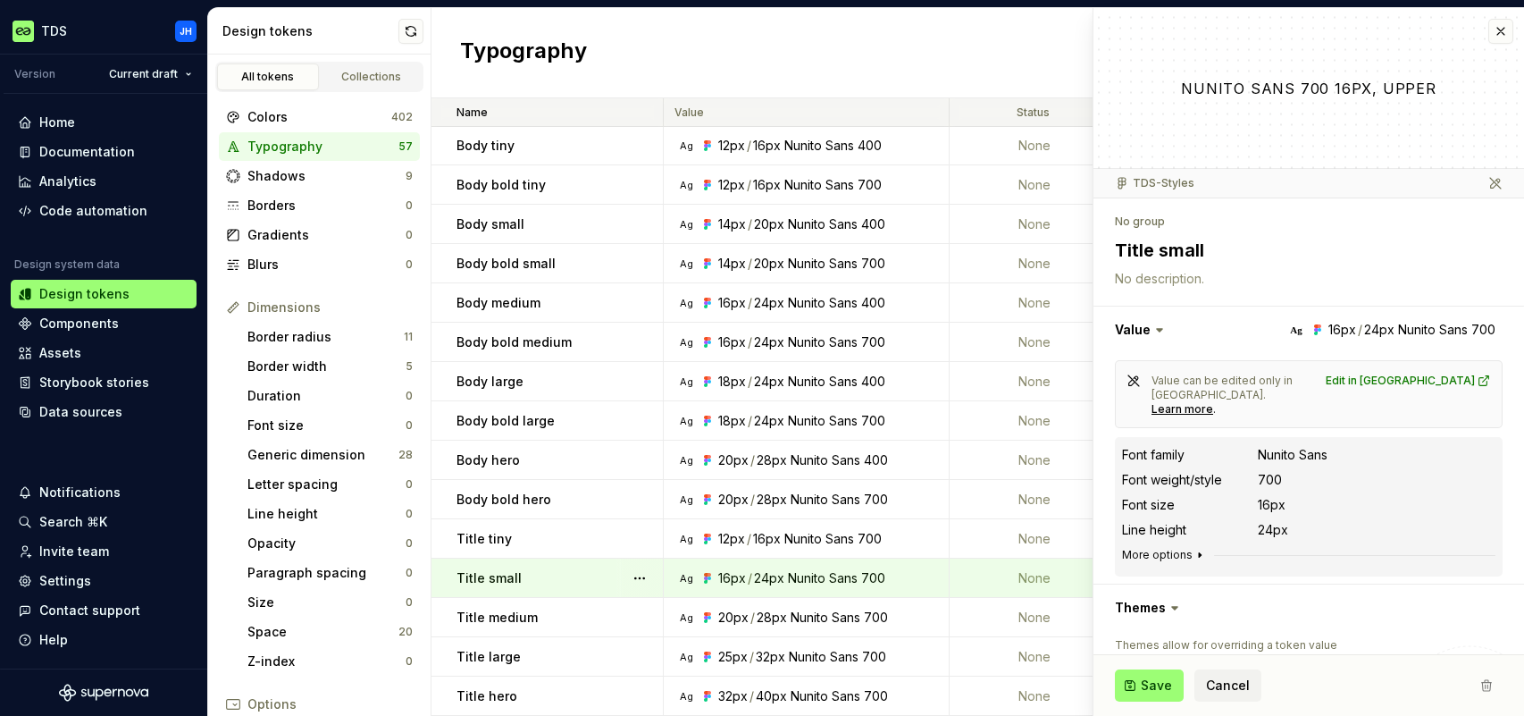
click at [1194, 548] on icon "button" at bounding box center [1200, 555] width 14 height 14
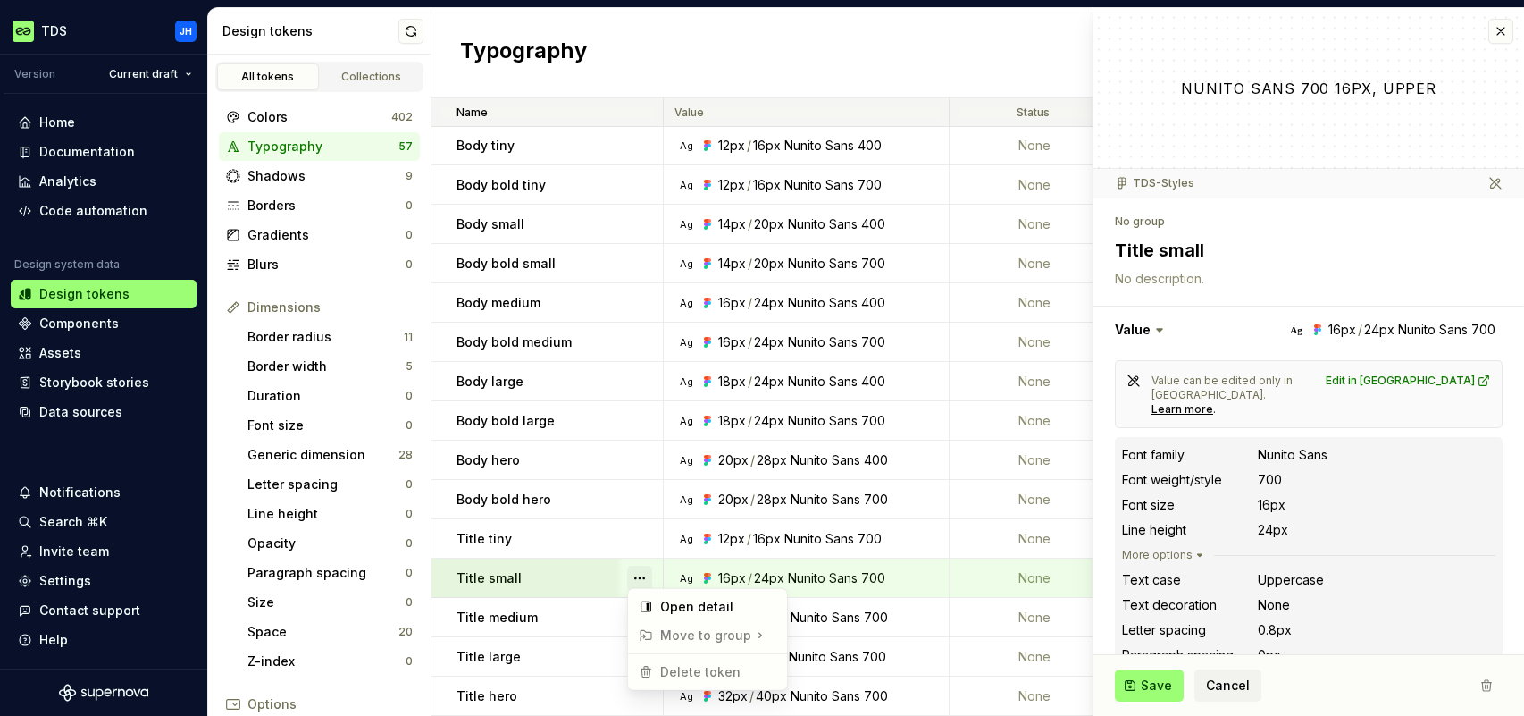
click at [641, 572] on button "button" at bounding box center [639, 577] width 25 height 25
click at [600, 574] on html "TDS JH Version Current draft Home Documentation Analytics Code automation Desig…" at bounding box center [762, 358] width 1524 height 716
click at [645, 572] on button "button" at bounding box center [639, 577] width 25 height 25
click at [534, 568] on html "TDS JH Version Current draft Home Documentation Analytics Code automation Desig…" at bounding box center [762, 358] width 1524 height 716
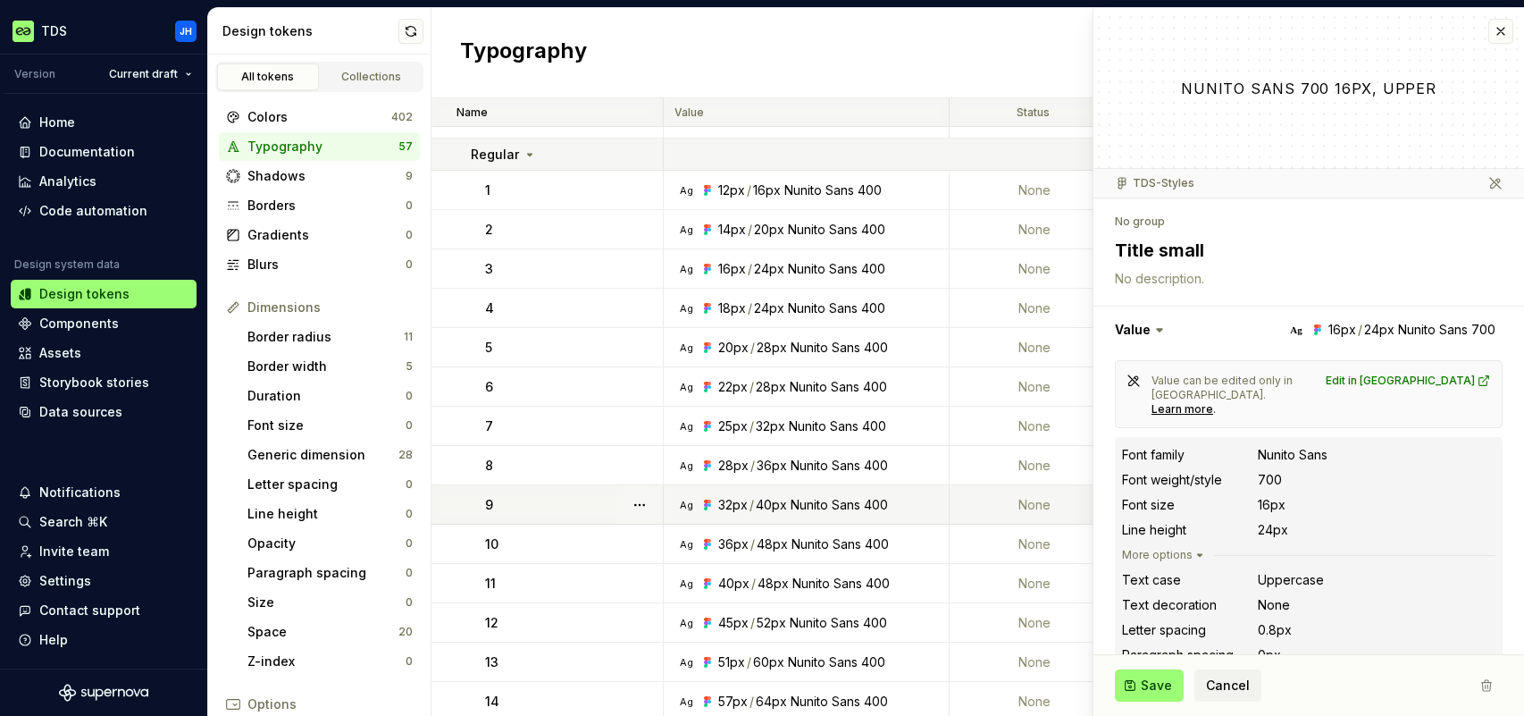
scroll to position [1028, 0]
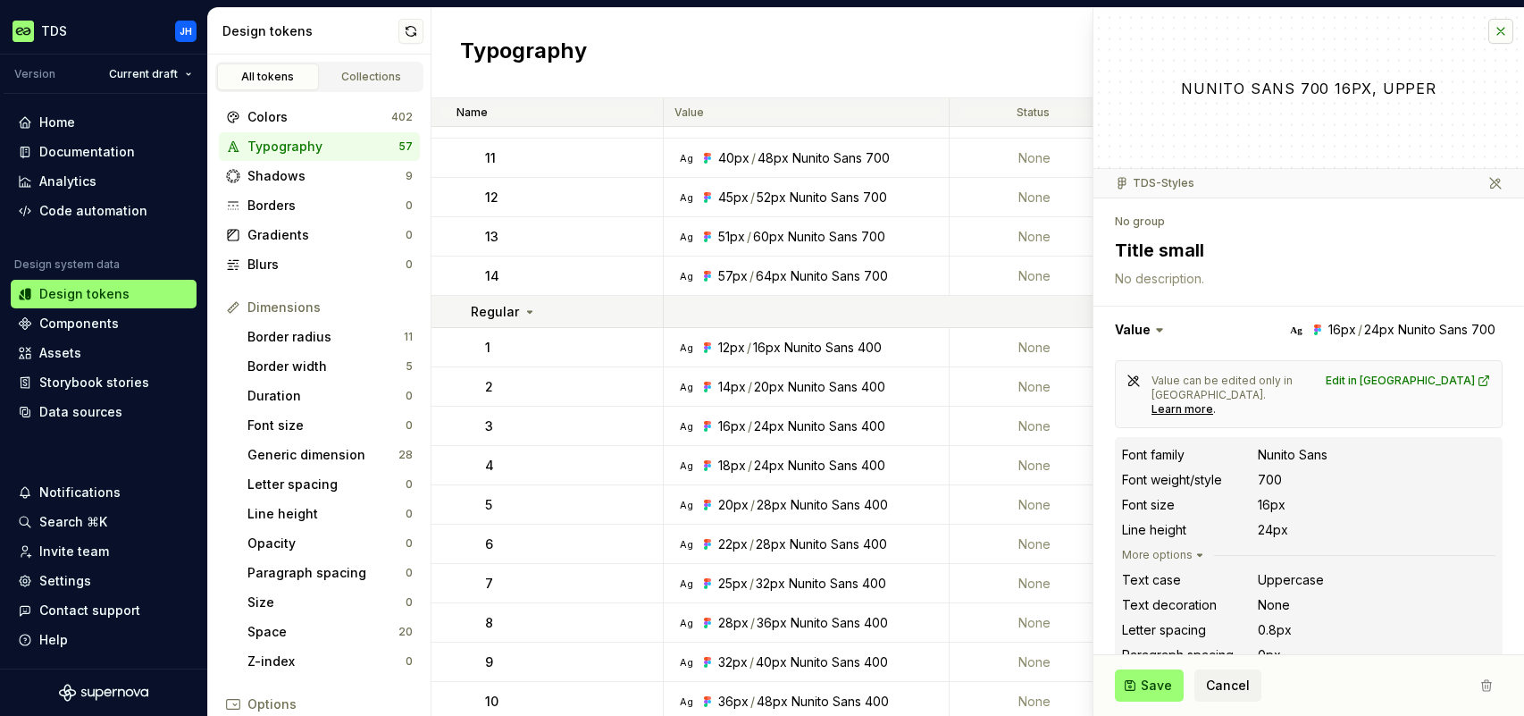
click at [1498, 27] on button "button" at bounding box center [1500, 31] width 25 height 25
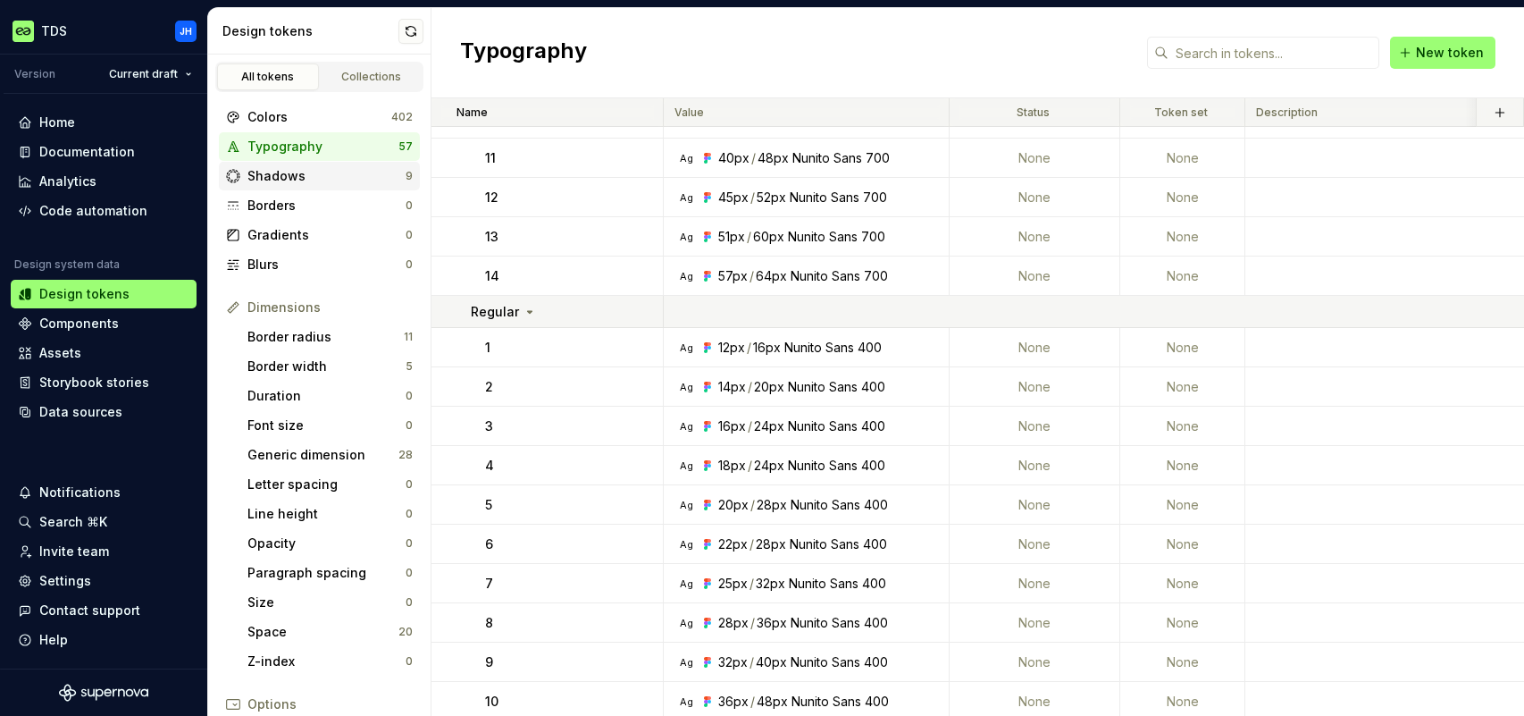
click at [326, 181] on div "Shadows" at bounding box center [326, 176] width 158 height 18
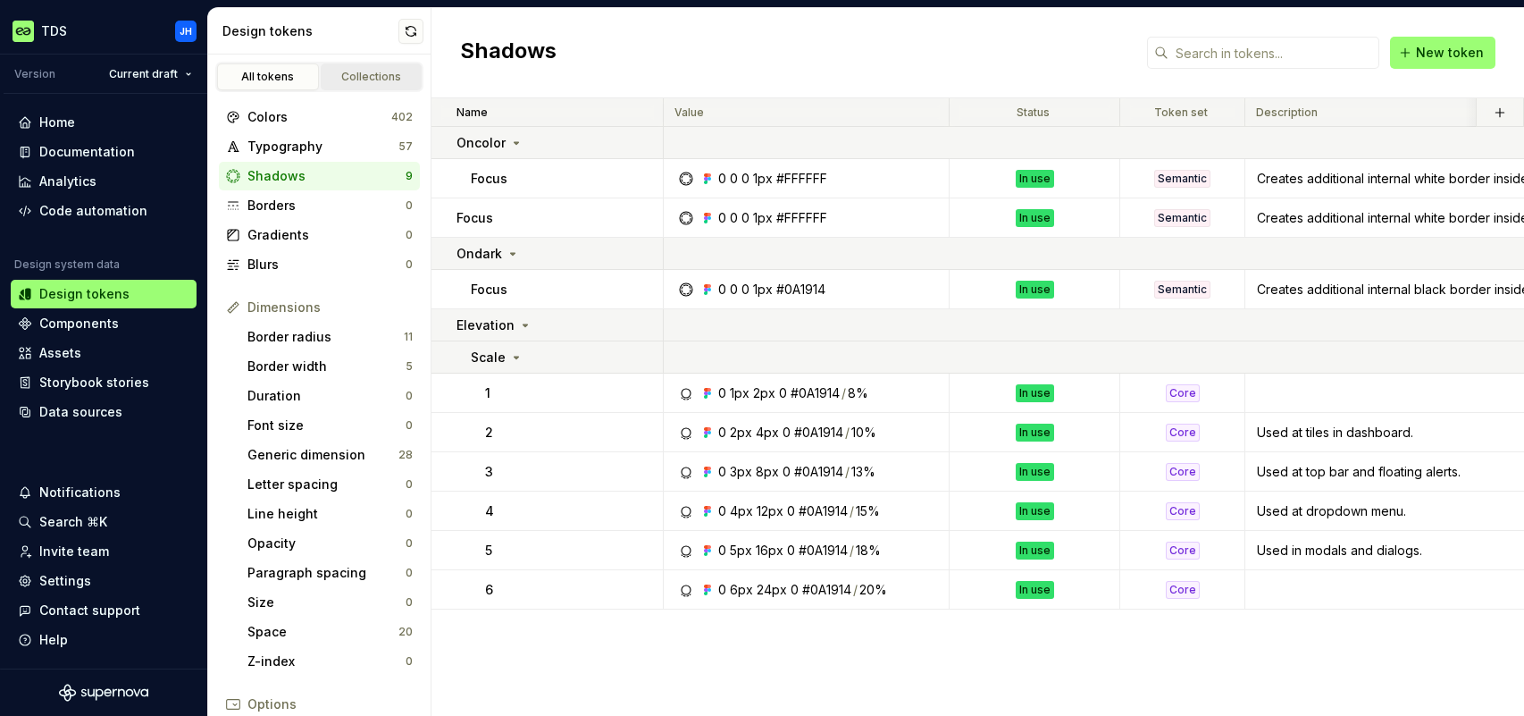
click at [348, 80] on div "Collections" at bounding box center [371, 77] width 89 height 14
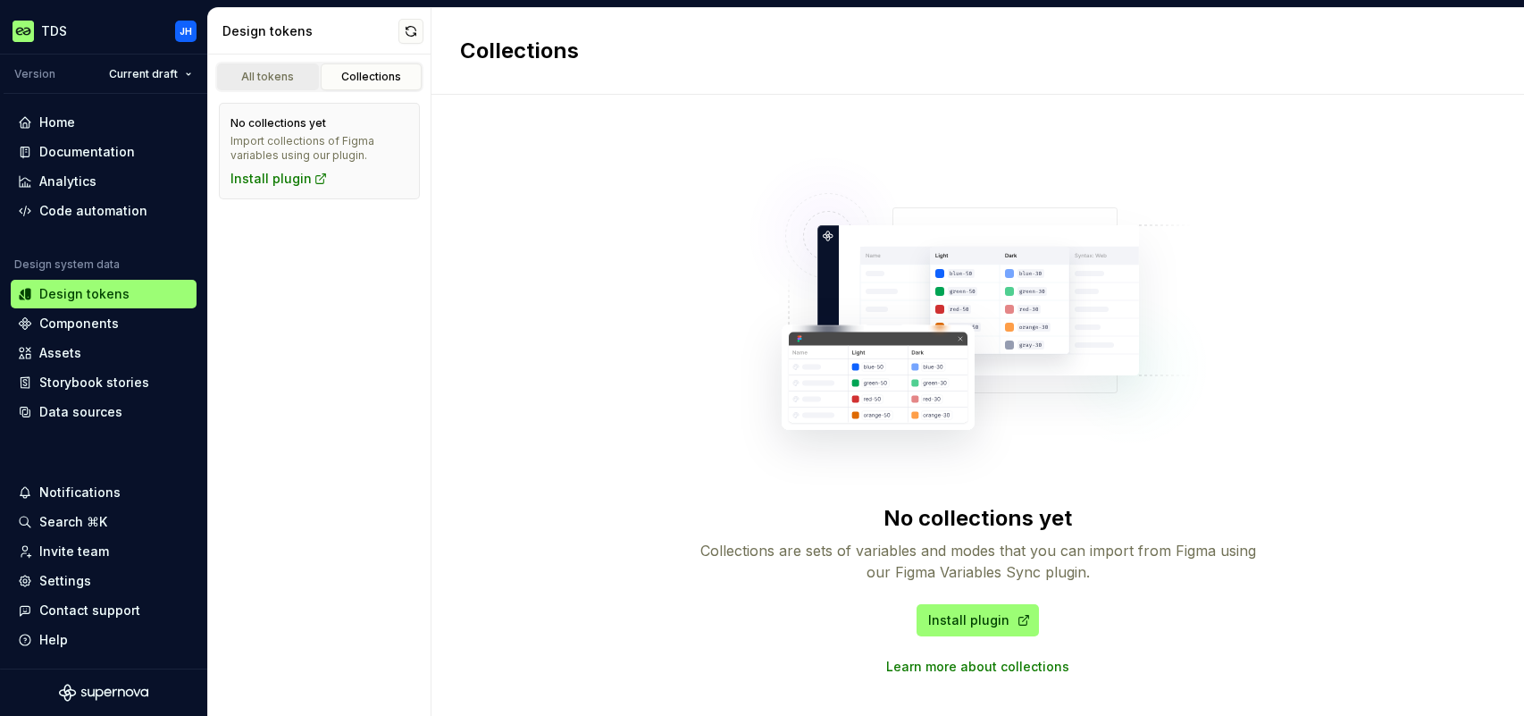
click at [272, 80] on div "All tokens" at bounding box center [267, 77] width 89 height 14
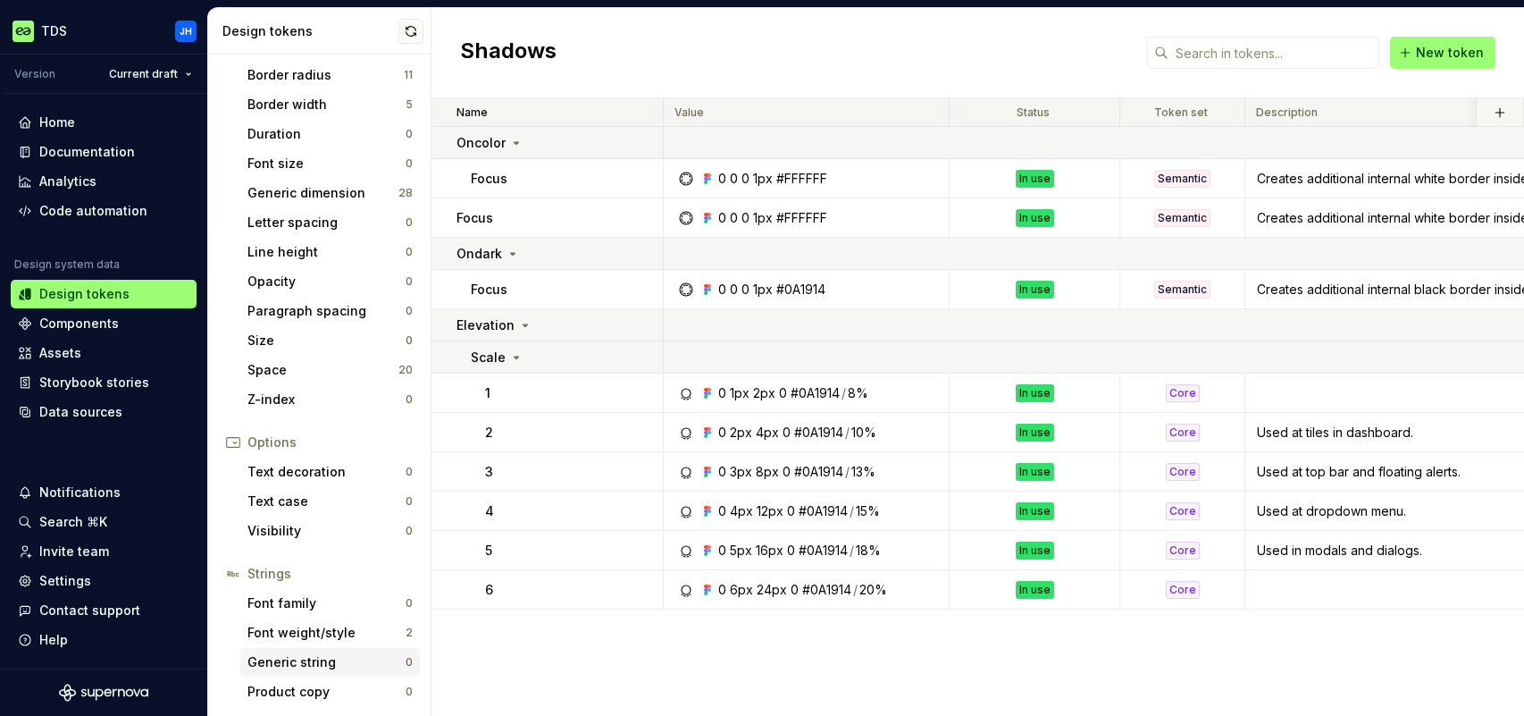
scroll to position [262, 0]
click at [273, 568] on div "Strings" at bounding box center [329, 574] width 165 height 18
click at [275, 569] on div "Strings" at bounding box center [329, 574] width 165 height 18
click at [309, 632] on div "Font weight/style" at bounding box center [326, 633] width 158 height 18
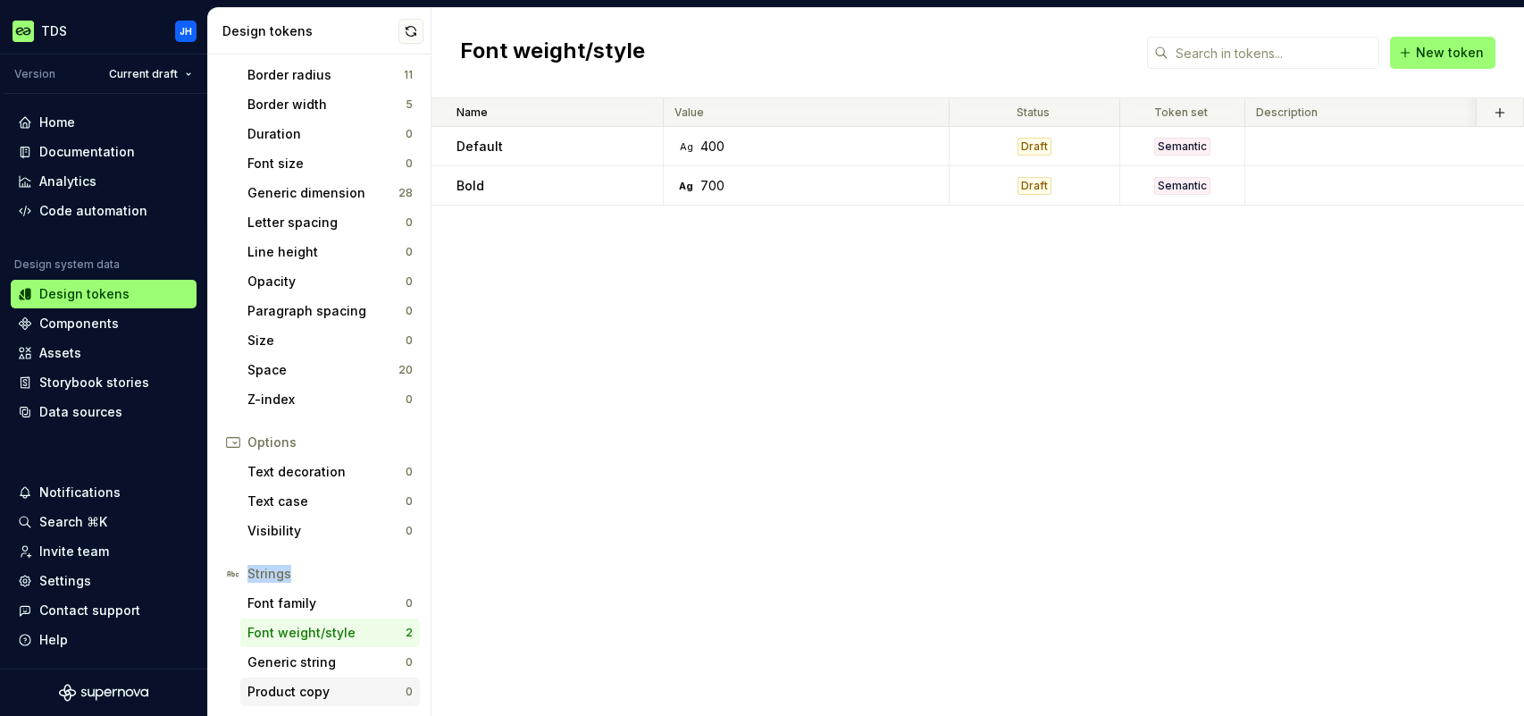
click at [342, 688] on div "Product copy" at bounding box center [326, 692] width 158 height 18
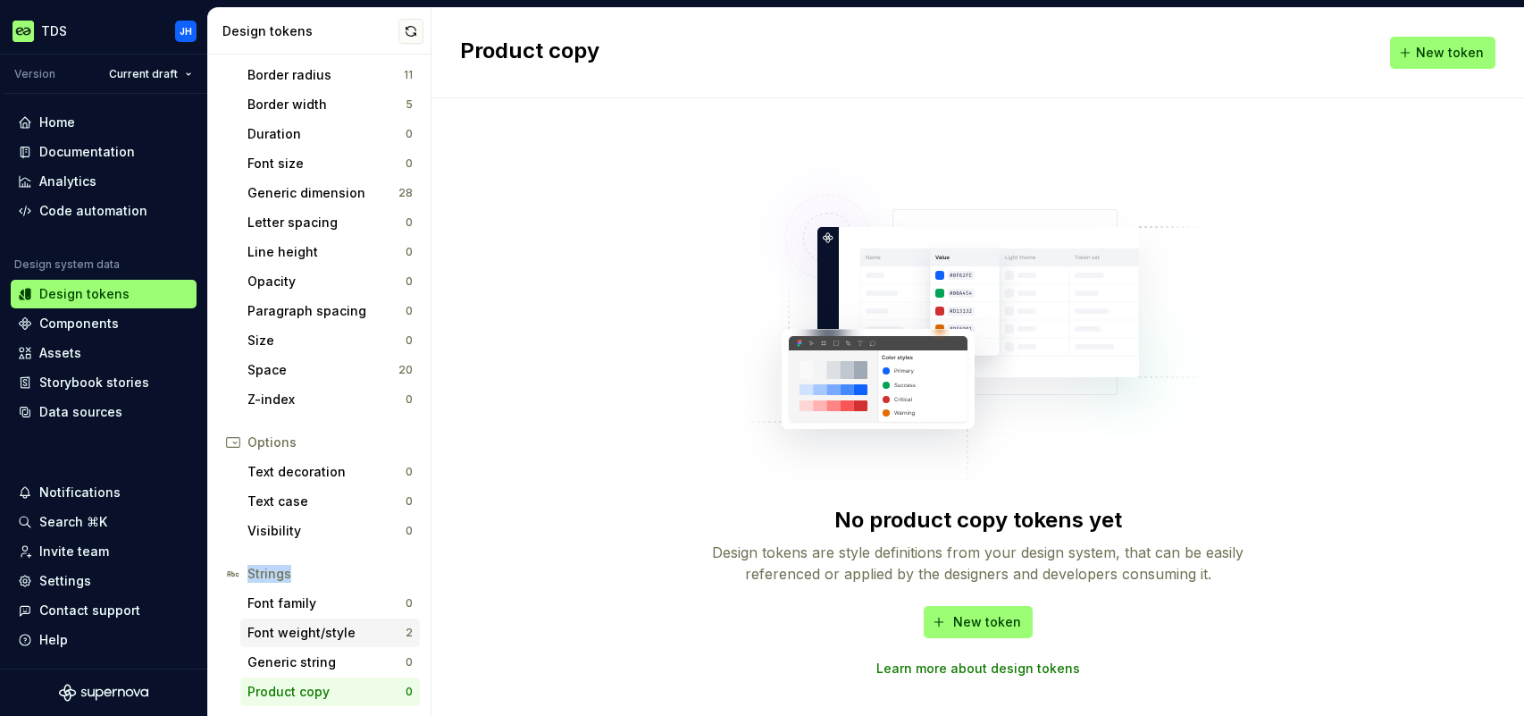
click at [323, 624] on div "Font weight/style" at bounding box center [326, 633] width 158 height 18
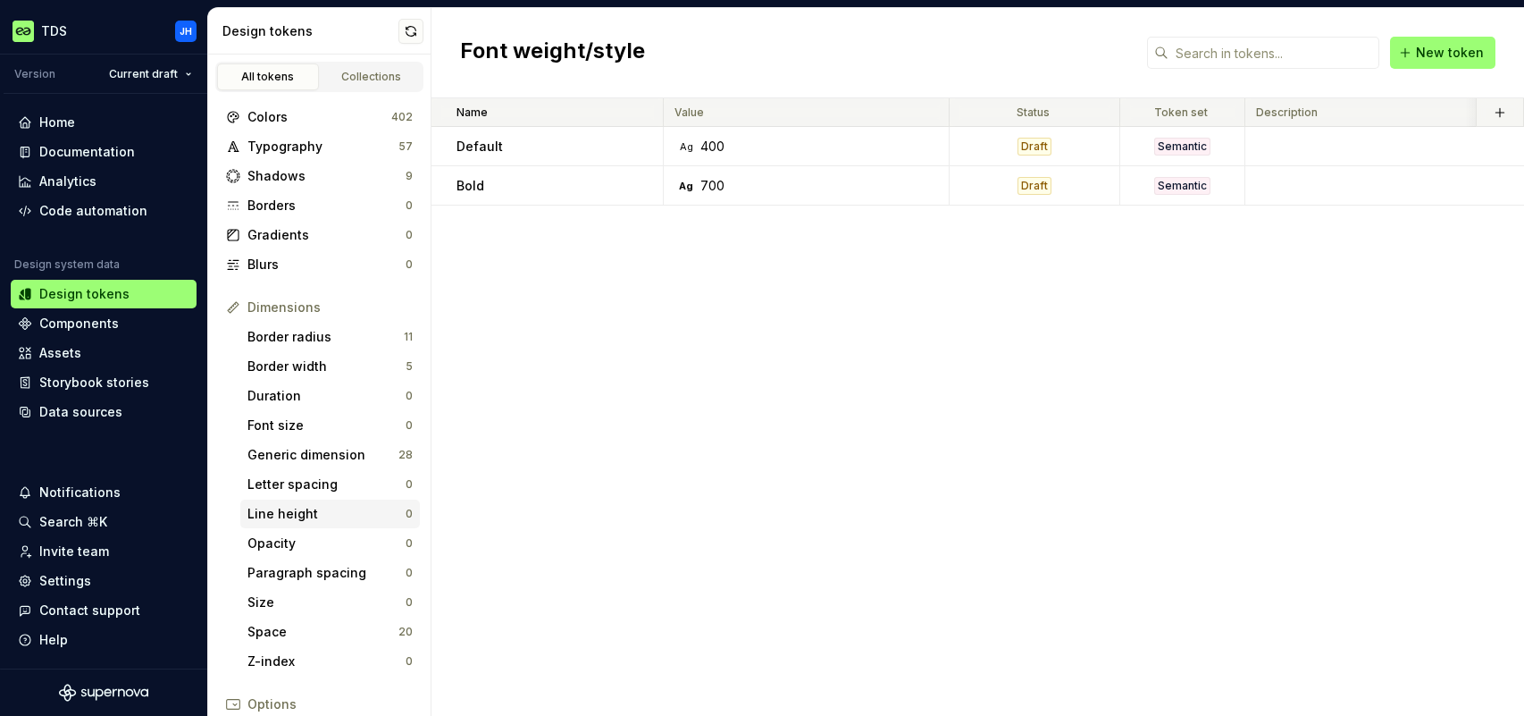
click at [329, 512] on div "Line height" at bounding box center [326, 514] width 158 height 18
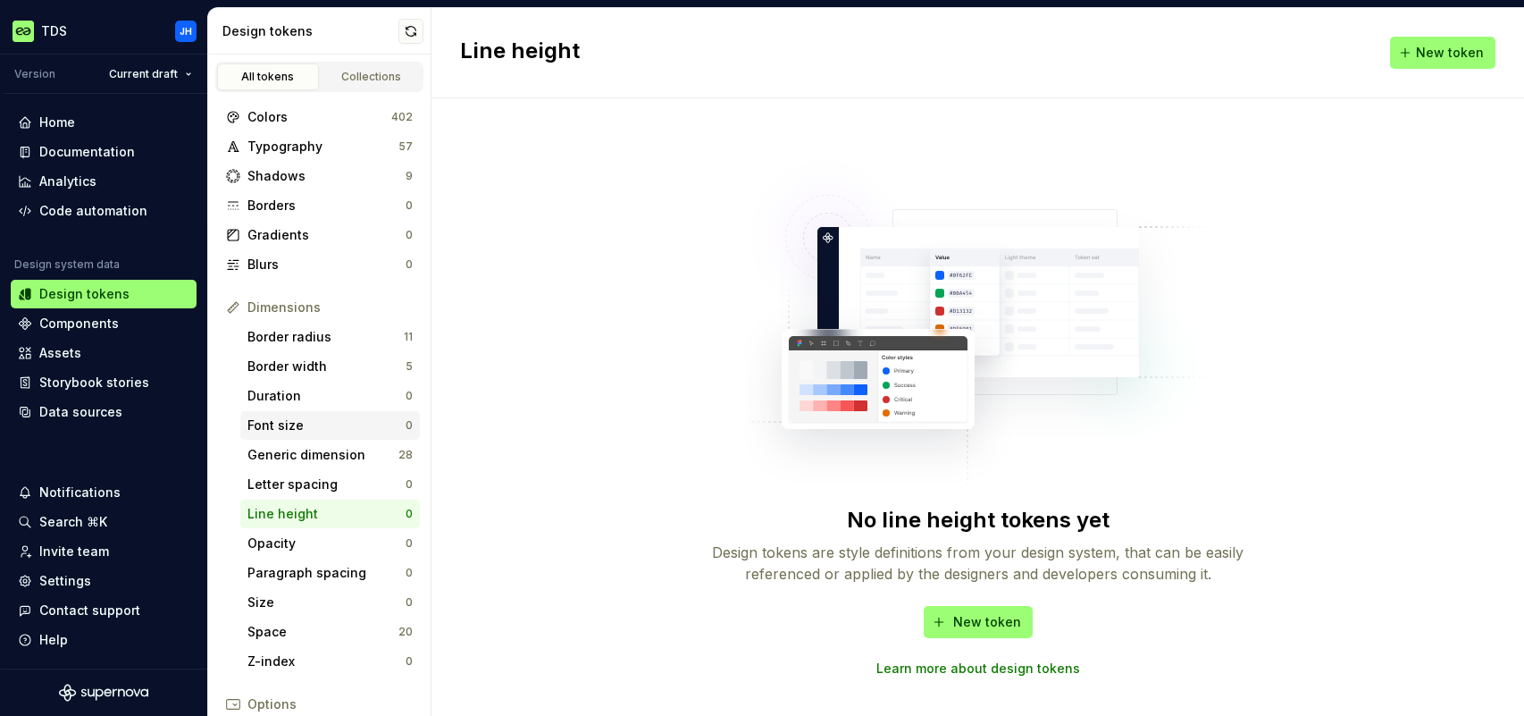
click at [301, 424] on div "Font size" at bounding box center [326, 425] width 158 height 18
click at [292, 152] on div "Typography" at bounding box center [322, 147] width 151 height 18
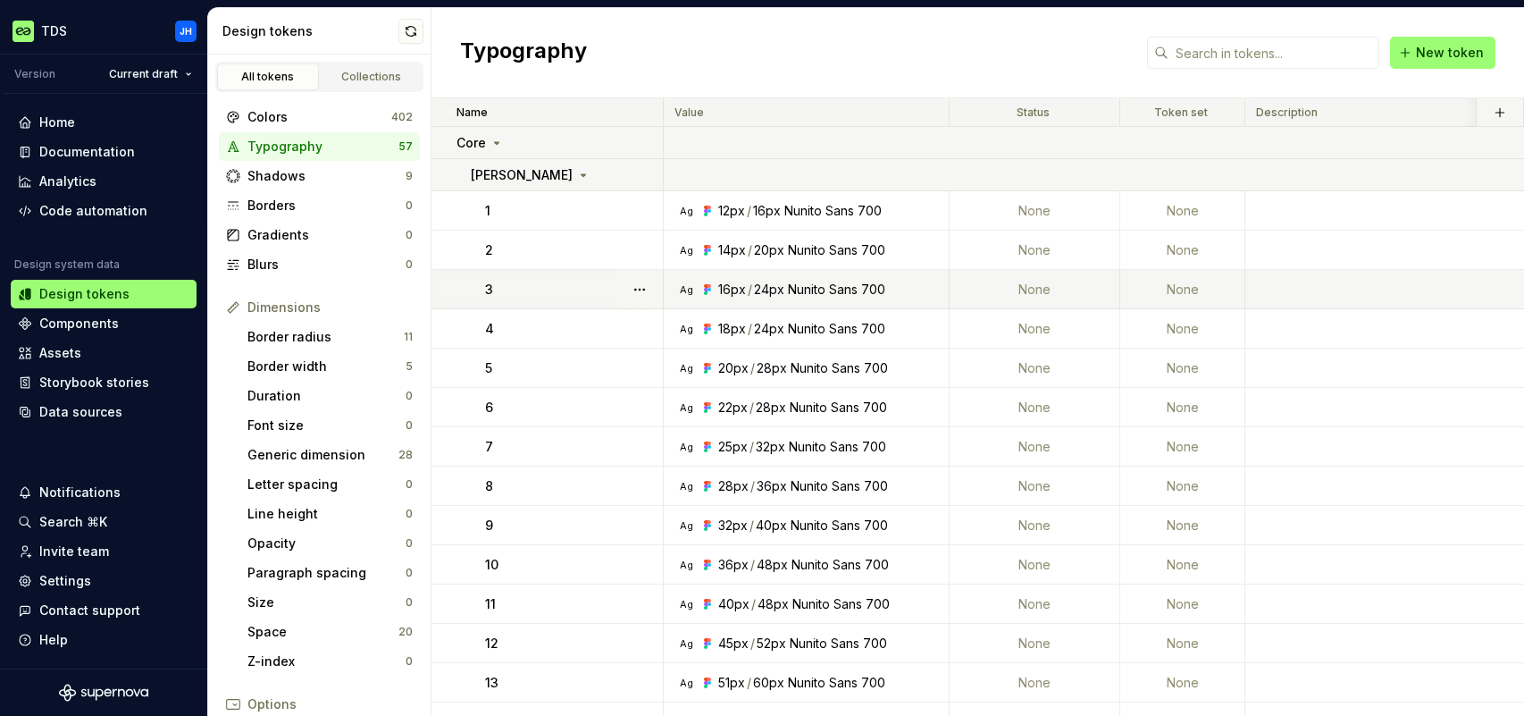
click at [748, 292] on div "/" at bounding box center [750, 290] width 4 height 18
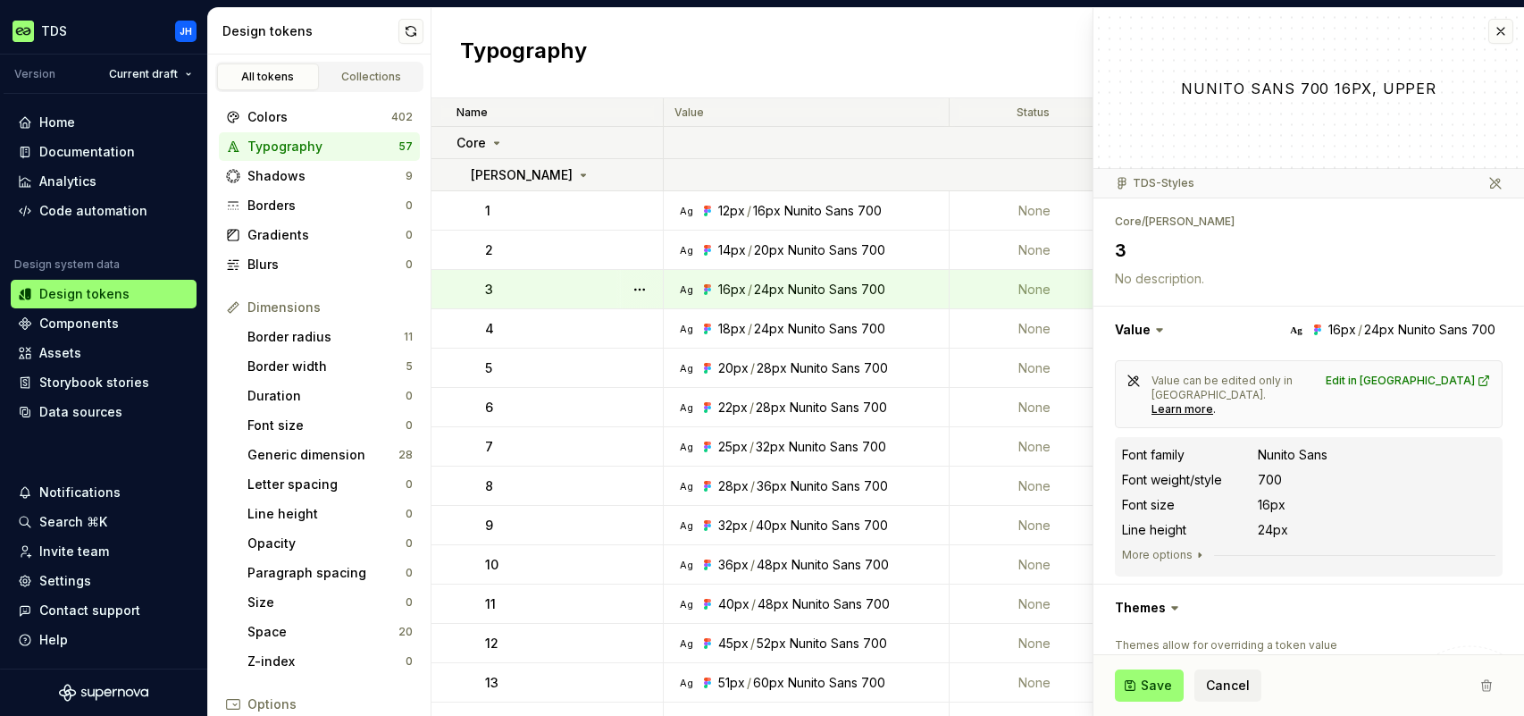
click at [1488, 184] on icon at bounding box center [1495, 183] width 14 height 14
click at [498, 140] on icon at bounding box center [497, 143] width 14 height 14
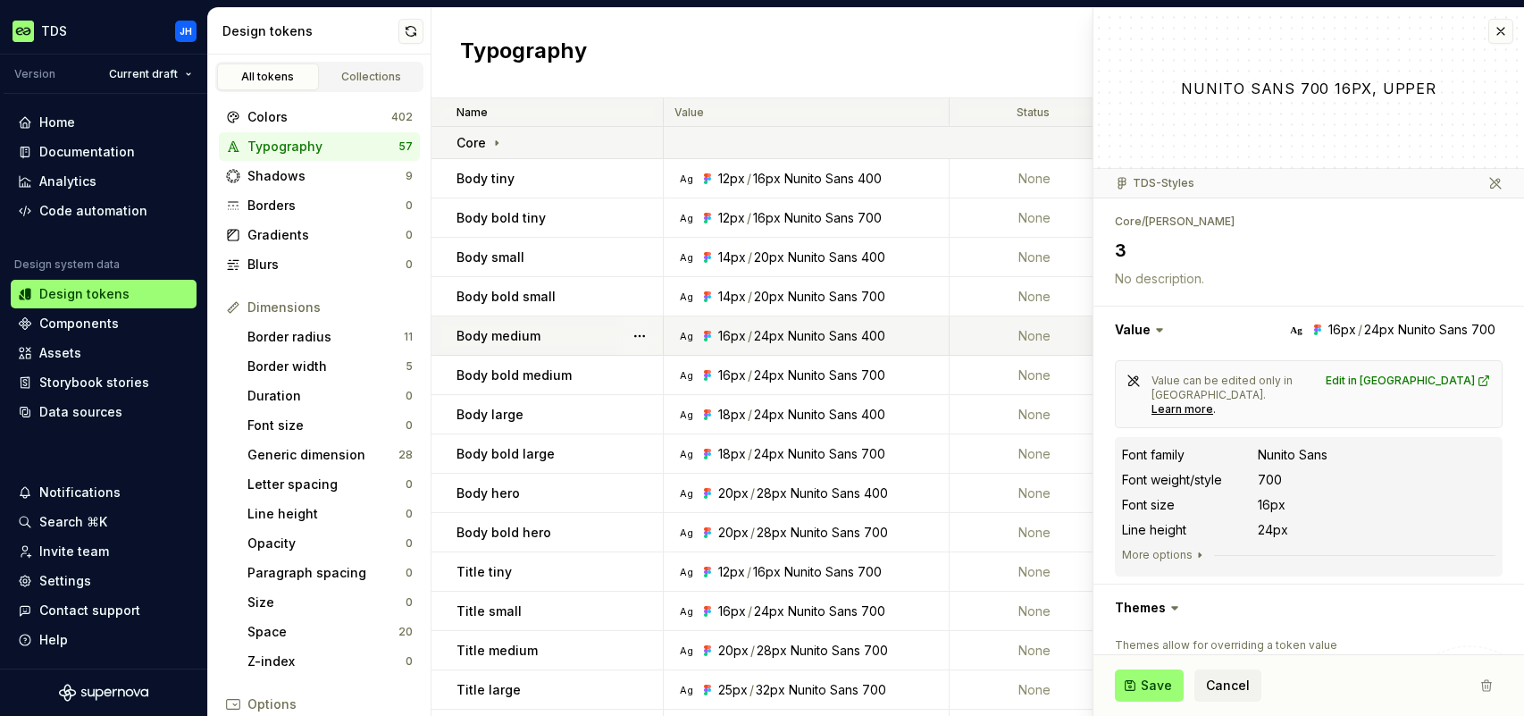
click at [532, 336] on p "Body medium" at bounding box center [498, 336] width 84 height 18
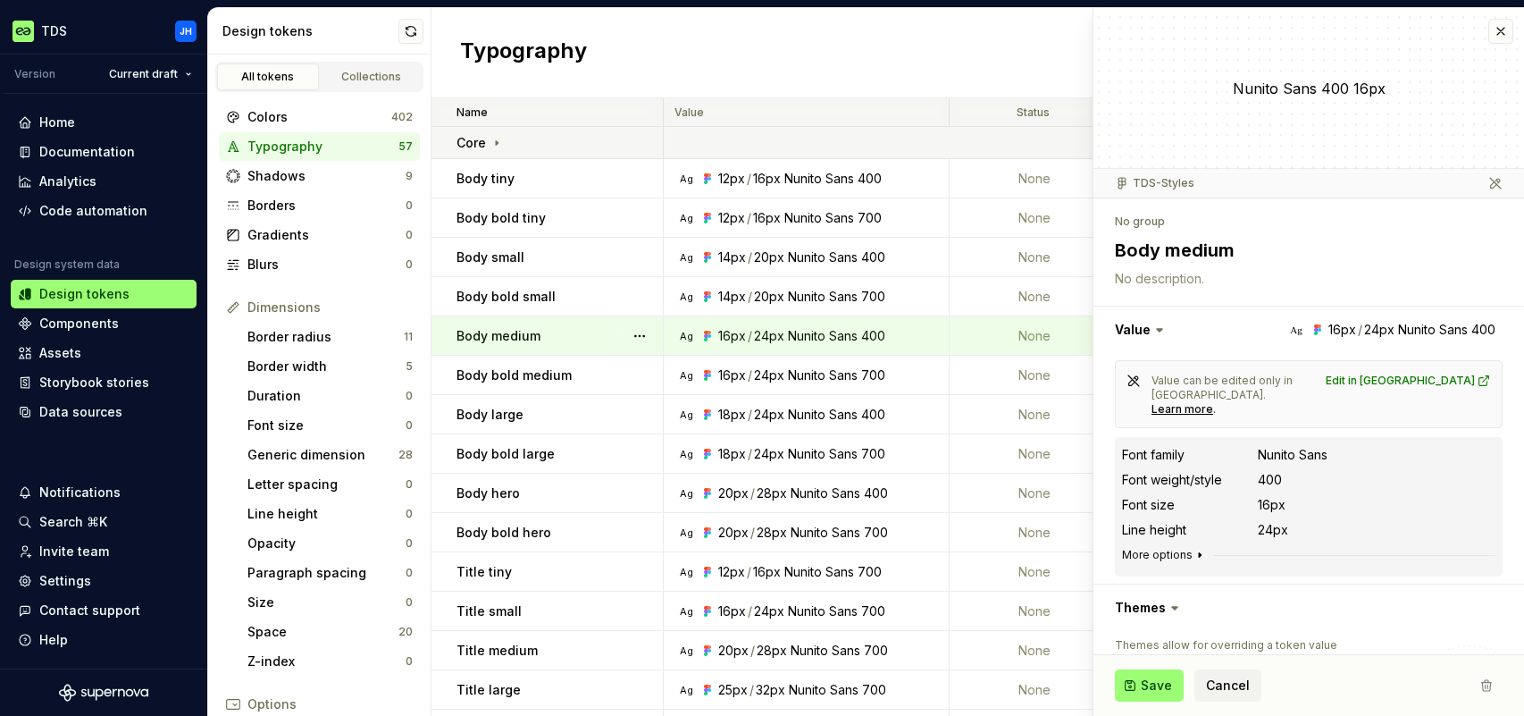
click at [1199, 553] on icon "button" at bounding box center [1200, 555] width 2 height 4
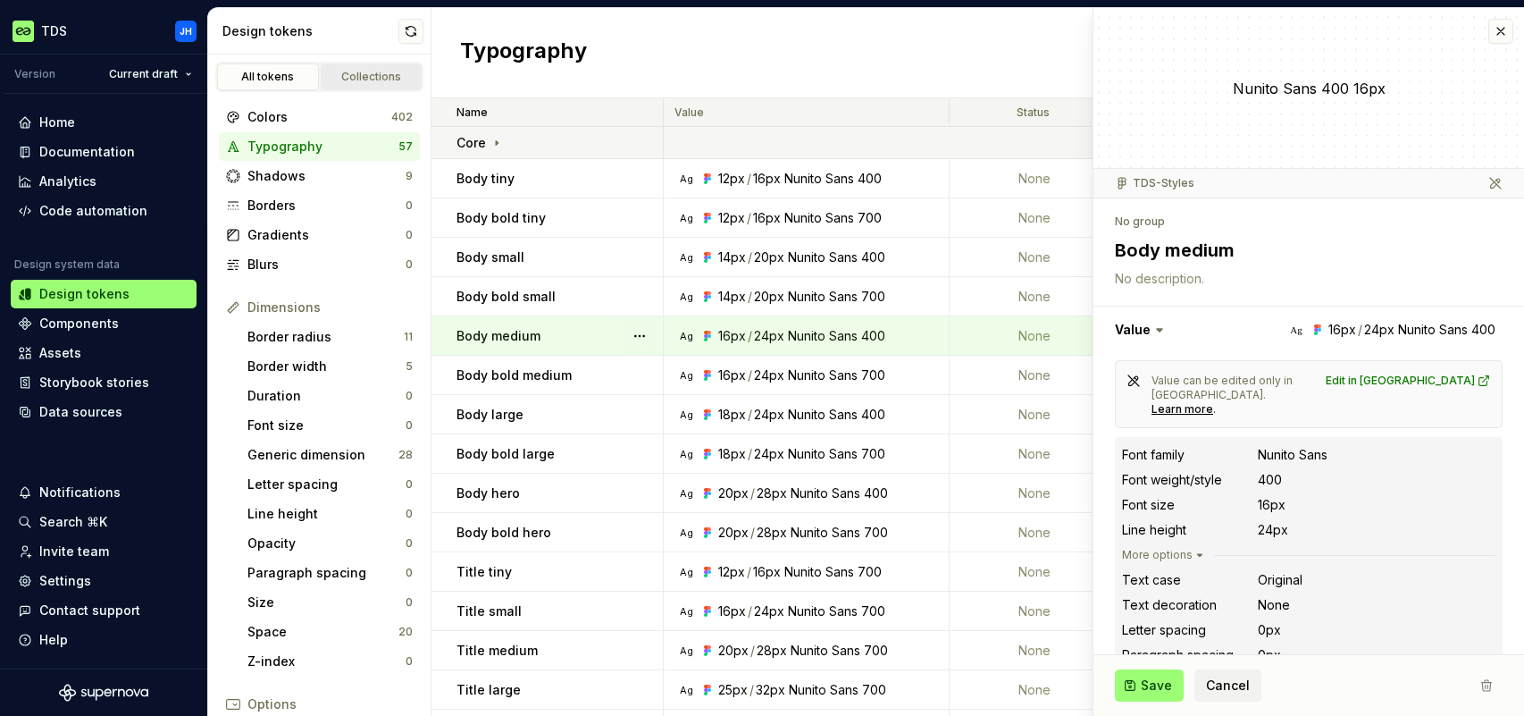
click at [348, 75] on div "Collections" at bounding box center [371, 77] width 89 height 14
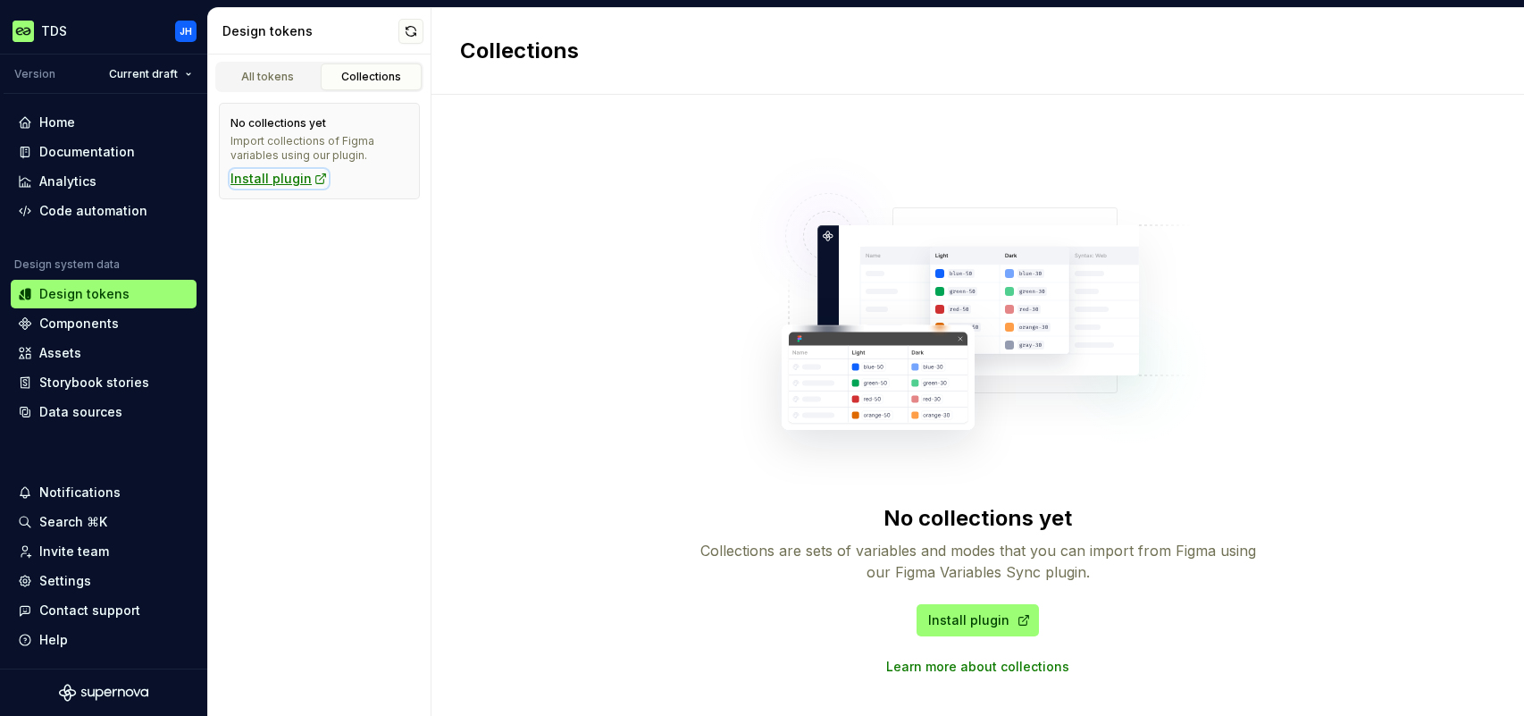
click at [292, 183] on div "Install plugin" at bounding box center [278, 179] width 97 height 18
click at [287, 79] on div "All tokens" at bounding box center [267, 77] width 89 height 14
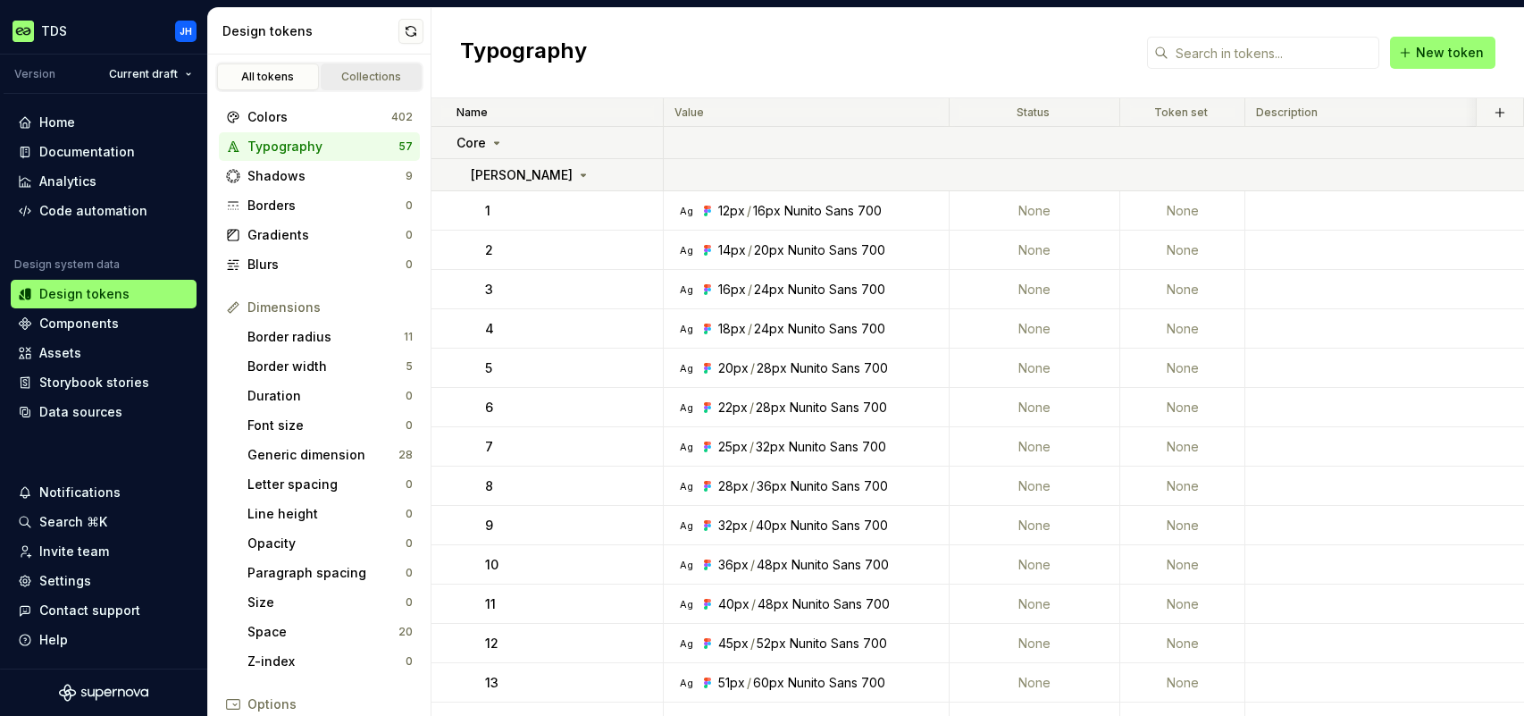
click at [376, 77] on div "Collections" at bounding box center [371, 77] width 89 height 14
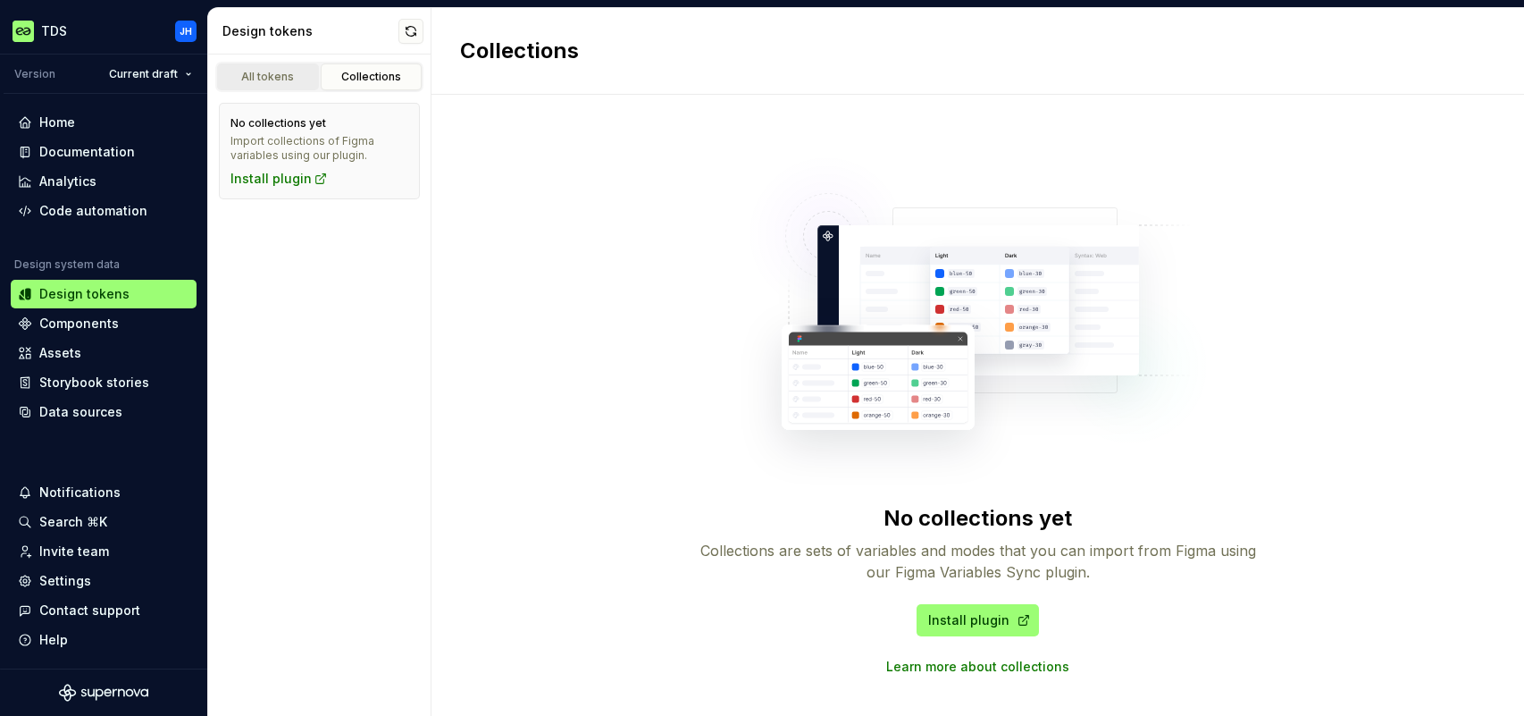
click at [305, 71] on div "All tokens" at bounding box center [267, 77] width 89 height 14
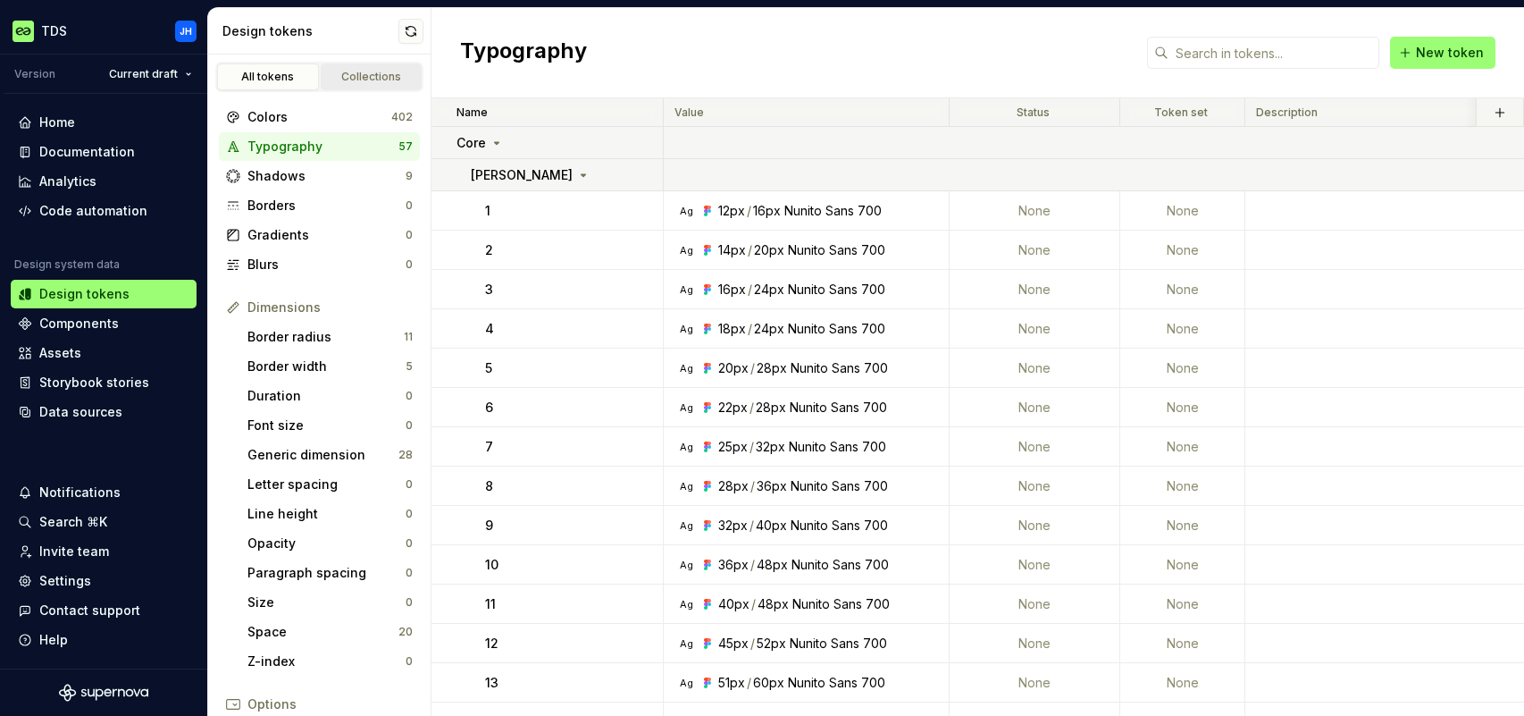
click at [366, 75] on div "Collections" at bounding box center [371, 77] width 89 height 14
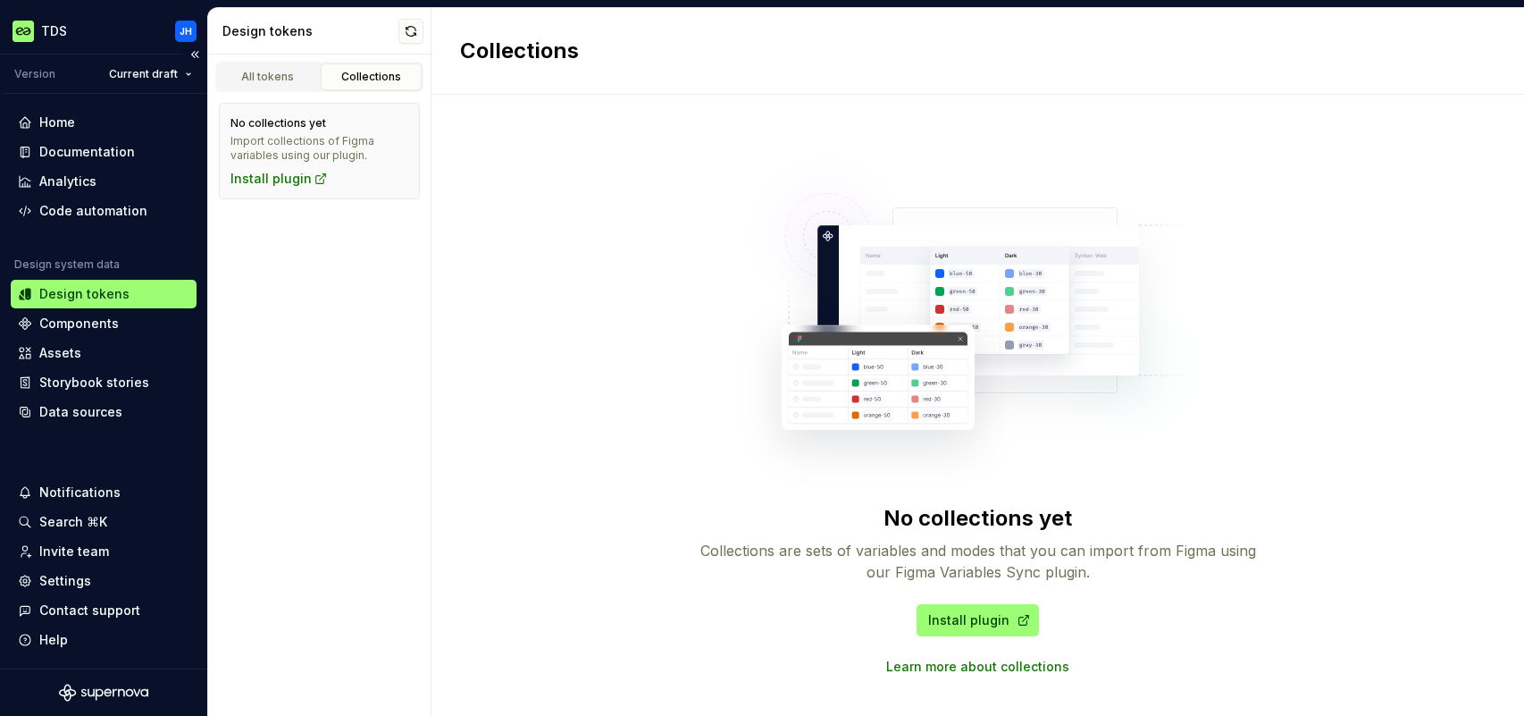
click at [134, 289] on div "Design tokens" at bounding box center [104, 294] width 172 height 18
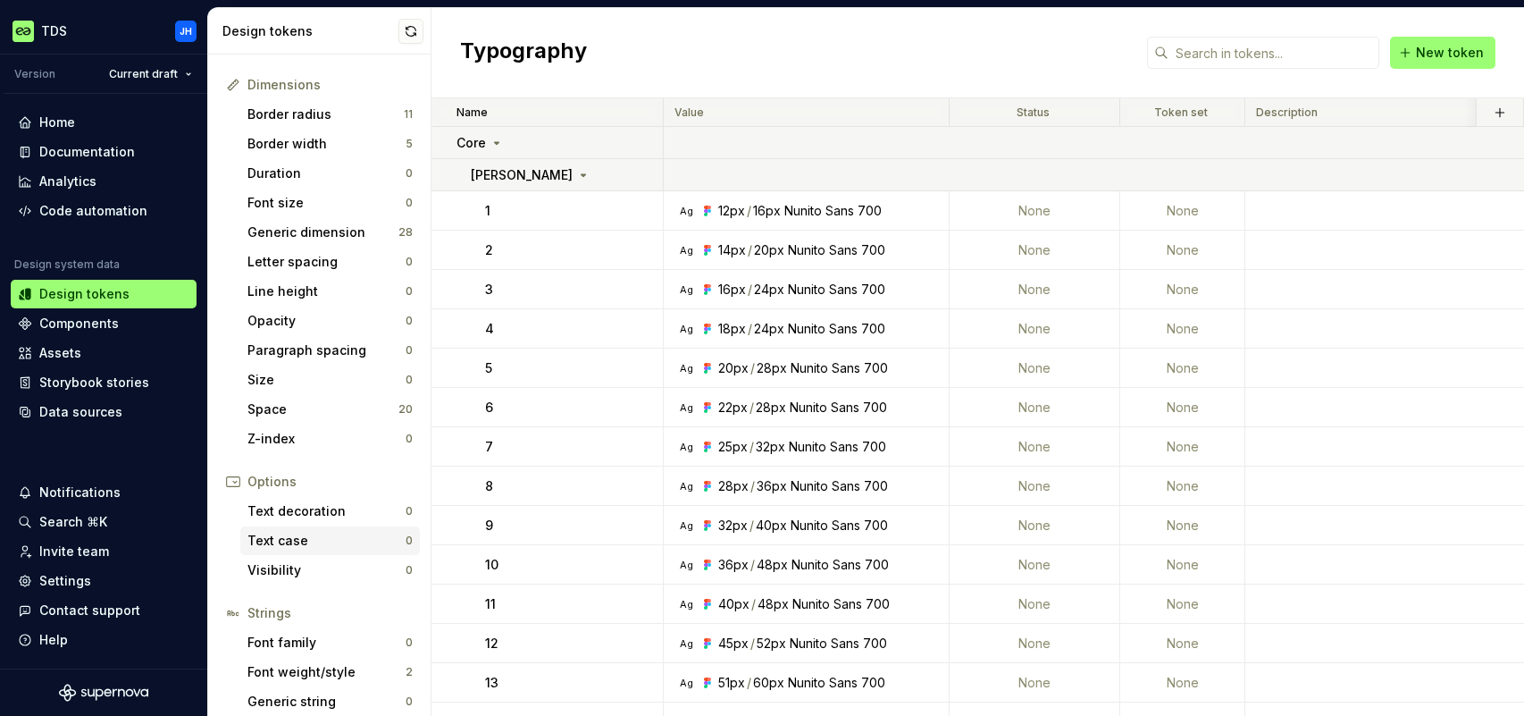
scroll to position [262, 0]
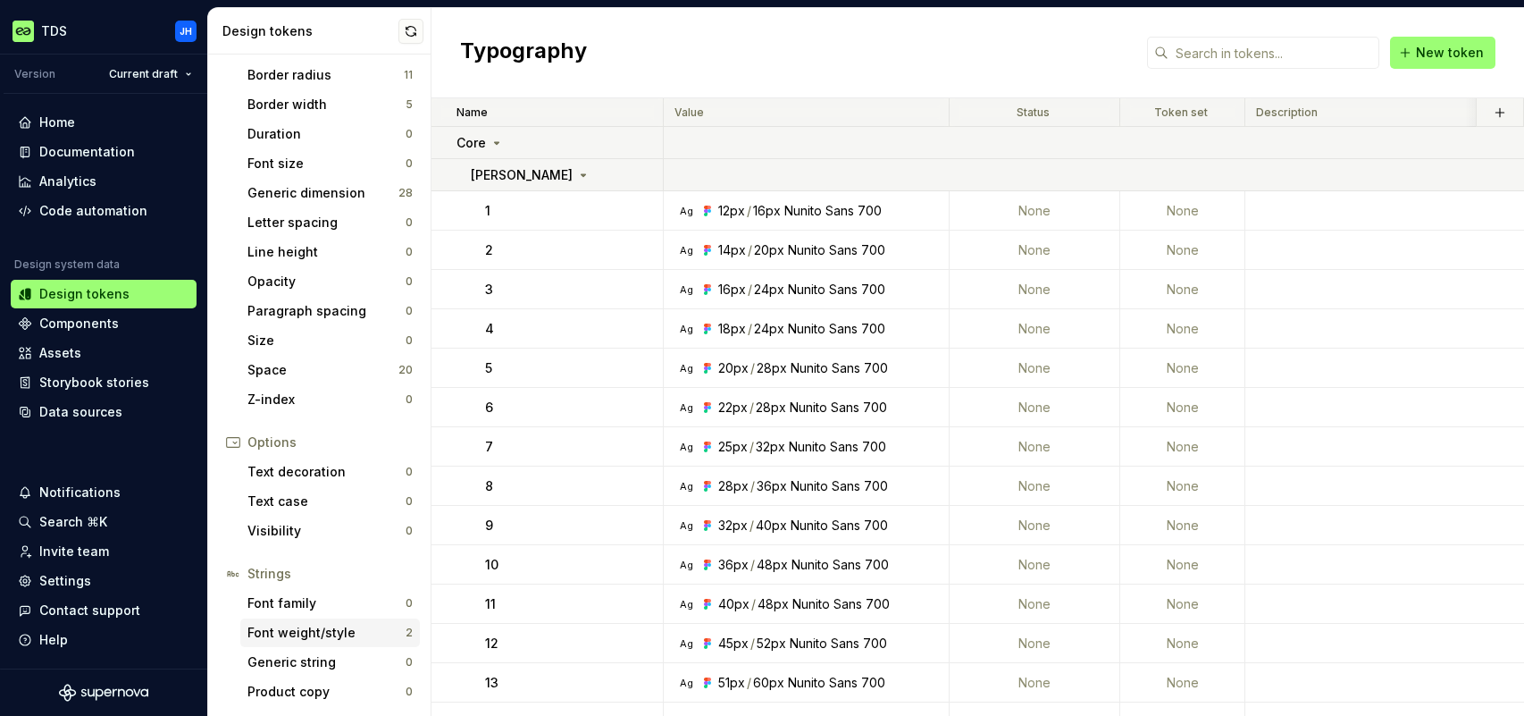
click at [353, 633] on div "Font weight/style" at bounding box center [326, 633] width 158 height 18
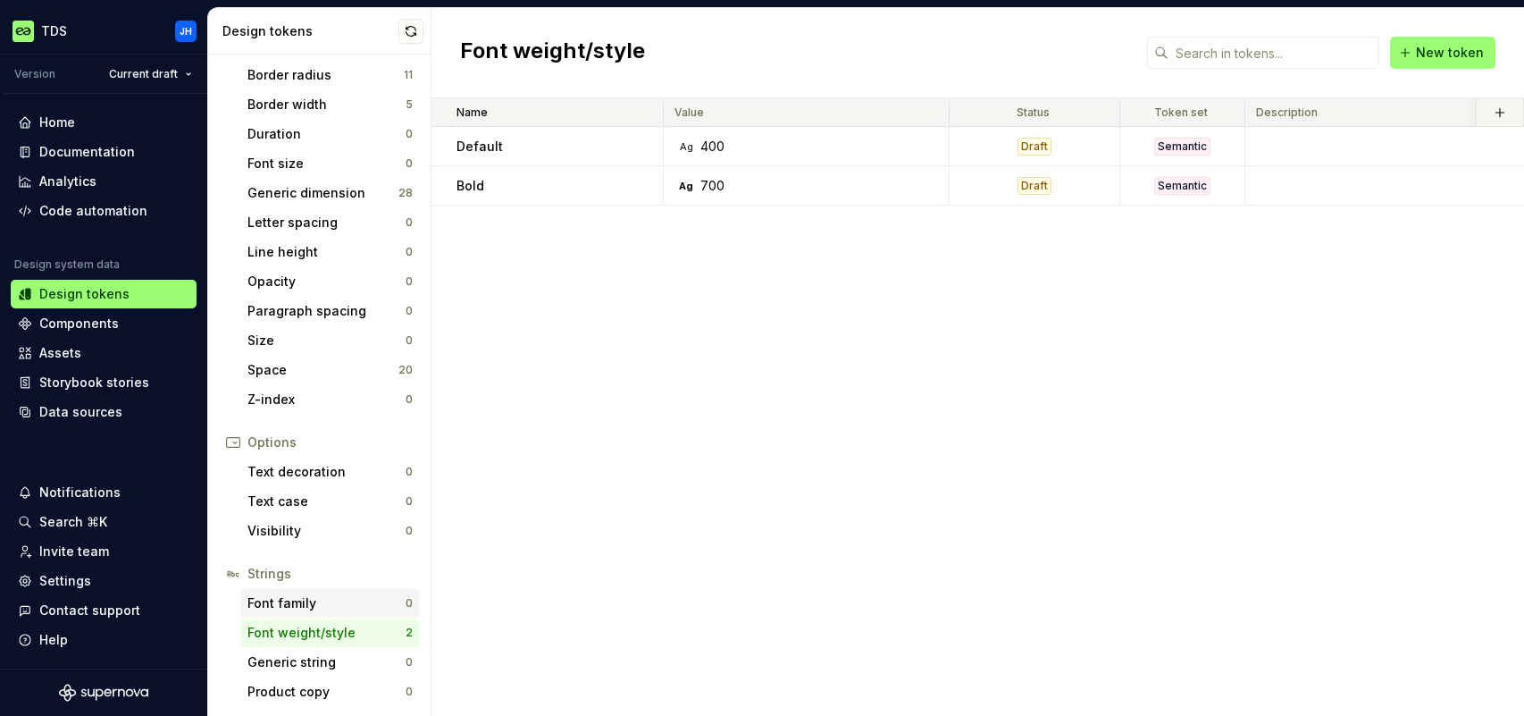
click at [314, 606] on div "Font family" at bounding box center [326, 603] width 158 height 18
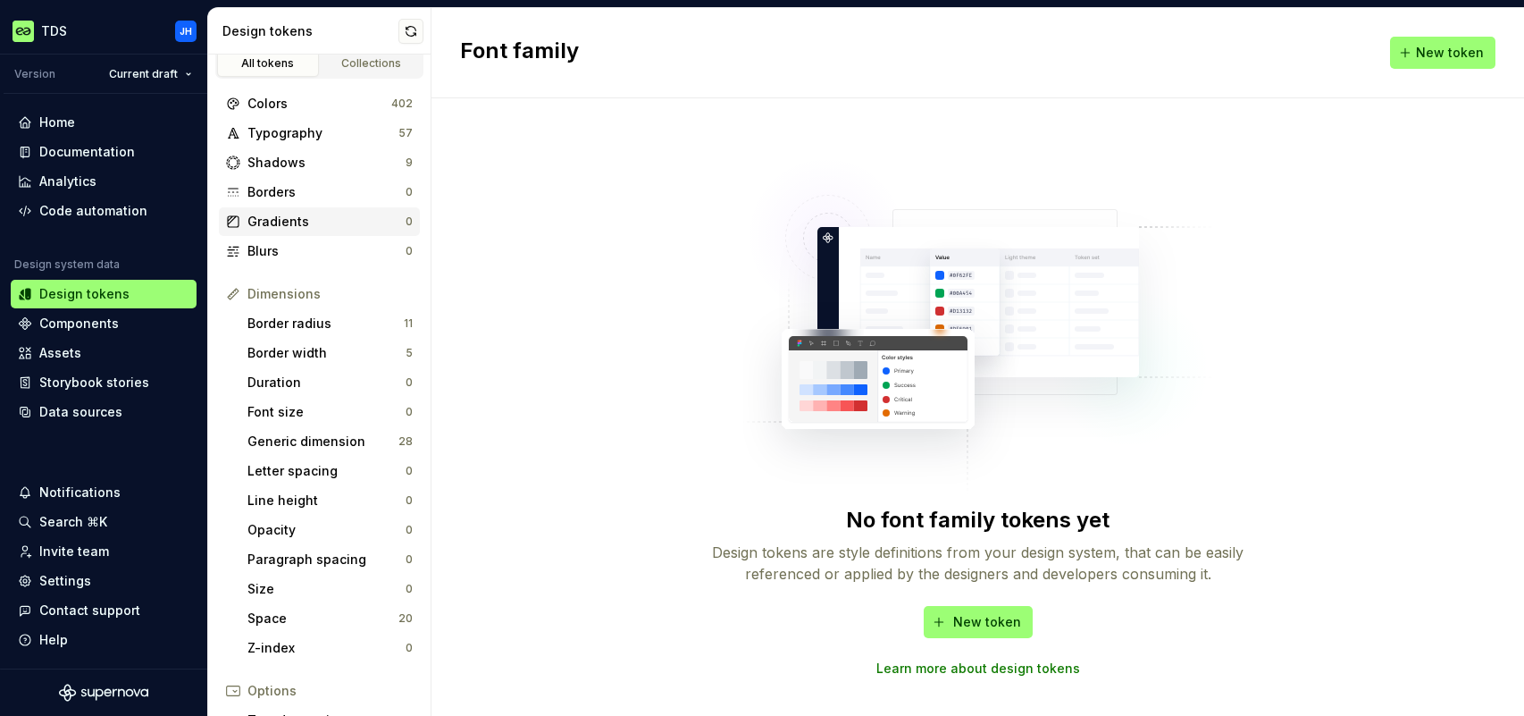
scroll to position [14, 0]
click at [315, 130] on div "Typography" at bounding box center [322, 132] width 151 height 18
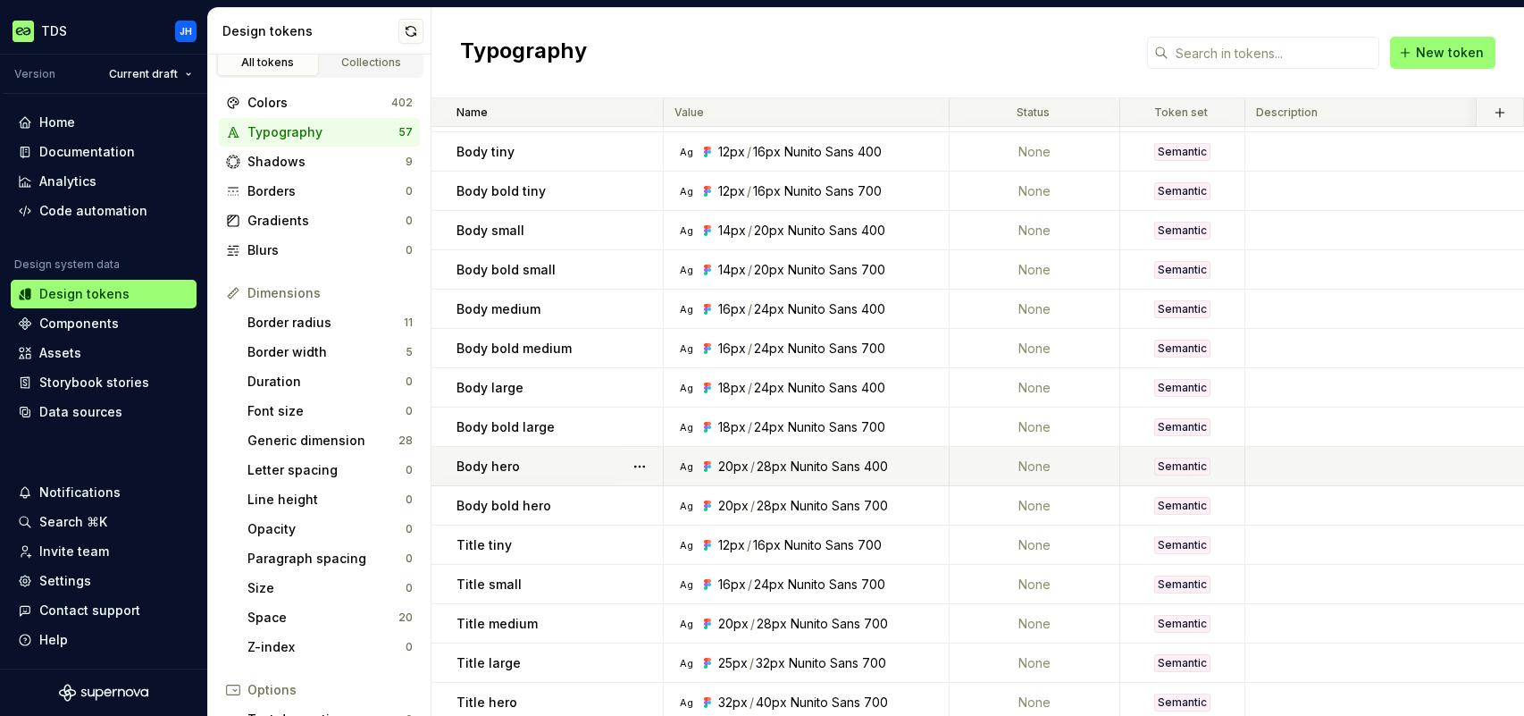
scroll to position [1787, 0]
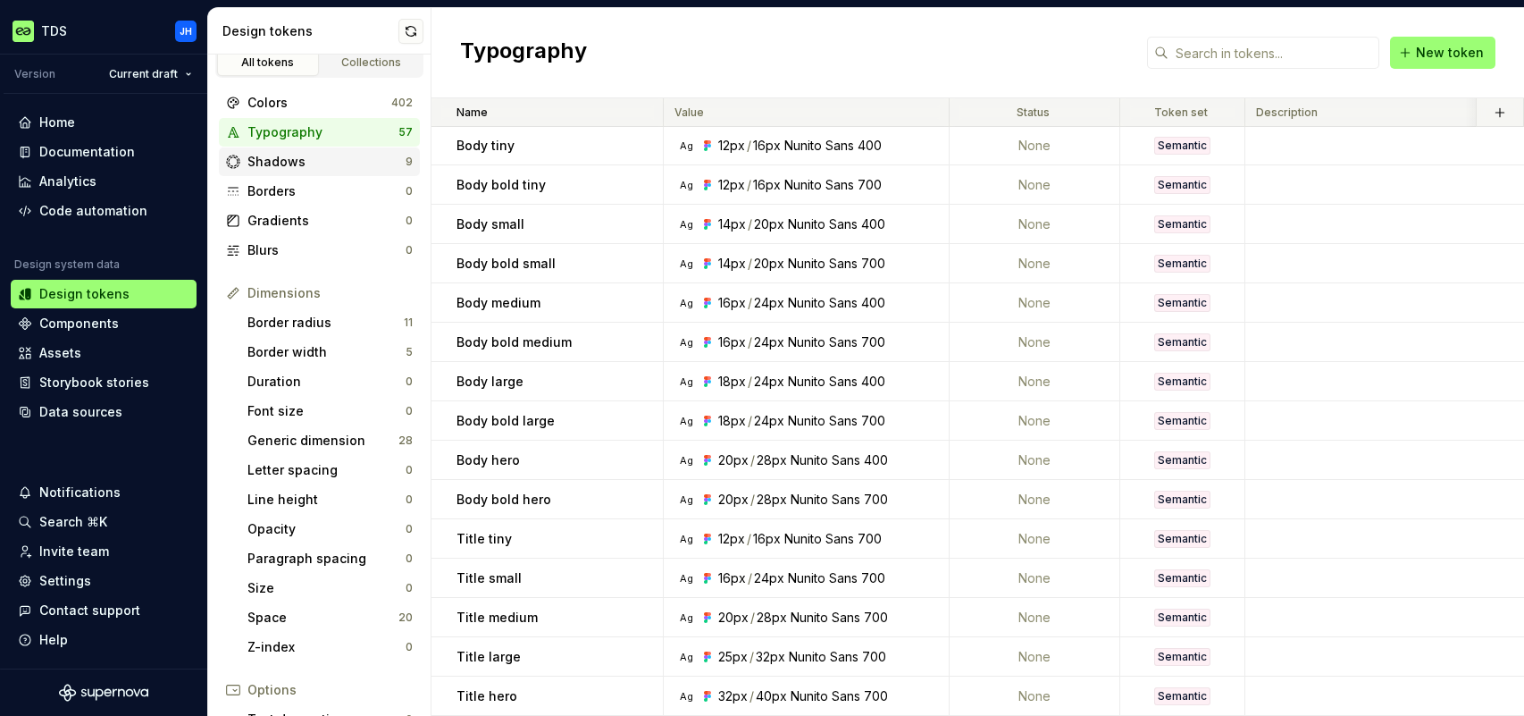
click at [289, 163] on div "Shadows" at bounding box center [326, 162] width 158 height 18
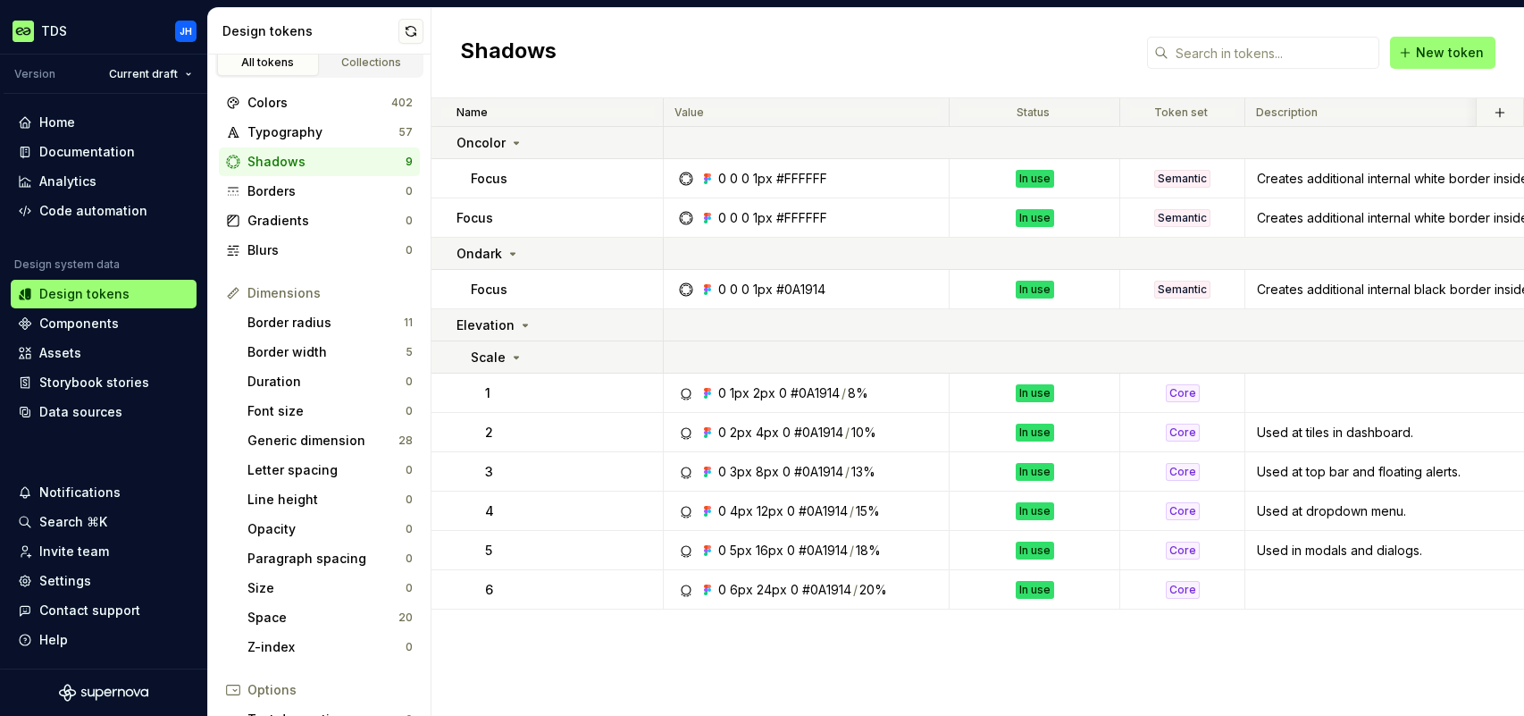
click at [291, 292] on div "Dimensions" at bounding box center [329, 293] width 165 height 18
click at [309, 327] on div "Border radius" at bounding box center [325, 323] width 156 height 18
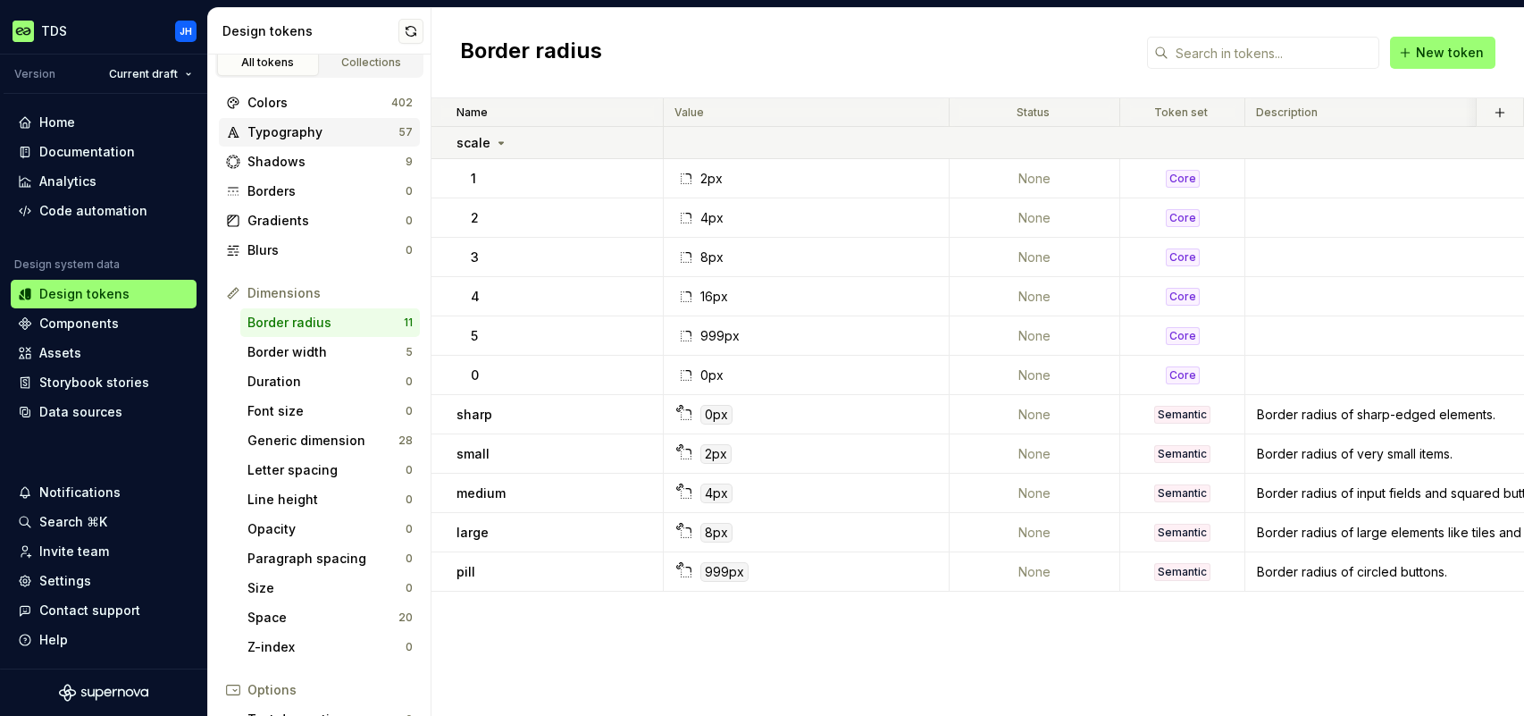
click at [289, 132] on div "Typography" at bounding box center [322, 132] width 151 height 18
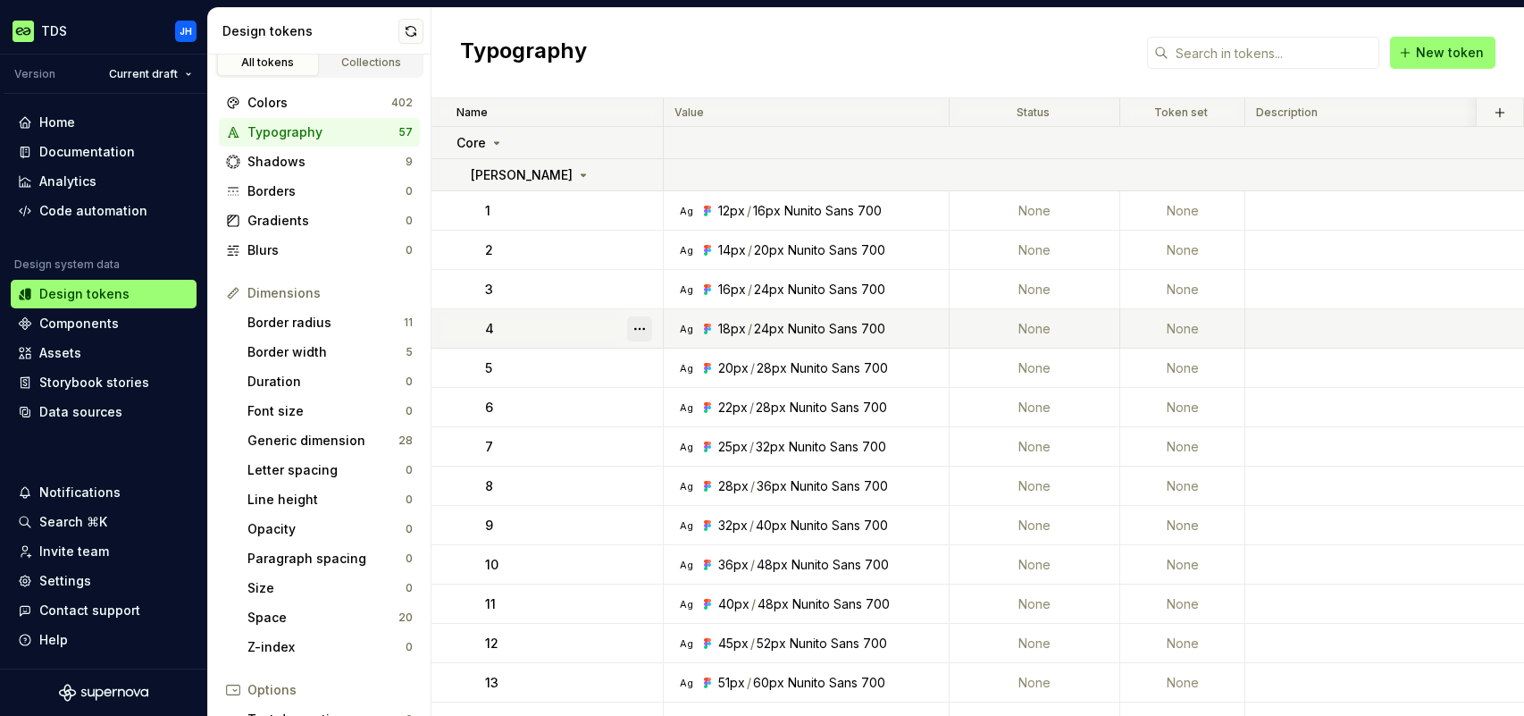
click at [640, 327] on button "button" at bounding box center [639, 328] width 25 height 25
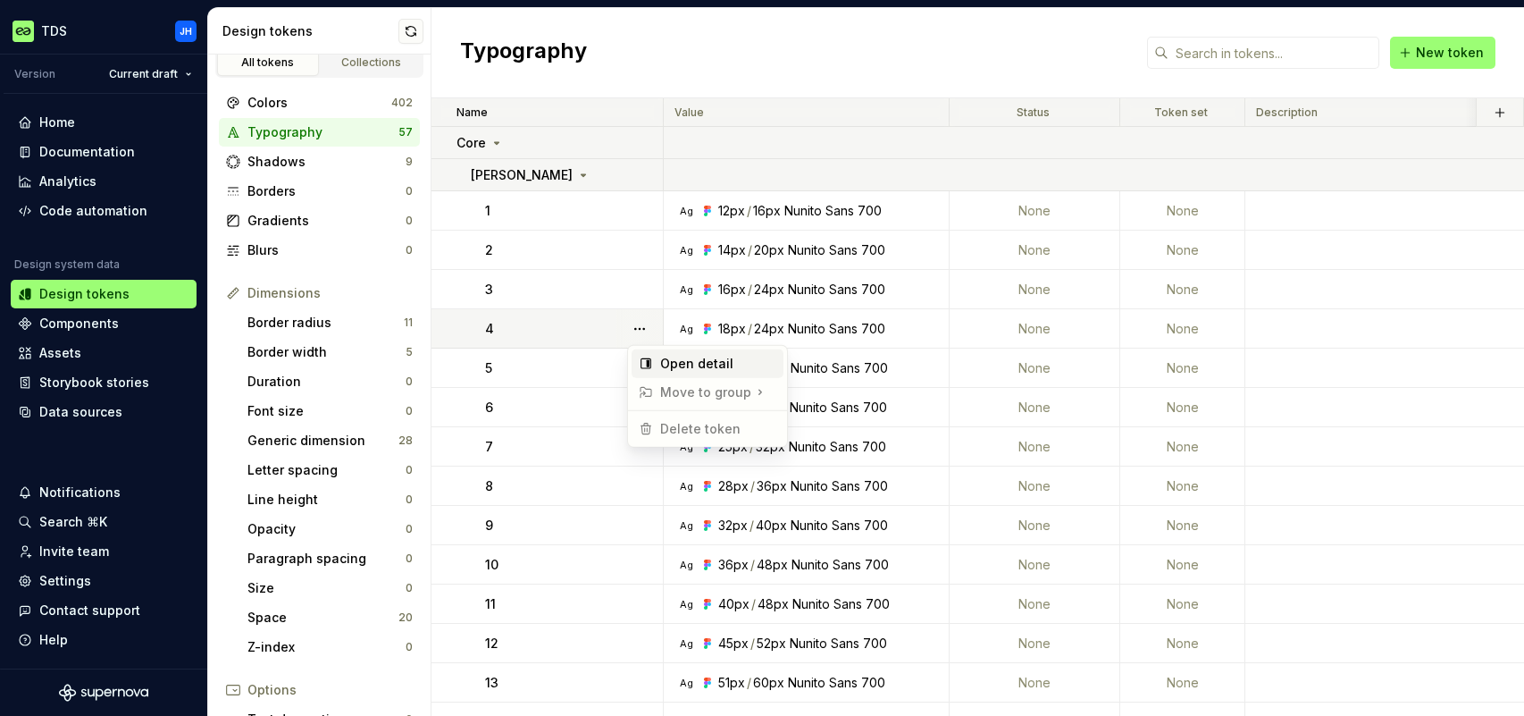
click at [677, 361] on div "Open detail" at bounding box center [718, 364] width 116 height 18
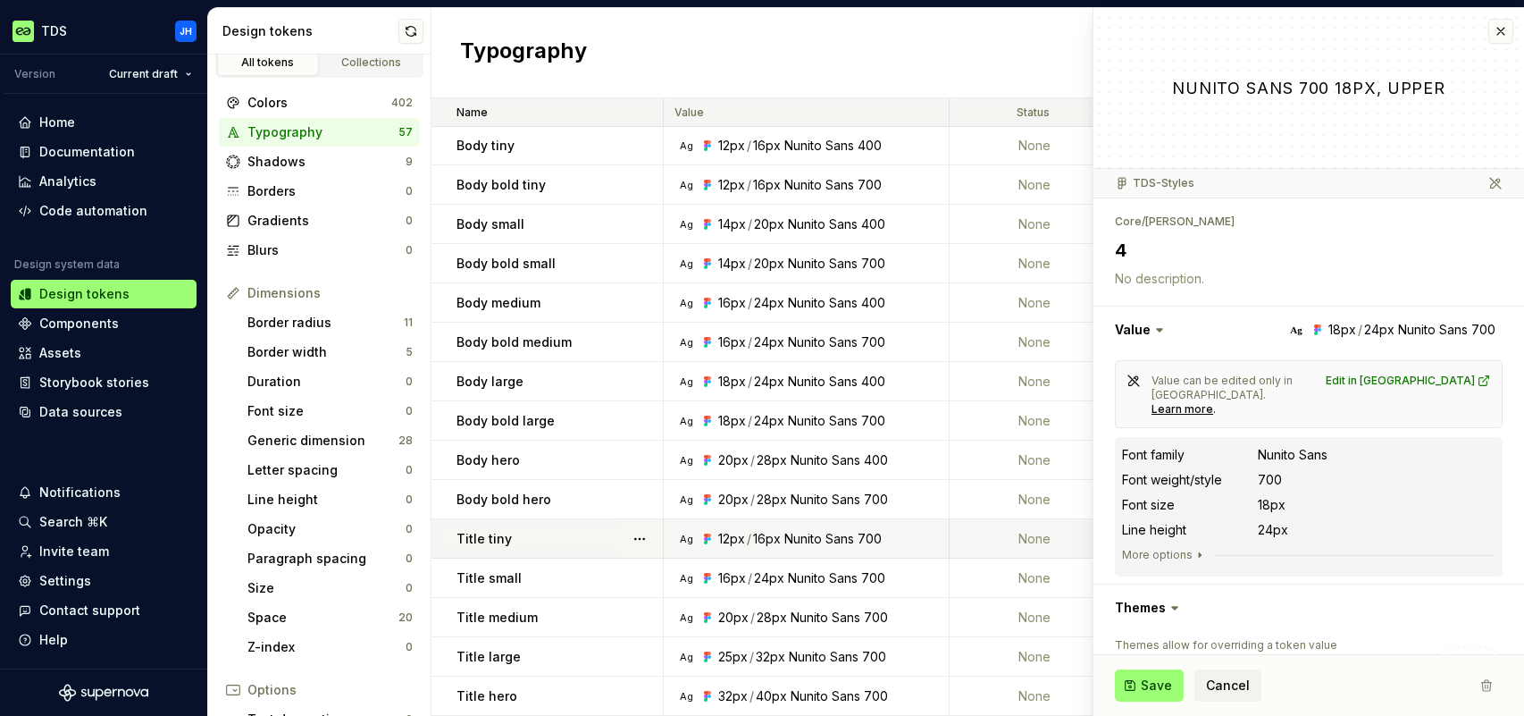
scroll to position [1787, 0]
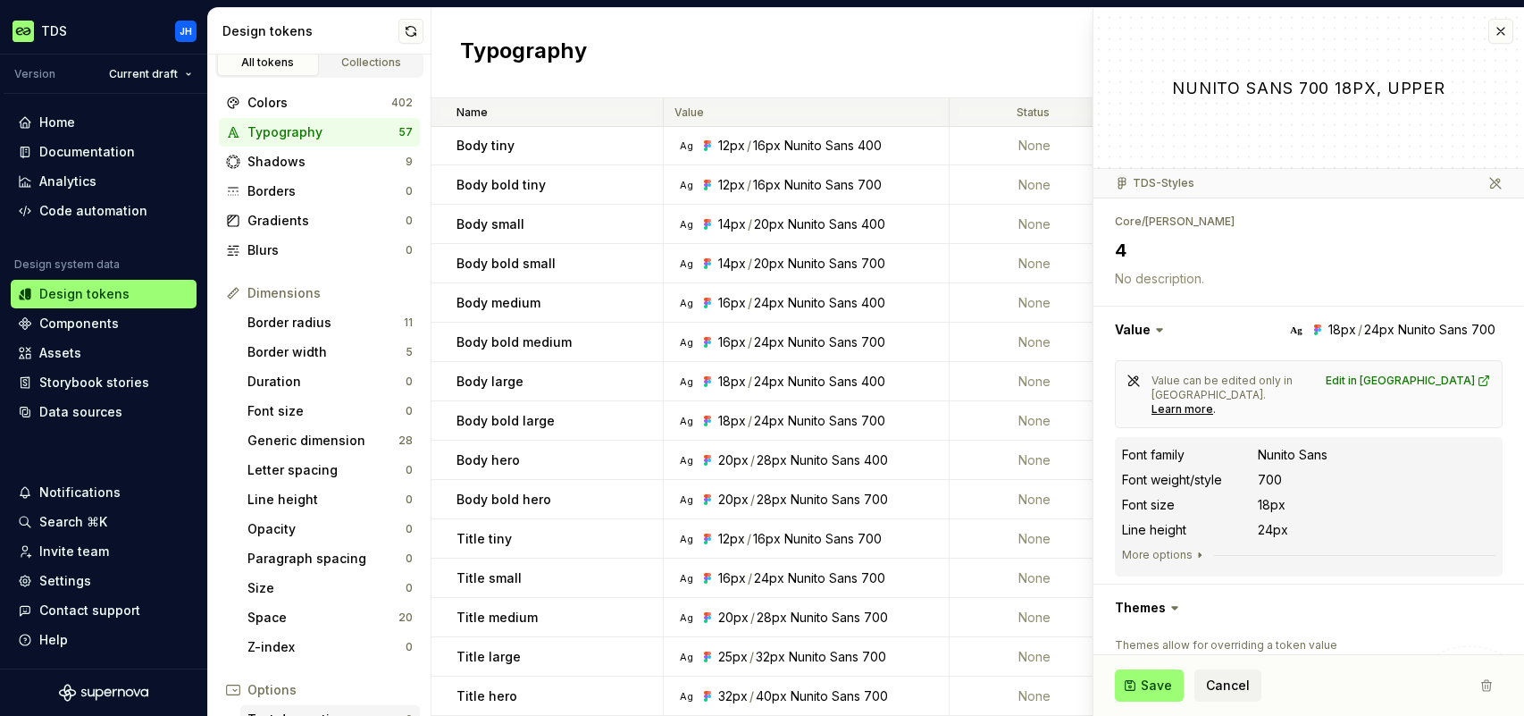
type textarea "*"
